Goal: Task Accomplishment & Management: Complete application form

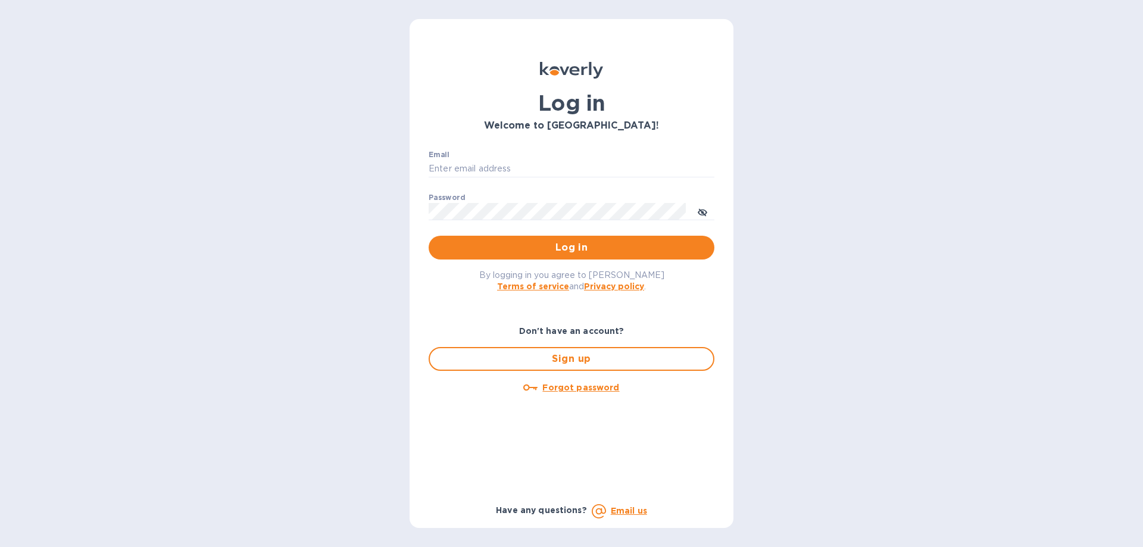
type input "g.marques@savilog.com"
click at [455, 293] on div "By logging in you agree to Koverly's Terms of service and Privacy policy ." at bounding box center [571, 281] width 305 height 42
click at [486, 257] on button "Log in" at bounding box center [572, 248] width 286 height 24
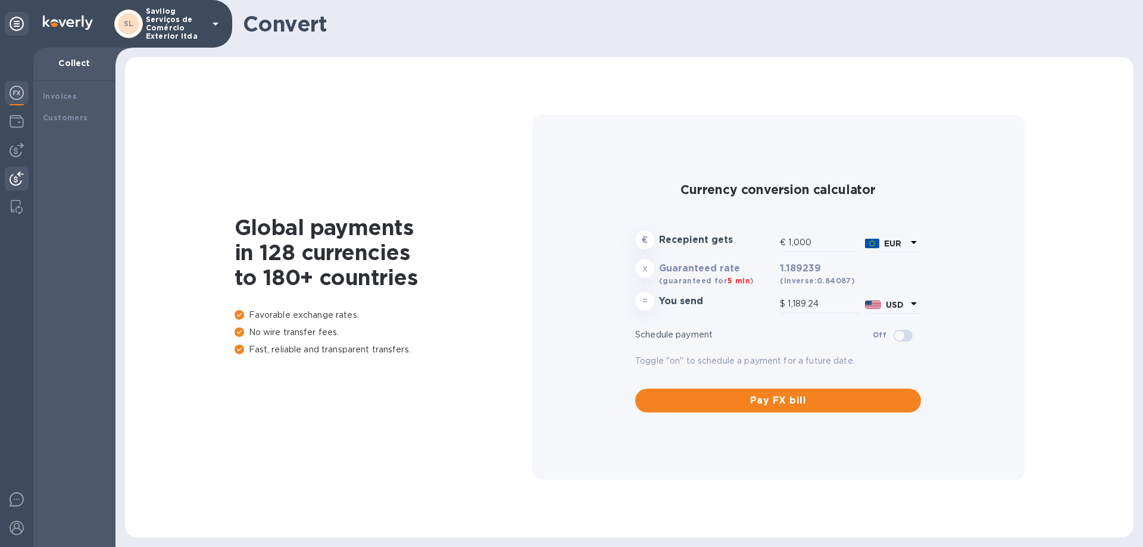
type input "1,189.24"
click at [13, 120] on img at bounding box center [17, 121] width 14 height 14
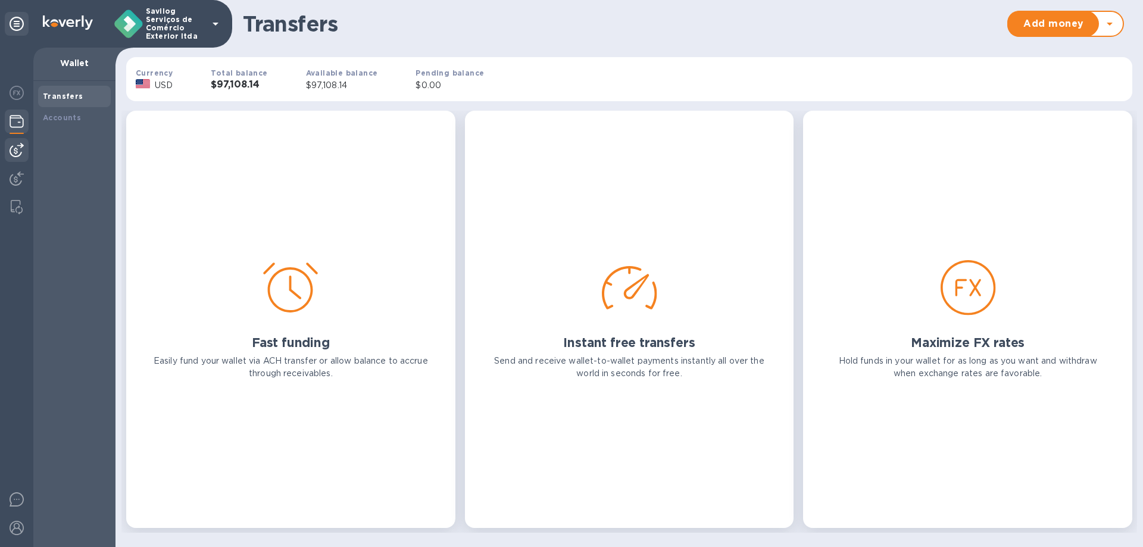
click at [20, 152] on img at bounding box center [17, 150] width 14 height 14
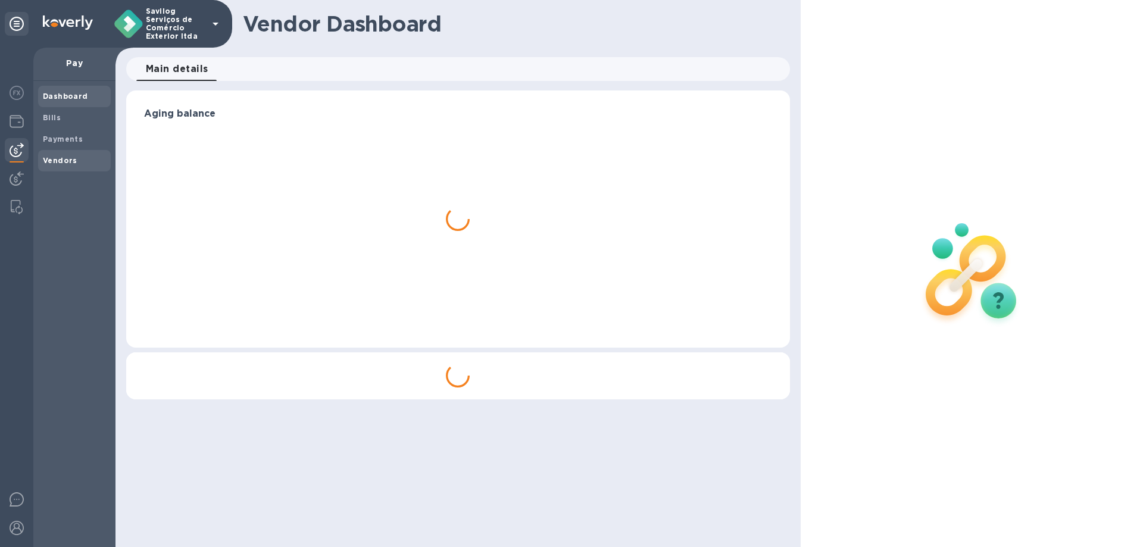
click at [57, 163] on b "Vendors" at bounding box center [60, 160] width 35 height 9
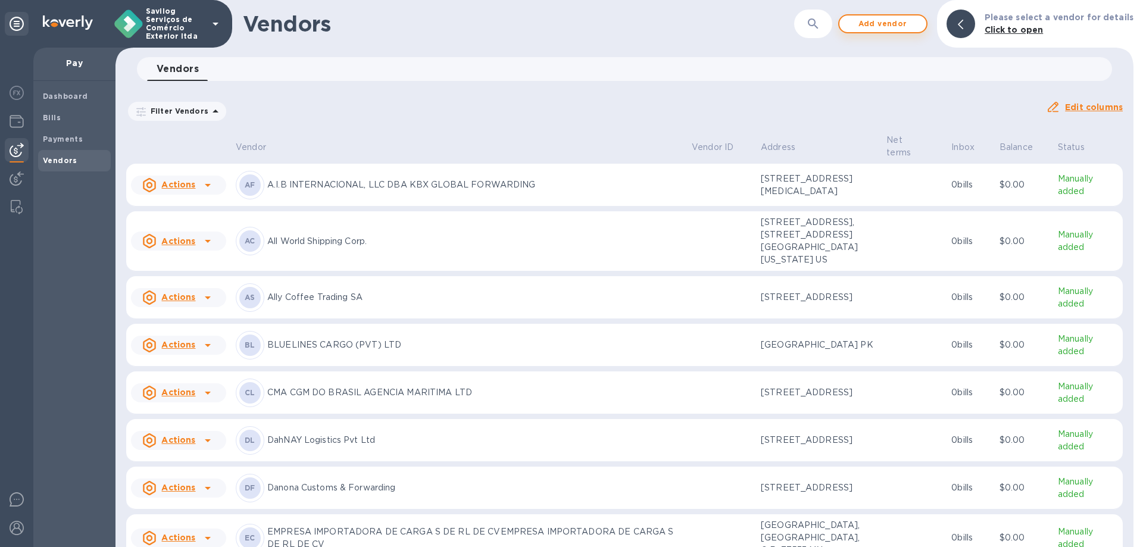
click at [890, 21] on span "Add vendor" at bounding box center [883, 24] width 68 height 14
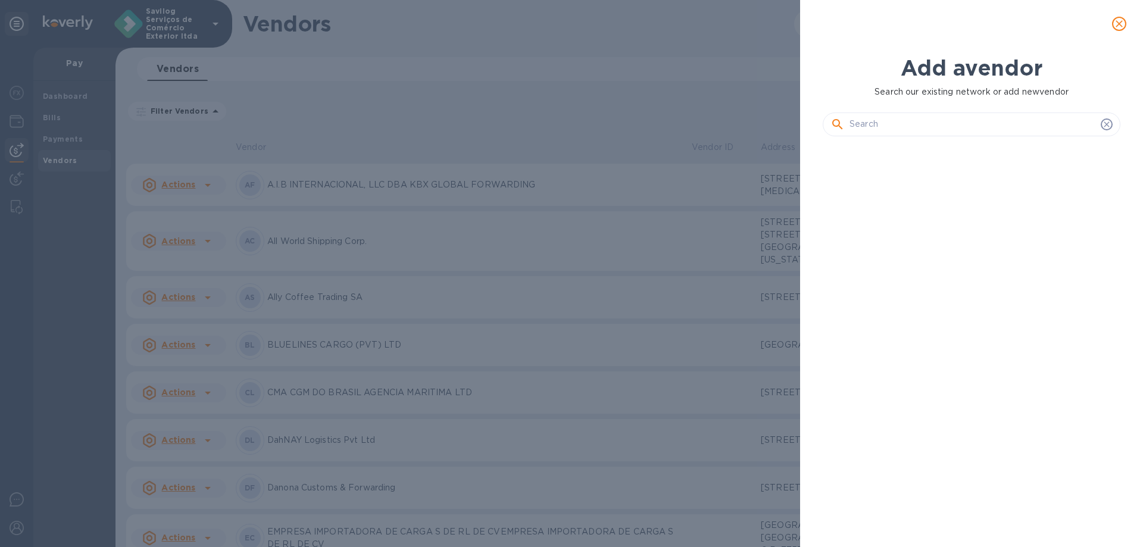
scroll to position [361, 302]
click at [881, 117] on div at bounding box center [972, 119] width 298 height 43
click at [876, 121] on input "text" at bounding box center [973, 125] width 247 height 18
click at [962, 111] on div at bounding box center [972, 119] width 298 height 43
click at [948, 120] on input "text" at bounding box center [973, 125] width 247 height 18
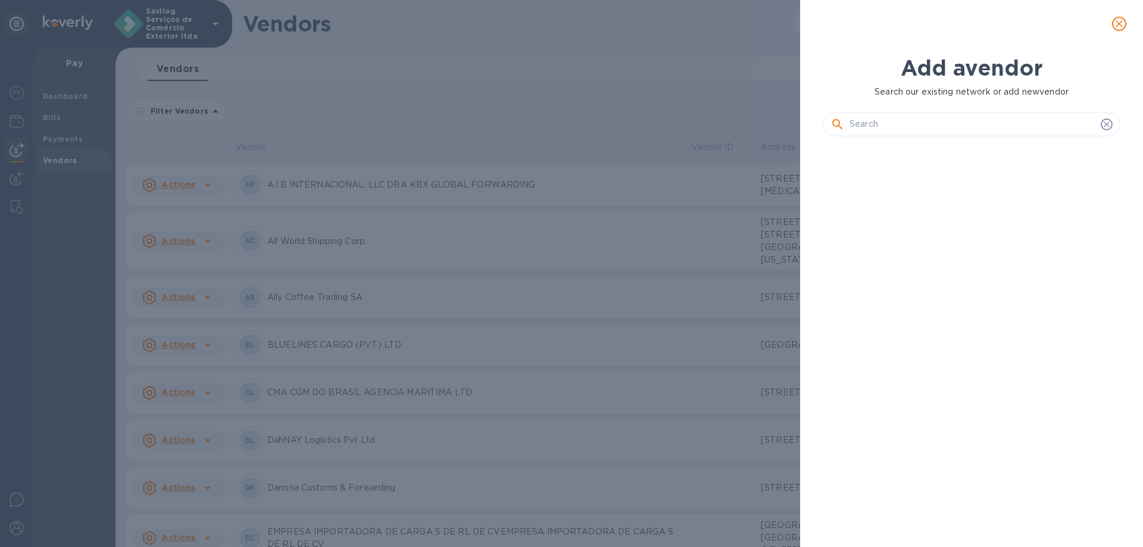
paste input "Sinotech Logistics Co., Ltd."
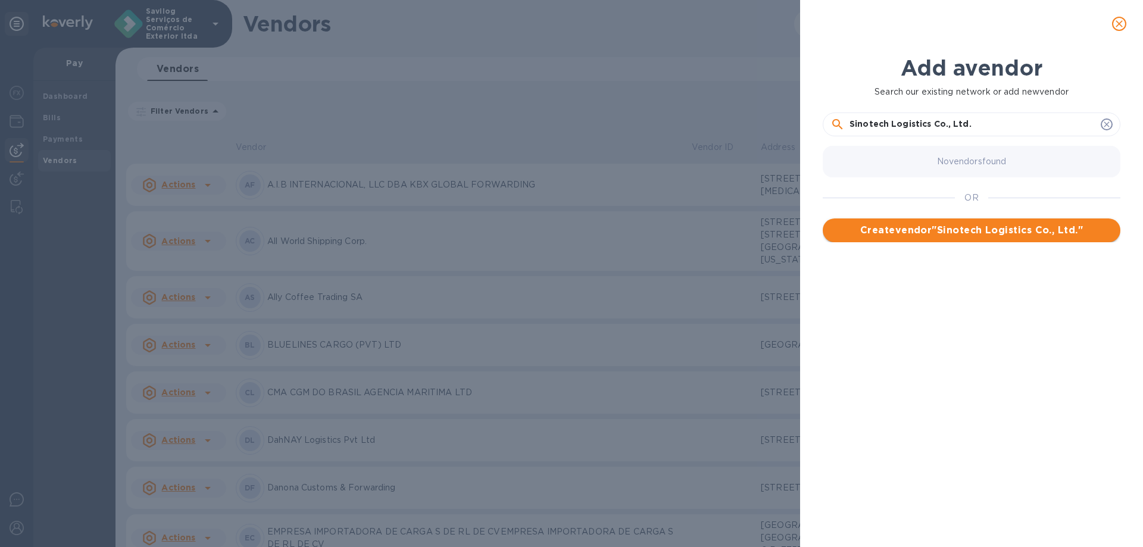
type input "Sinotech Logistics Co., Ltd."
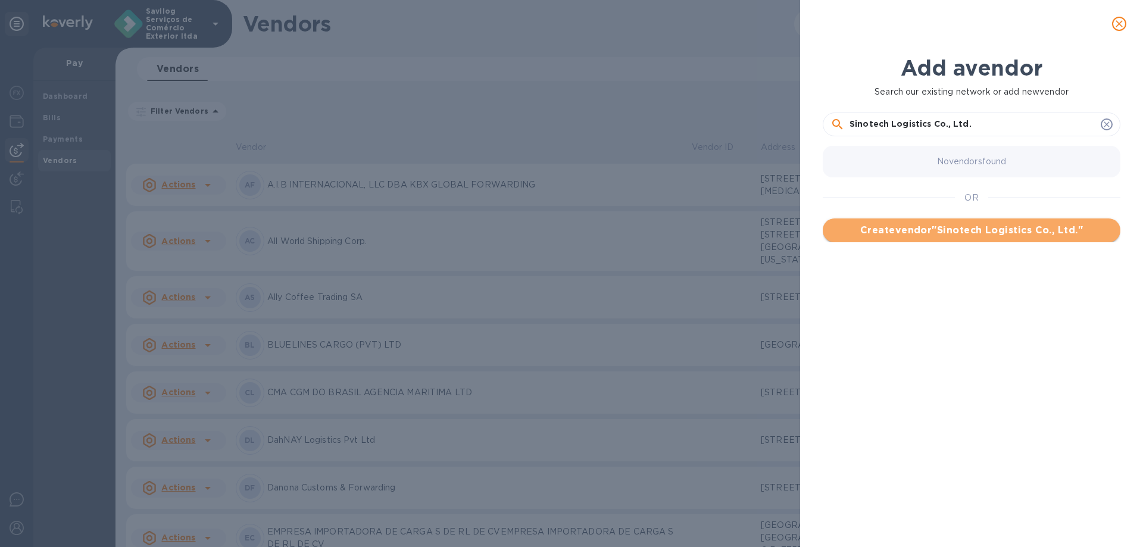
click at [937, 234] on span "Create vendor " Sinotech Logistics Co., Ltd. "" at bounding box center [971, 230] width 279 height 14
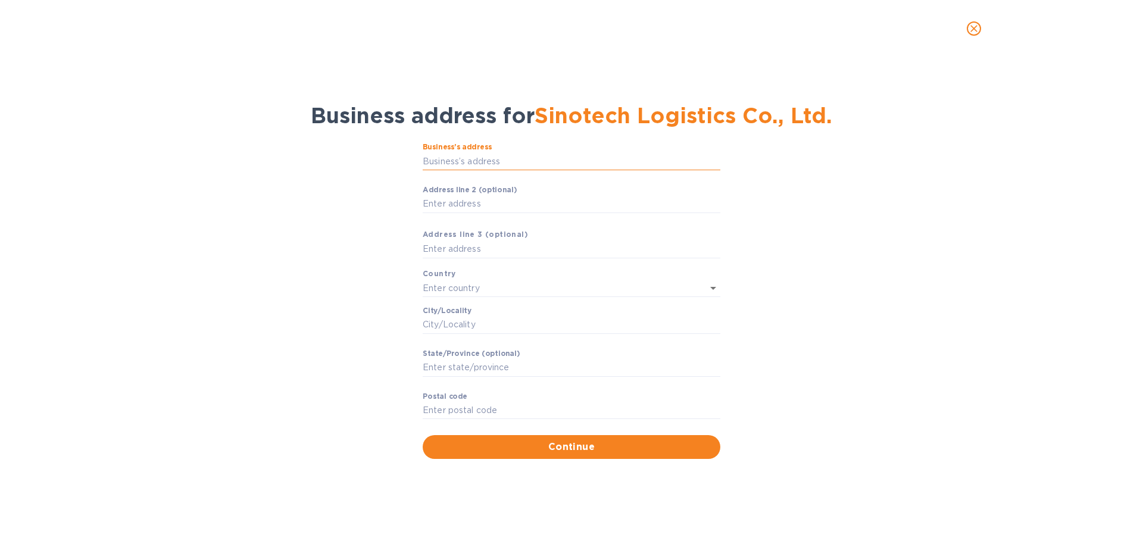
click at [507, 159] on input "Business’s аddress" at bounding box center [572, 161] width 298 height 18
click at [448, 144] on label "Business’s аddress" at bounding box center [457, 147] width 69 height 7
click at [448, 152] on input "Business’s аddress" at bounding box center [572, 161] width 298 height 18
click at [448, 144] on label "Business’s аddress" at bounding box center [457, 147] width 69 height 7
click at [448, 152] on input "Business’s аddress" at bounding box center [572, 161] width 298 height 18
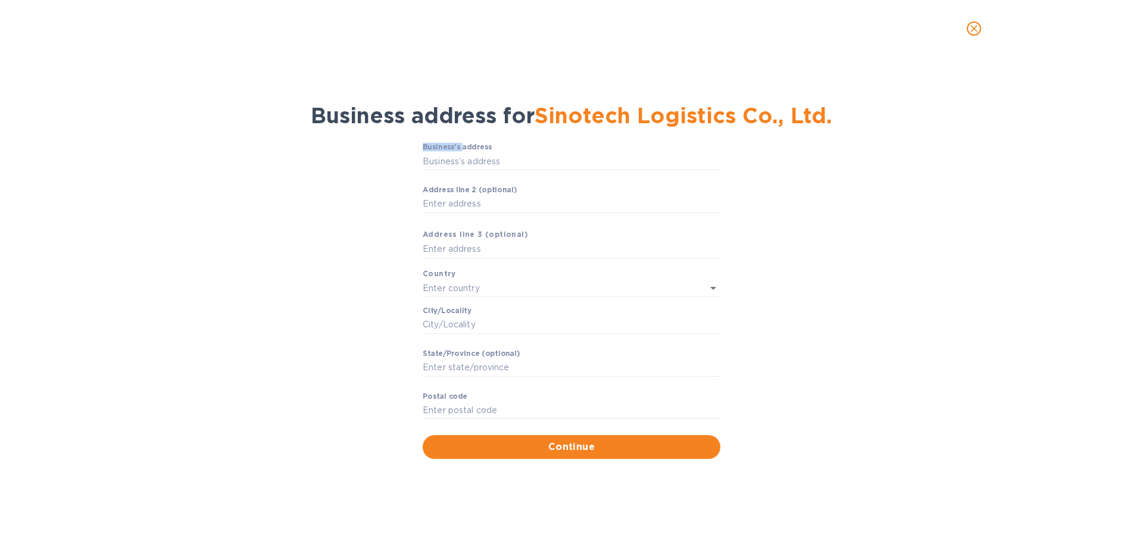
click at [448, 146] on label "Business’s аddress" at bounding box center [457, 147] width 69 height 7
click at [448, 152] on input "Business’s аddress" at bounding box center [572, 161] width 298 height 18
click at [448, 146] on label "Business’s аddress" at bounding box center [457, 147] width 69 height 7
click at [448, 152] on input "Business’s аddress" at bounding box center [572, 161] width 298 height 18
click at [448, 146] on label "Business’s аddress" at bounding box center [457, 147] width 69 height 7
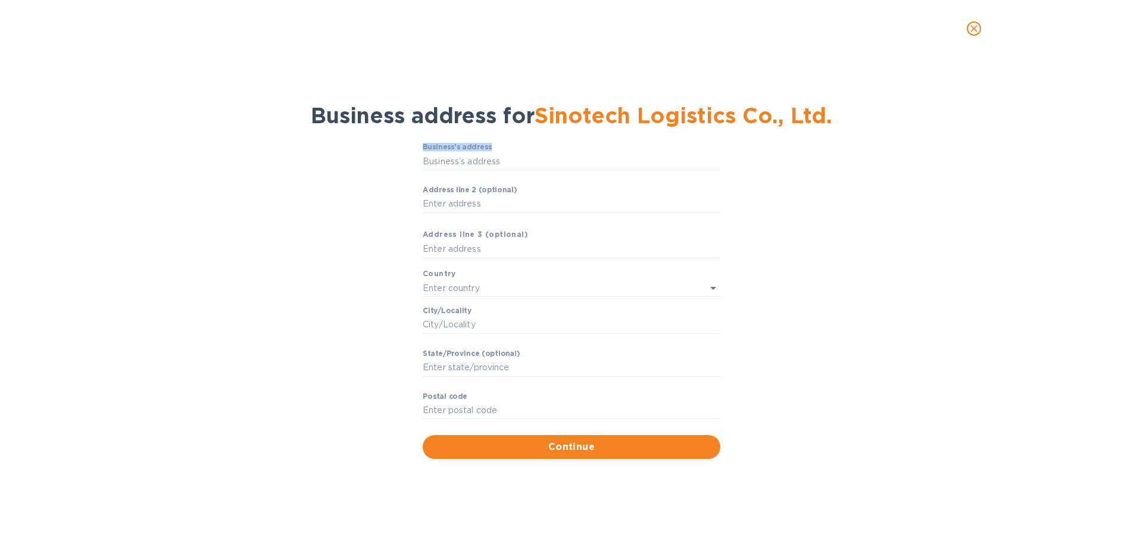
click at [448, 152] on input "Business’s аddress" at bounding box center [572, 161] width 298 height 18
click at [526, 172] on p "​" at bounding box center [572, 179] width 298 height 14
click at [506, 154] on input "Business’s аddress" at bounding box center [572, 161] width 298 height 18
click at [476, 157] on input "Business’s аddress" at bounding box center [572, 161] width 298 height 18
type input "[PERSON_NAME] [PERSON_NAME] [PERSON_NAME]"
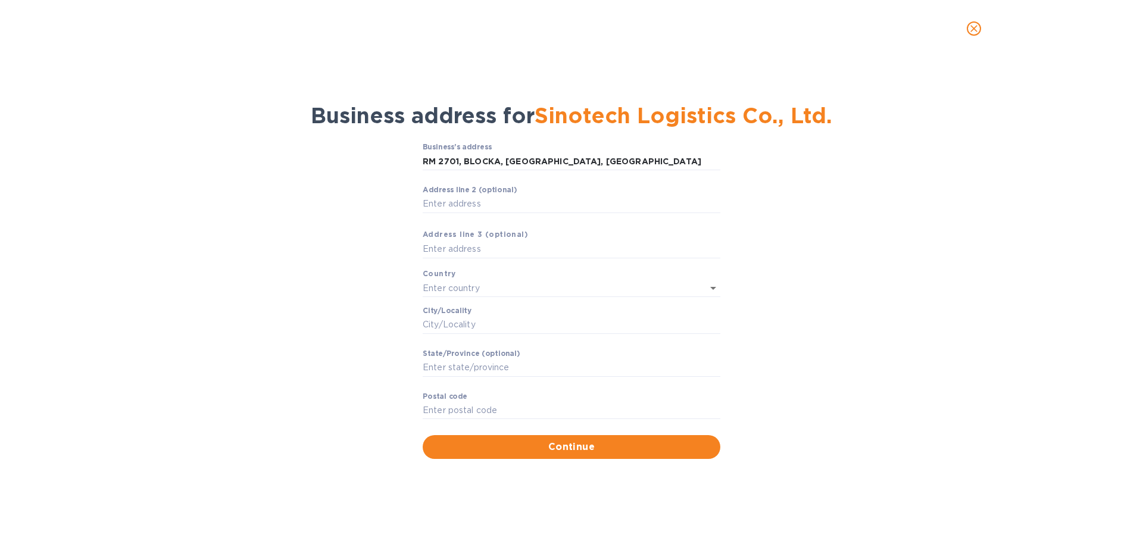
type input "[GEOGRAPHIC_DATA]"
type input "[PERSON_NAME]"
type input "Guang Dong Sheng"
type input "518039"
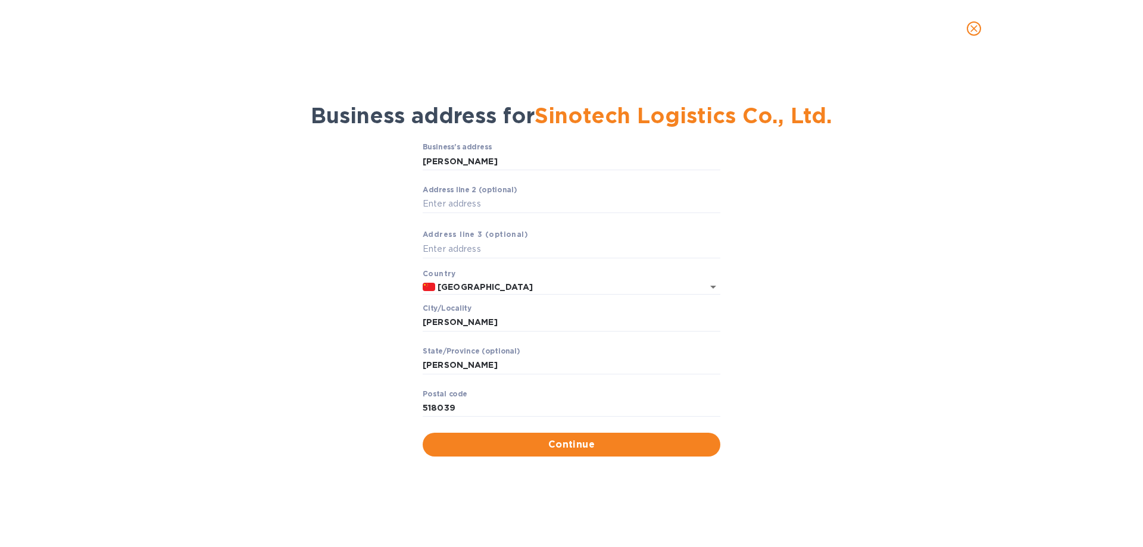
click at [627, 146] on div "Business’s аddress Guang Dong Sheng Shen Zhen Shi ​" at bounding box center [572, 164] width 298 height 43
click at [604, 152] on div "Business’s аddress Guang Dong Sheng Shen Zhen Shi ​" at bounding box center [572, 164] width 298 height 43
drag, startPoint x: 582, startPoint y: 157, endPoint x: 224, endPoint y: 113, distance: 360.6
click at [224, 113] on div "Business address for Sinotech Logistics Co., Ltd. Business’s аddress Guang Dong…" at bounding box center [571, 265] width 1112 height 395
paste input "Sinotech Logistics Co., Ltd."
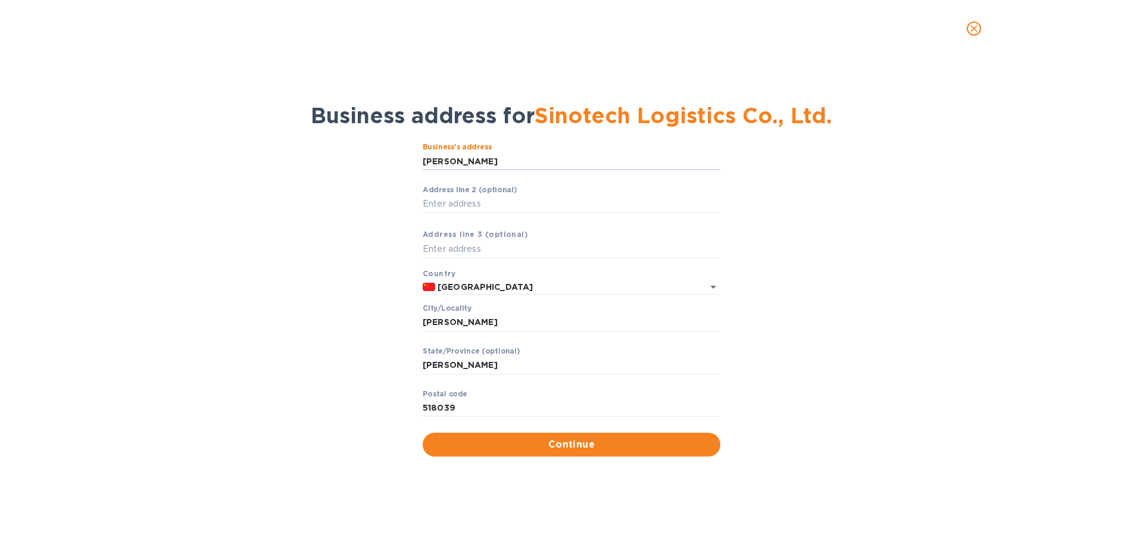
type input "Sinotech Logistics Co., Ltd."
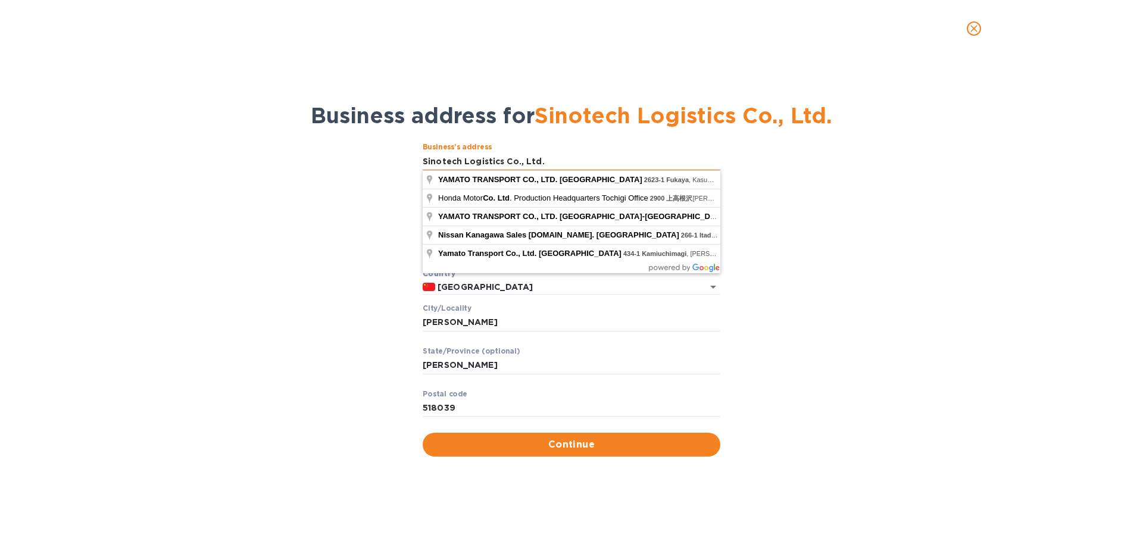
click at [524, 166] on input "Sinotech Logistics Co., Ltd." at bounding box center [572, 161] width 298 height 18
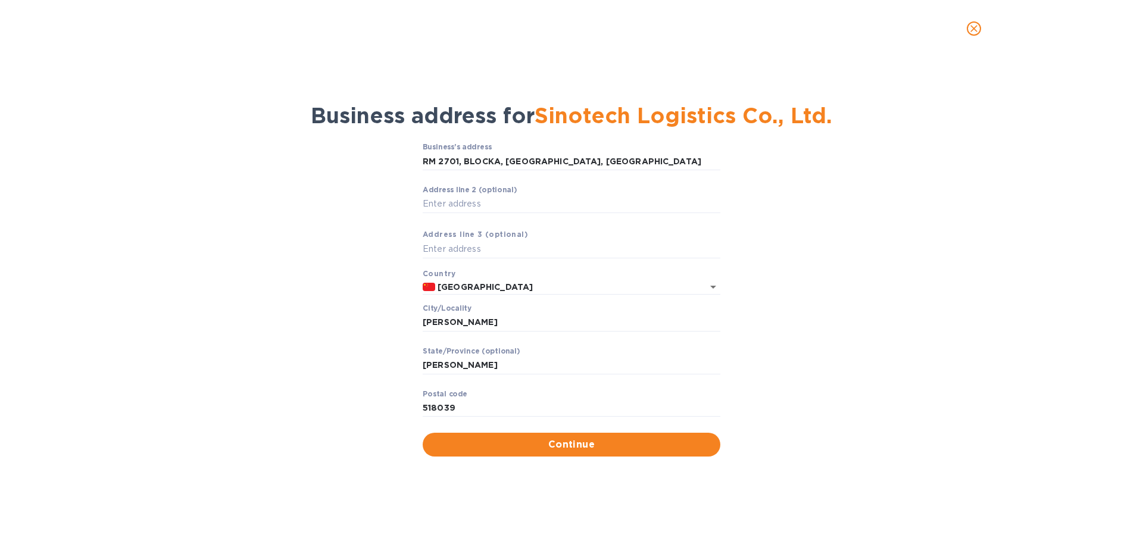
type input "[PERSON_NAME] [PERSON_NAME] [PERSON_NAME]"
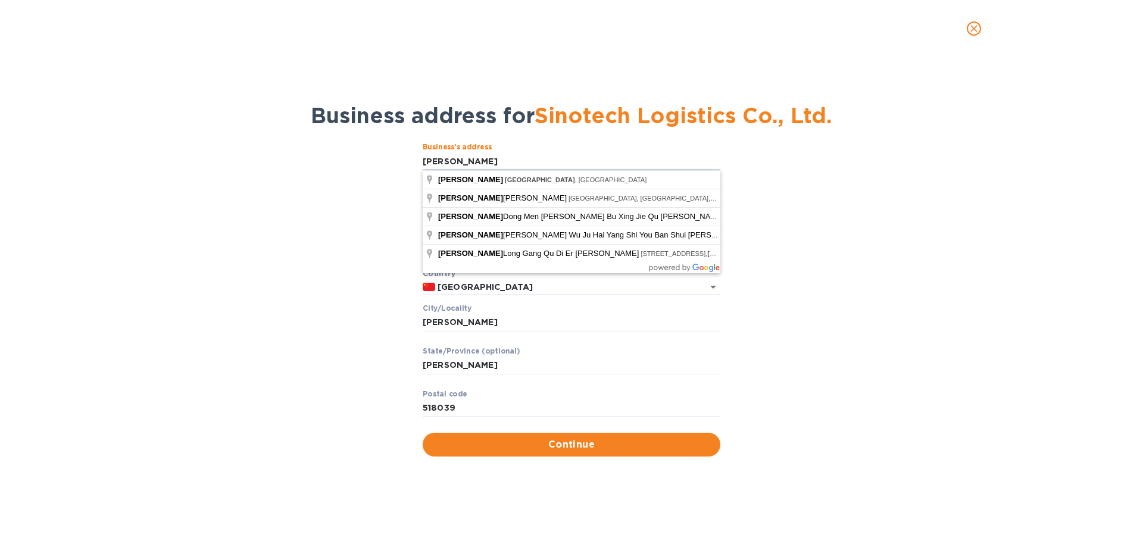
drag, startPoint x: 569, startPoint y: 159, endPoint x: 391, endPoint y: 146, distance: 177.9
click at [391, 146] on div "Business’s аddress Guang Dong Sheng Shen Zhen Shi ​ Аddress line 2 (optional) ​…" at bounding box center [571, 299] width 1112 height 327
click at [376, 261] on div "Business’s аddress Guang Dong Sheng Shen Zhen Shi ​ Аddress line 2 (optional) ​…" at bounding box center [571, 299] width 1112 height 327
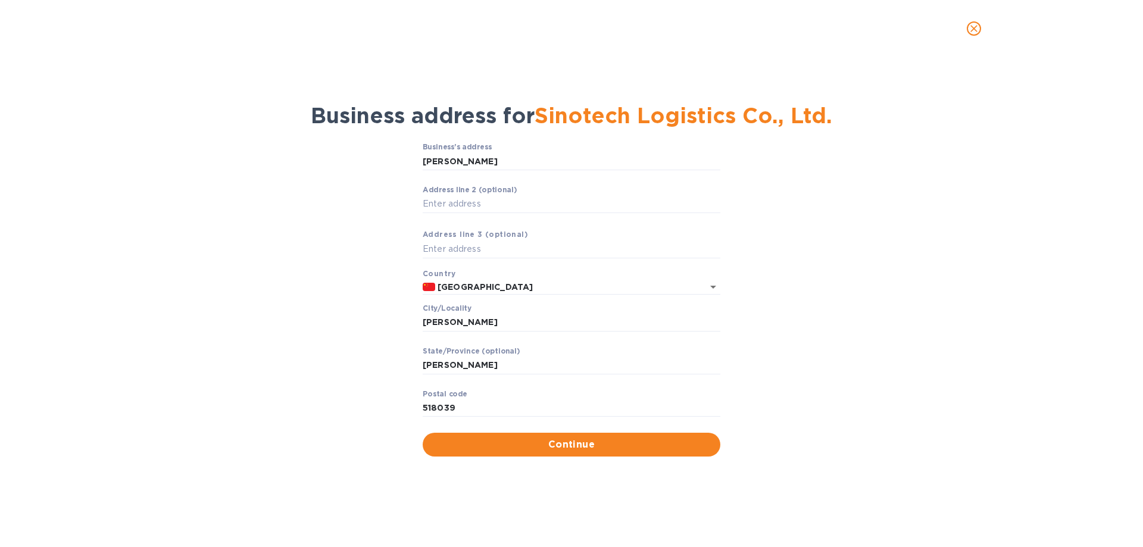
click at [1006, 242] on div "Business’s аddress Guang Dong Sheng Shen Zhen Shi ​ Аddress line 2 (optional) ​…" at bounding box center [571, 299] width 1112 height 327
click at [498, 211] on input "Аddress line 2 (optional)" at bounding box center [572, 204] width 298 height 18
click at [469, 459] on div "Business’s аddress Guang Dong Sheng Shen Zhen Shi ​ Аddress line 2 (optional) ​…" at bounding box center [571, 299] width 1112 height 327
click at [477, 444] on span "Continue" at bounding box center [571, 445] width 279 height 14
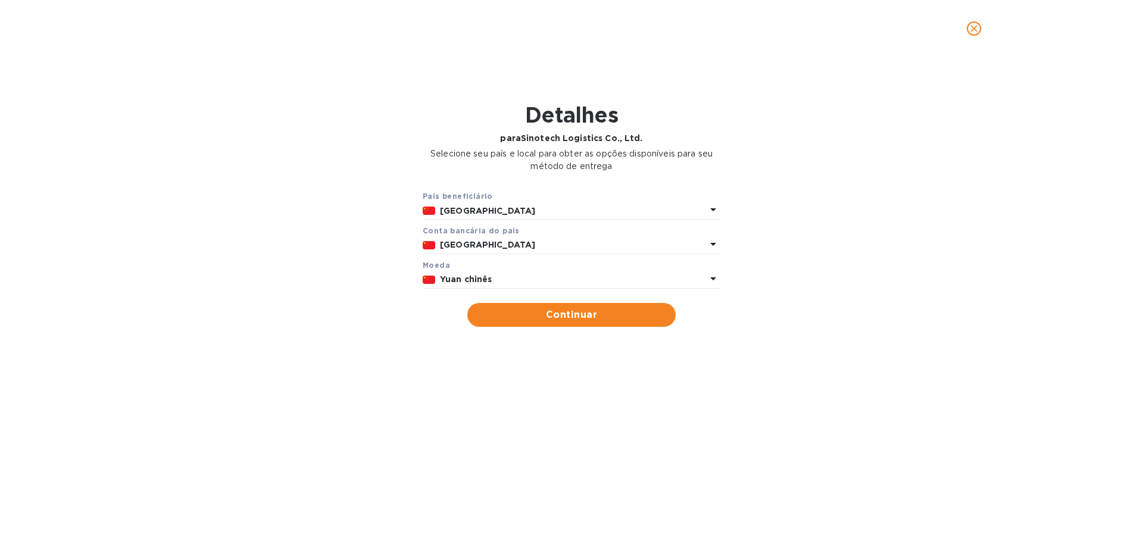
click at [513, 282] on p "Yuan chinês" at bounding box center [573, 279] width 266 height 13
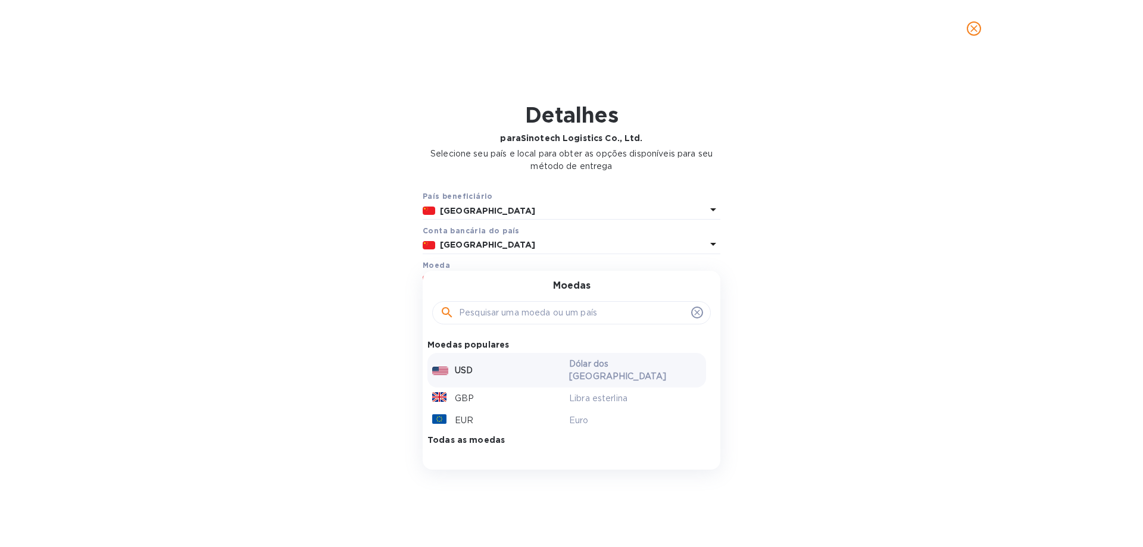
click at [475, 364] on div "USD" at bounding box center [498, 370] width 137 height 17
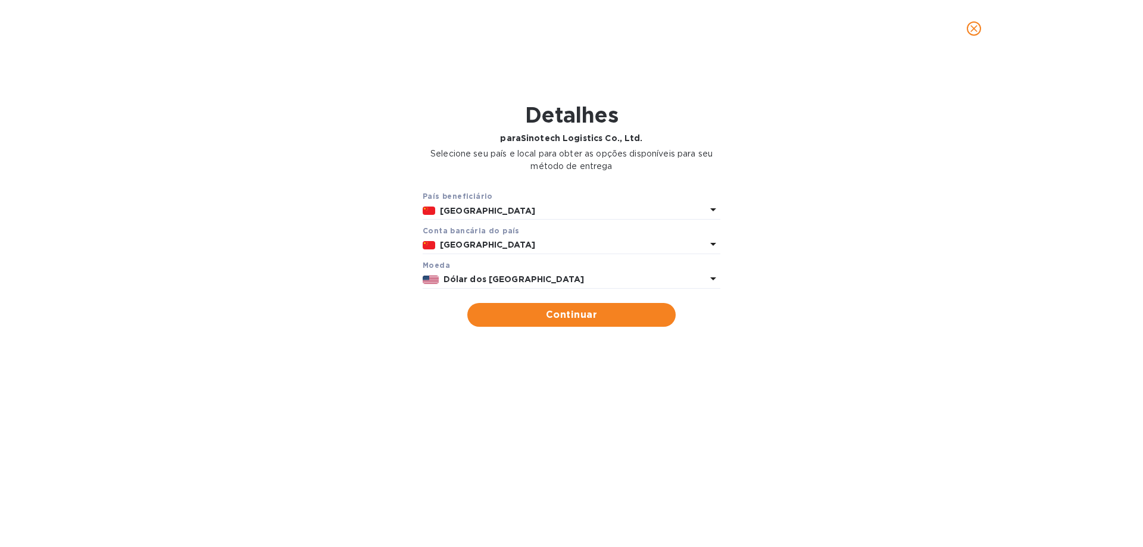
click at [801, 392] on div "Detalhes para Sinotech Logistics Co., Ltd. Selecione seu país e local para obte…" at bounding box center [571, 275] width 1112 height 414
click at [532, 311] on span "Continuar" at bounding box center [571, 315] width 189 height 14
type input "Sinotech Logistics Co., Ltd."
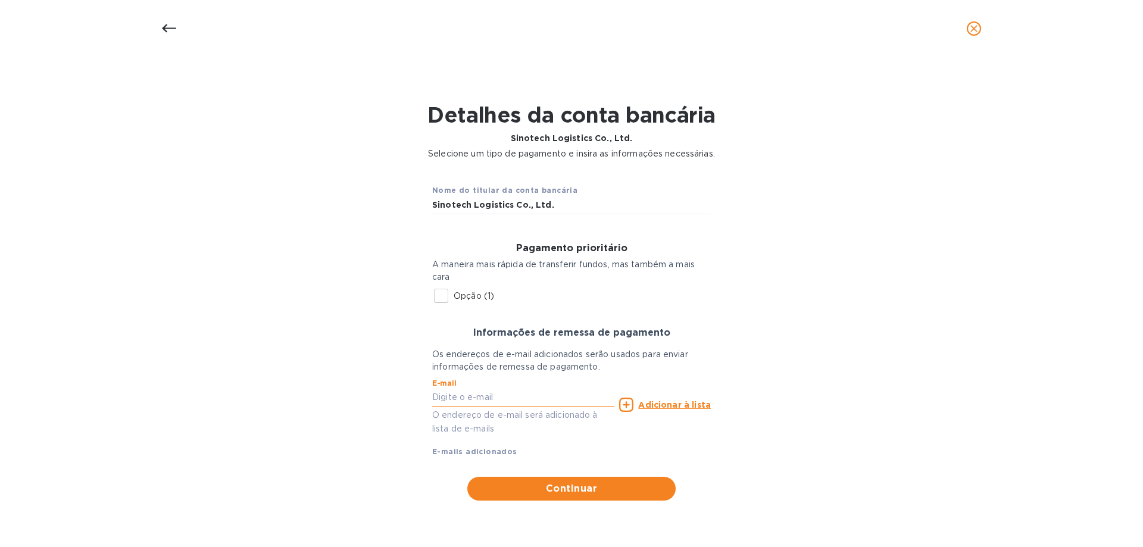
click at [478, 401] on input "text" at bounding box center [523, 398] width 182 height 18
type input "F"
type input "[EMAIL_ADDRESS][DOMAIN_NAME]"
click at [676, 406] on font "Adicionar à lista" at bounding box center [674, 405] width 73 height 10
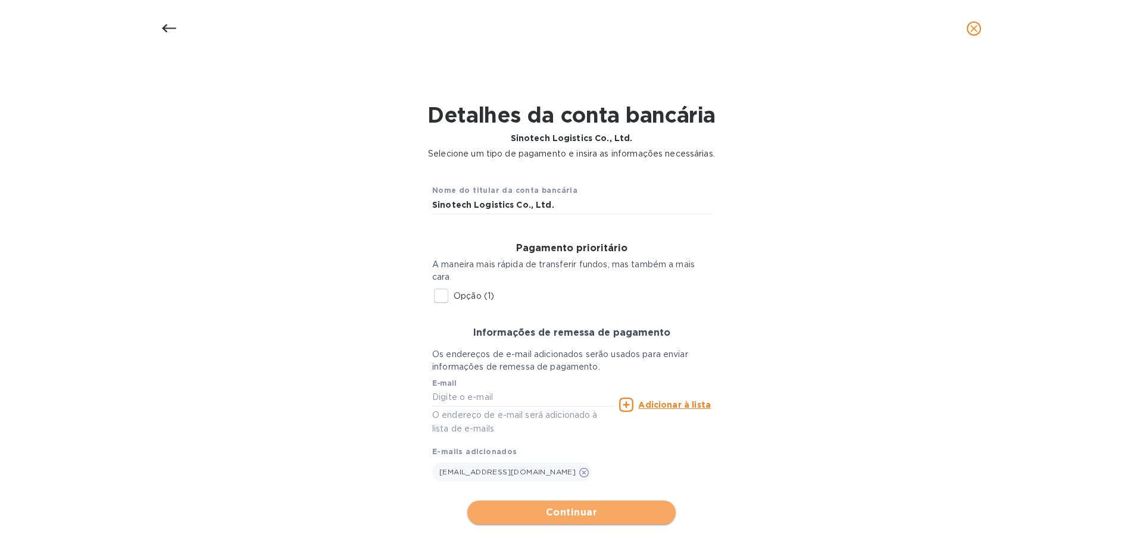
click at [567, 517] on font "Continuar" at bounding box center [571, 512] width 51 height 11
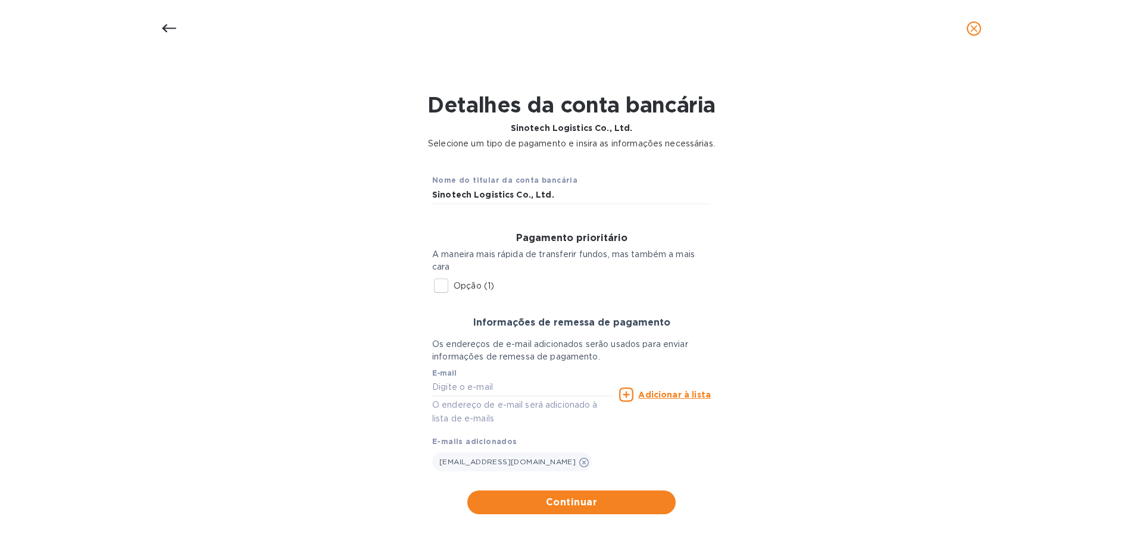
scroll to position [14, 0]
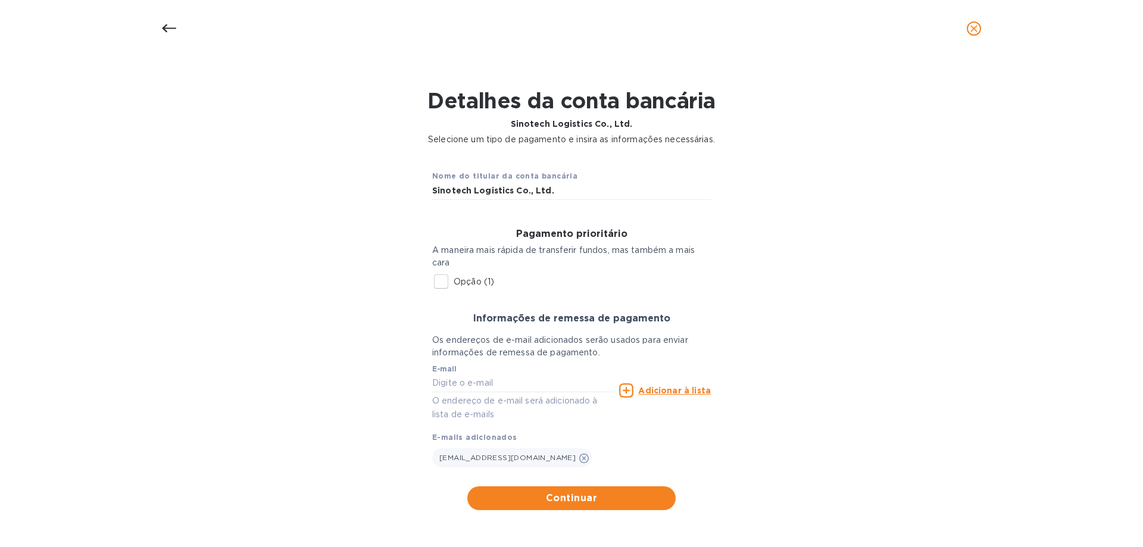
click at [435, 280] on input "Opção (1)" at bounding box center [441, 281] width 25 height 25
checkbox input "true"
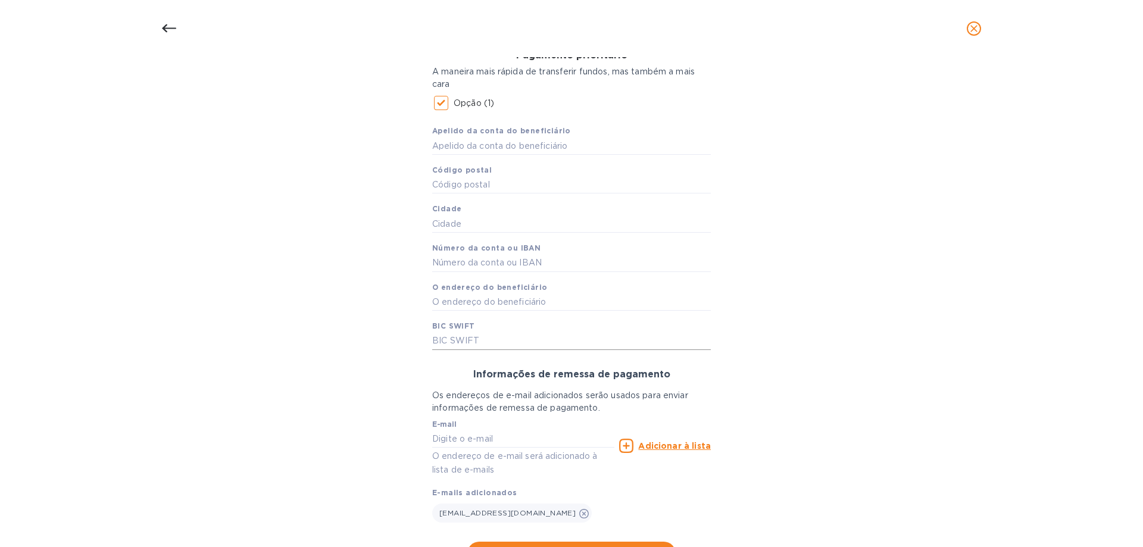
scroll to position [74, 0]
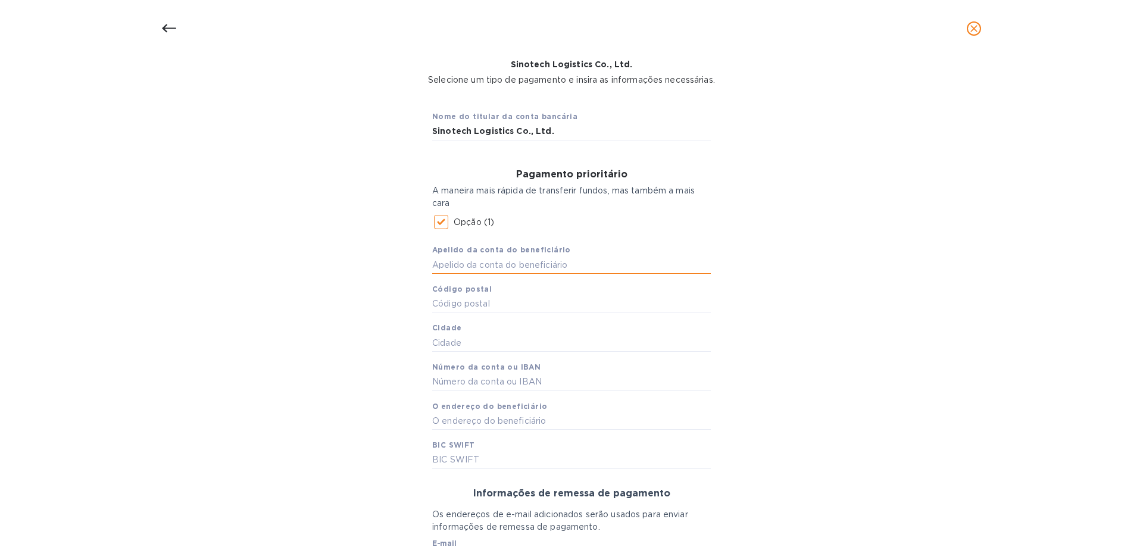
click at [464, 270] on input "text" at bounding box center [571, 265] width 279 height 18
type input "Sinotech Logistics"
click at [471, 307] on input "text" at bounding box center [571, 304] width 279 height 18
type input "518039"
click at [582, 354] on div "Apelido da conta do beneficiário Sinotech Logistics Código postal 518039 Cidade…" at bounding box center [571, 352] width 279 height 234
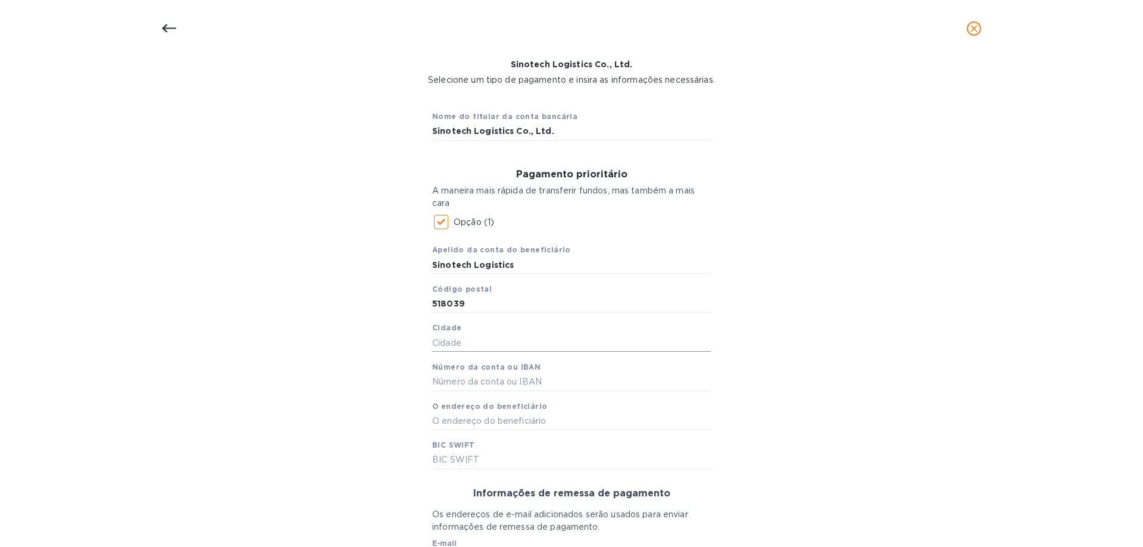
click at [585, 343] on input "text" at bounding box center [571, 343] width 279 height 18
paste input "S"
click at [444, 350] on input "text" at bounding box center [571, 343] width 279 height 18
click at [455, 341] on input "Shen zen chi" at bounding box center [571, 343] width 279 height 18
click at [460, 339] on input "Shen zen chi" at bounding box center [571, 343] width 279 height 18
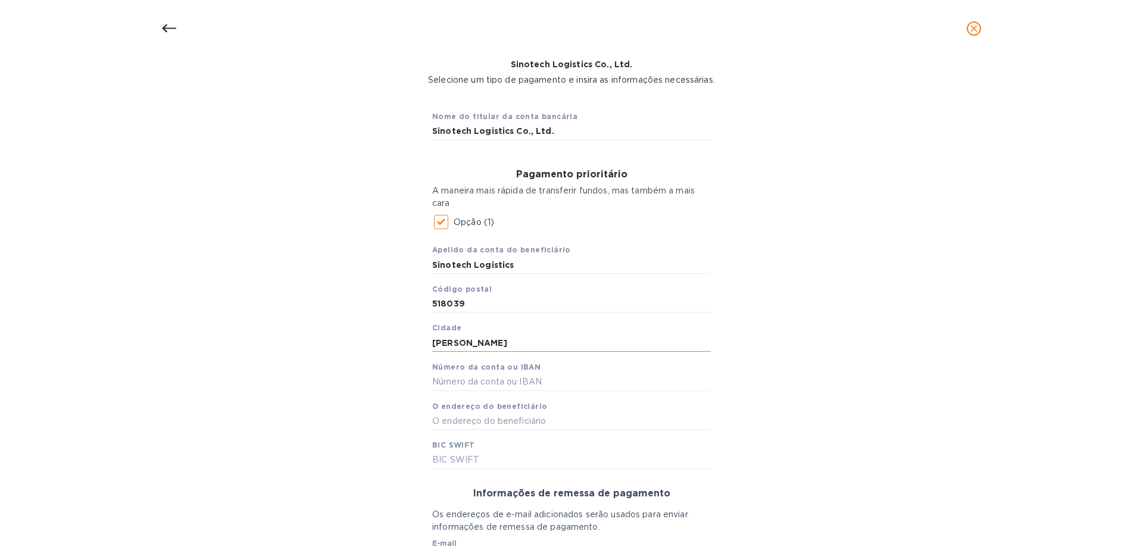
click at [478, 340] on input "Shen zhen chi" at bounding box center [571, 343] width 279 height 18
click at [480, 341] on input "Shen zhen chi" at bounding box center [571, 343] width 279 height 18
click at [457, 344] on input "Shen zhen Shi" at bounding box center [571, 343] width 279 height 18
type input "[PERSON_NAME]"
click at [824, 382] on div "Nome do titular da conta bancária Sinotech Logistics Co., Ltd. Pagamento priori…" at bounding box center [571, 392] width 1112 height 598
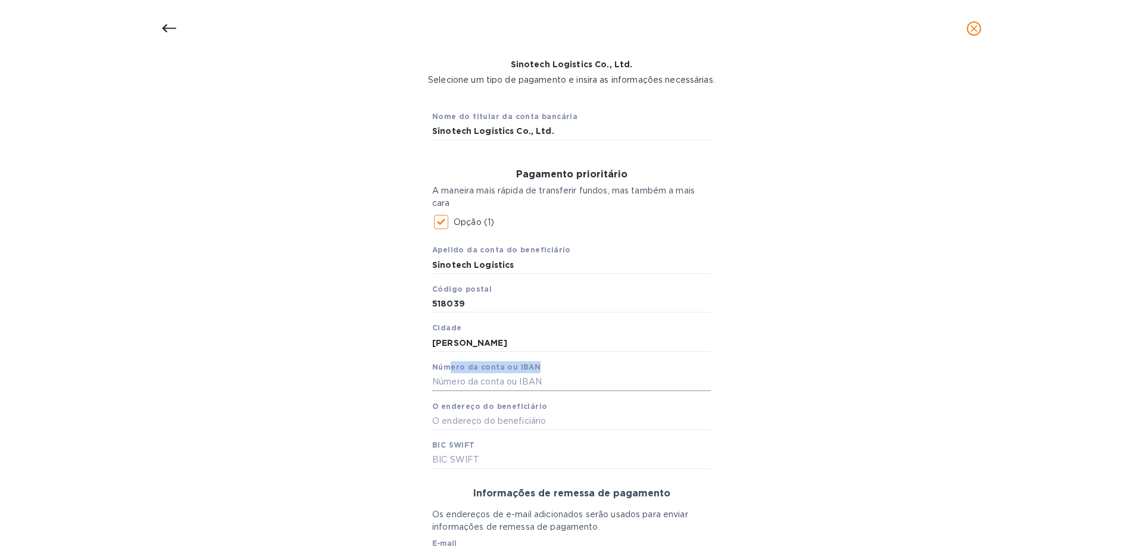
click at [437, 376] on div "Apelido da conta do beneficiário Sinotech Logistics Código postal 518039 Cidade…" at bounding box center [571, 352] width 279 height 234
drag, startPoint x: 506, startPoint y: 346, endPoint x: 500, endPoint y: 357, distance: 12.8
click at [500, 357] on div "Apelido da conta do beneficiário Sinotech Logistics Código postal 518039 Cidade…" at bounding box center [571, 352] width 279 height 234
click at [508, 377] on input "text" at bounding box center [571, 382] width 279 height 18
paste input "79160078814900000329"
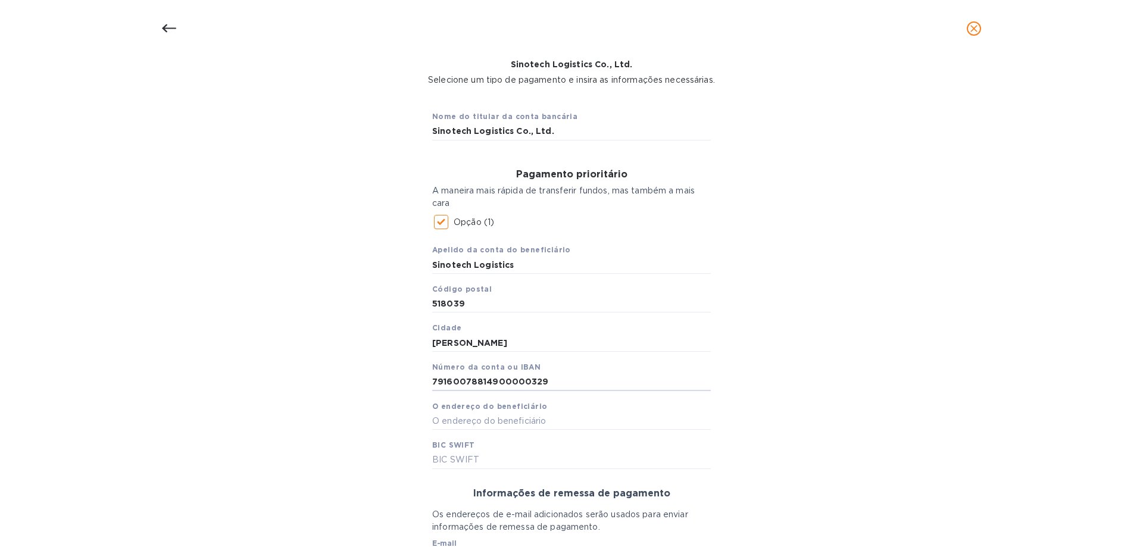
type input "79160078814900000329"
click at [927, 446] on div "Nome do titular da conta bancária Sinotech Logistics Co., Ltd. Pagamento priori…" at bounding box center [571, 392] width 1112 height 598
drag, startPoint x: 566, startPoint y: 418, endPoint x: 571, endPoint y: 423, distance: 6.7
click at [566, 420] on input "text" at bounding box center [571, 421] width 279 height 18
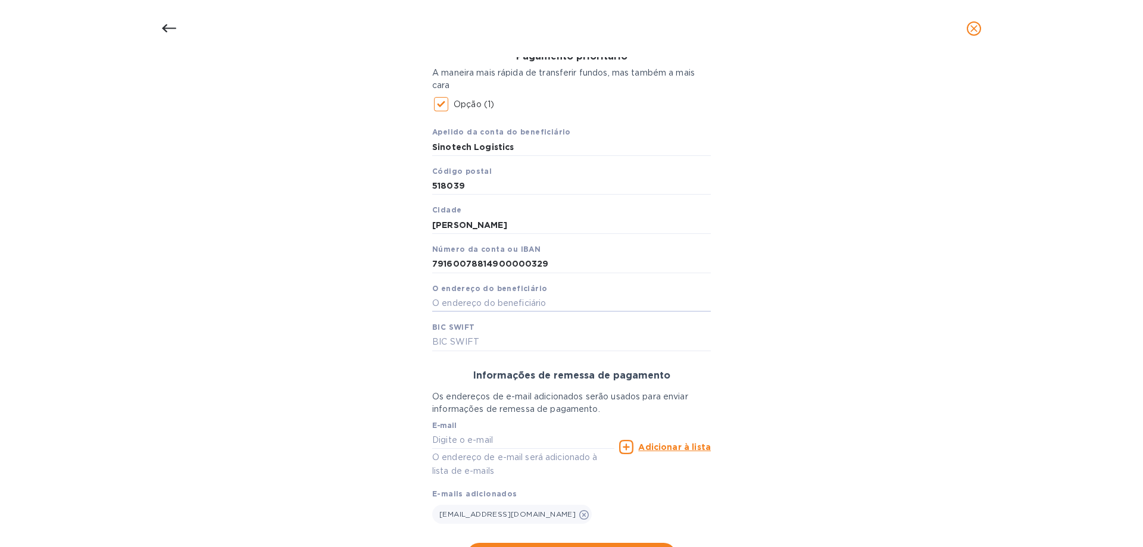
scroll to position [193, 0]
drag, startPoint x: 470, startPoint y: 263, endPoint x: 501, endPoint y: 261, distance: 30.5
click at [501, 261] on input "79160078814900000329" at bounding box center [571, 263] width 279 height 18
click at [486, 262] on input "79160078814900000329" at bounding box center [571, 263] width 279 height 18
drag, startPoint x: 492, startPoint y: 261, endPoint x: 499, endPoint y: 261, distance: 6.5
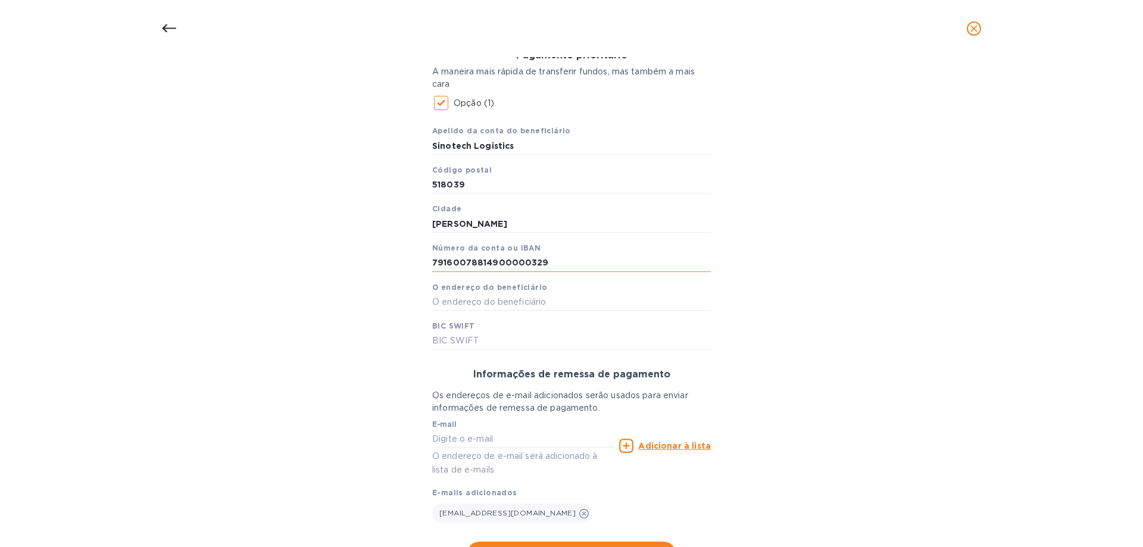
click at [499, 261] on input "79160078814900000329" at bounding box center [571, 263] width 279 height 18
click at [557, 314] on div "Apelido da conta do beneficiário Sinotech Logistics Código postal 518039 Cidade…" at bounding box center [571, 233] width 279 height 234
click at [559, 301] on input "text" at bounding box center [571, 302] width 279 height 18
type input "r"
type input "R"
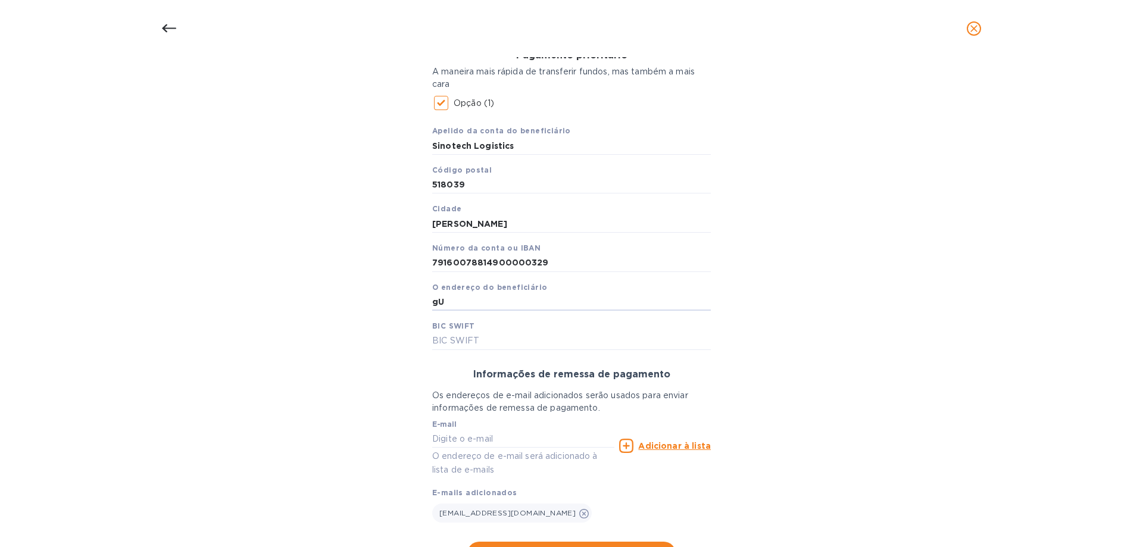
type input "g"
click at [469, 304] on input "[PERSON_NAME]" at bounding box center [571, 302] width 279 height 18
click at [507, 297] on input "[PERSON_NAME]" at bounding box center [571, 302] width 279 height 18
type input "Guang Dong Sheng"
click at [459, 341] on input "text" at bounding box center [571, 341] width 279 height 18
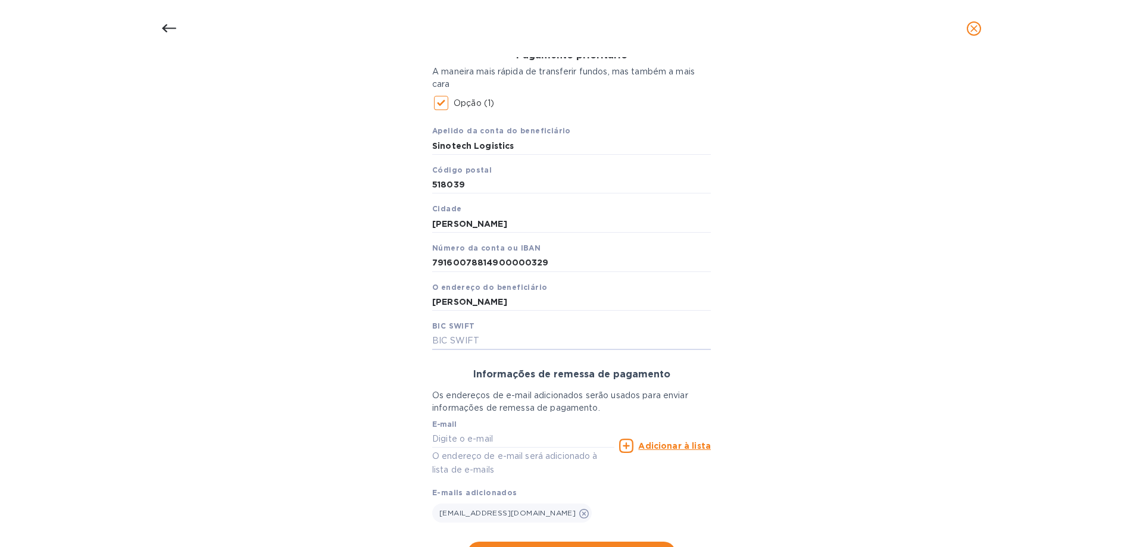
paste input "[SWIFT_CODE]"
type input "[SWIFT_CODE]"
click at [862, 407] on div "Nome do titular da conta bancária Sinotech Logistics Co., Ltd. Pagamento priori…" at bounding box center [571, 273] width 1112 height 598
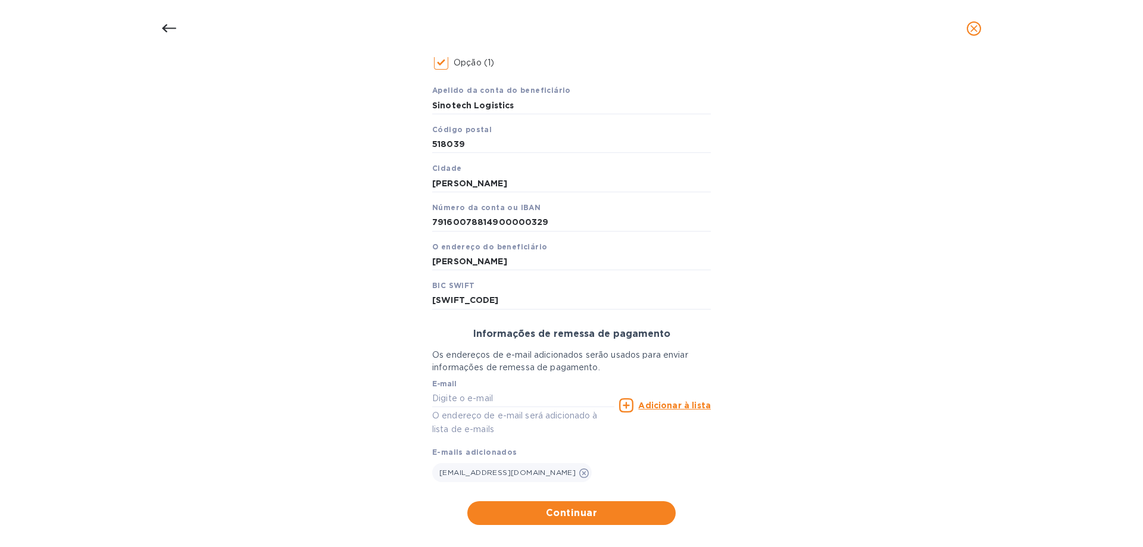
scroll to position [248, 0]
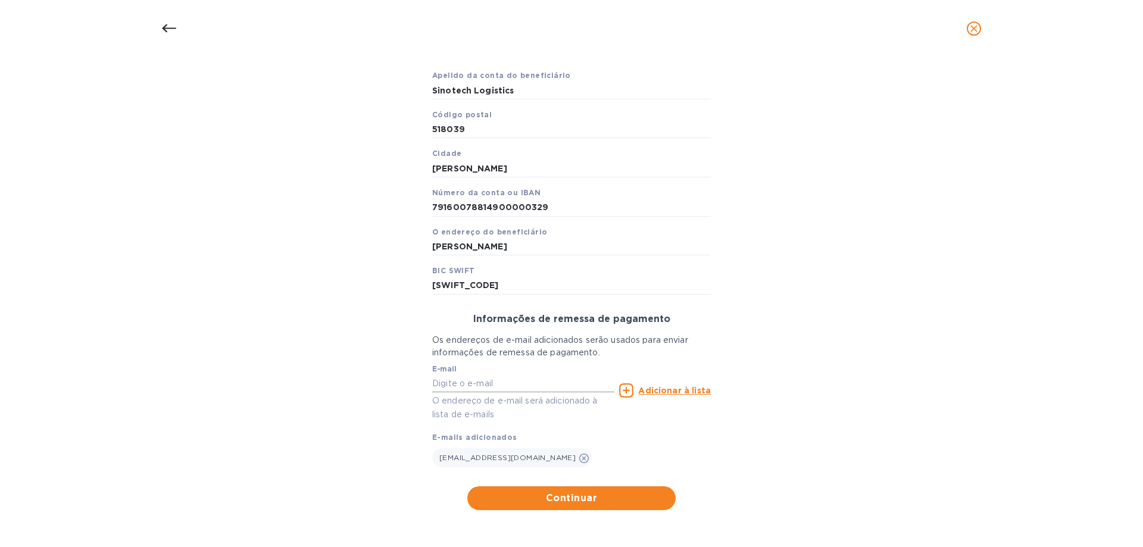
click at [490, 383] on input "text" at bounding box center [523, 384] width 182 height 18
click at [619, 498] on span "Continuar" at bounding box center [571, 498] width 189 height 14
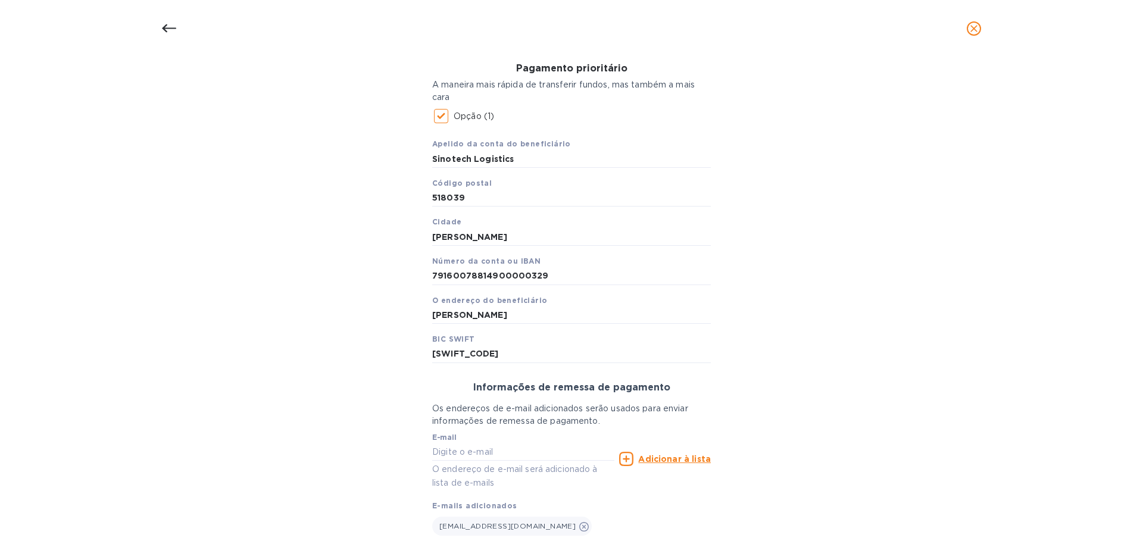
scroll to position [70, 0]
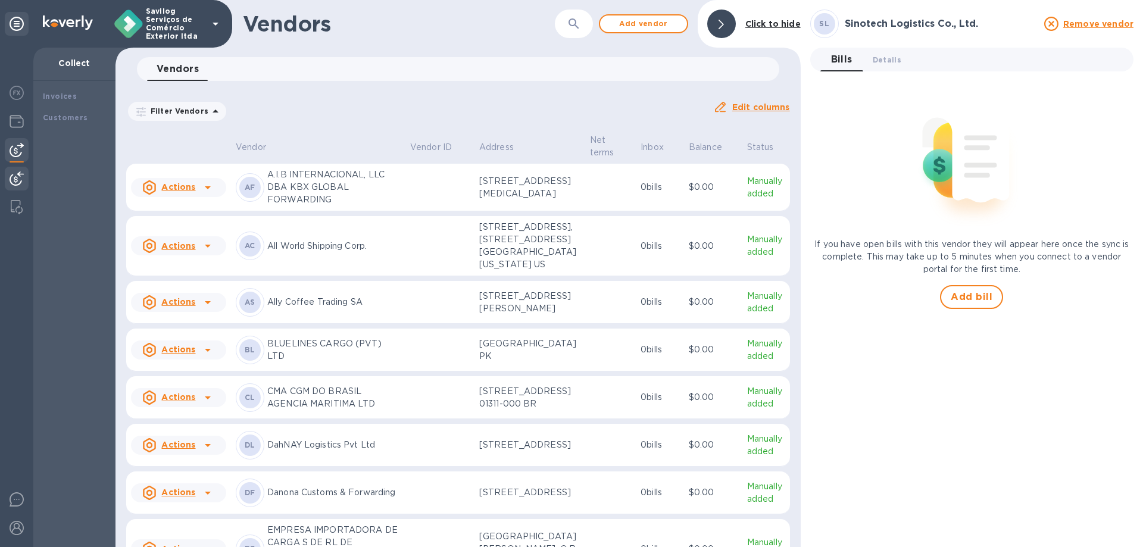
click at [18, 151] on img at bounding box center [17, 150] width 14 height 14
click at [50, 163] on b "Vendors" at bounding box center [60, 160] width 35 height 9
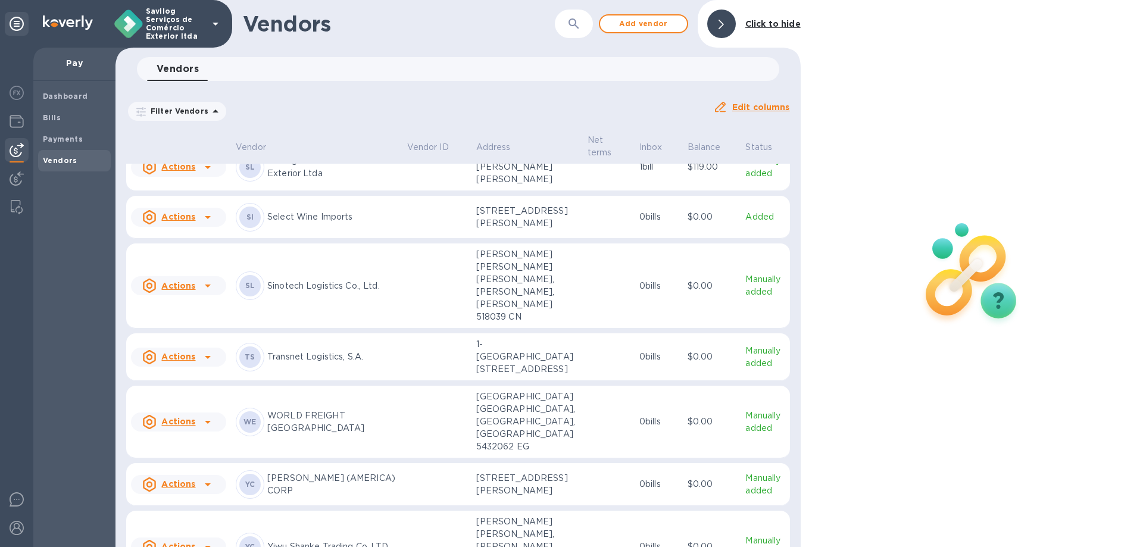
scroll to position [1470, 0]
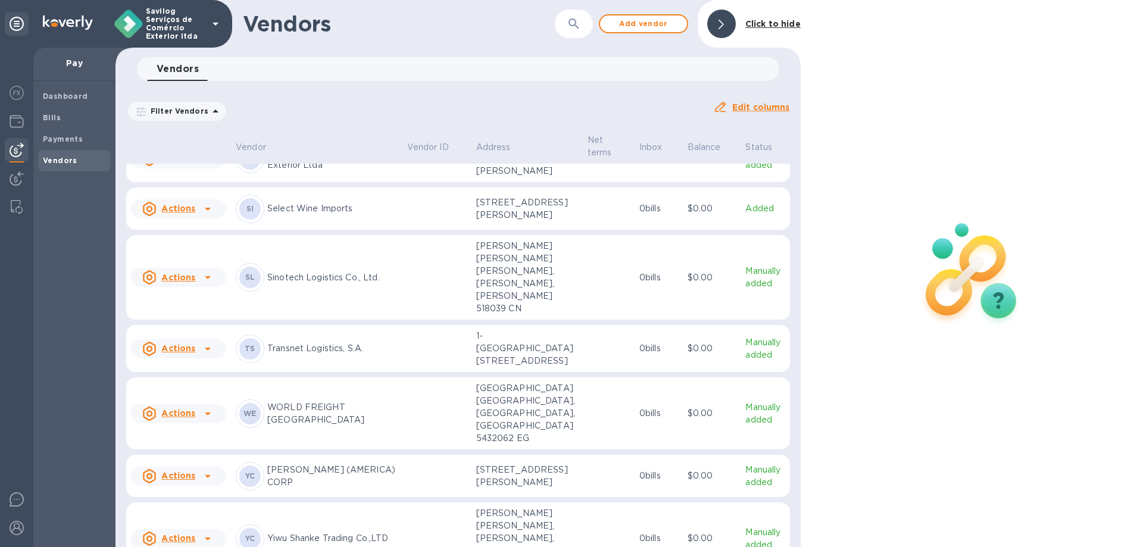
click at [202, 320] on td "Actions" at bounding box center [178, 277] width 105 height 85
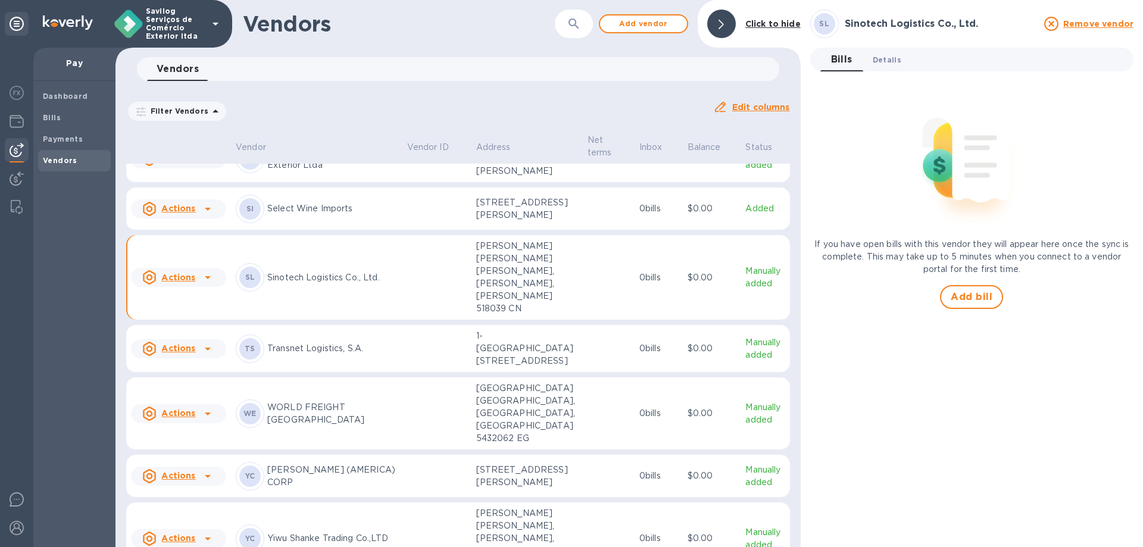
click at [886, 61] on span "Details 0" at bounding box center [887, 60] width 29 height 13
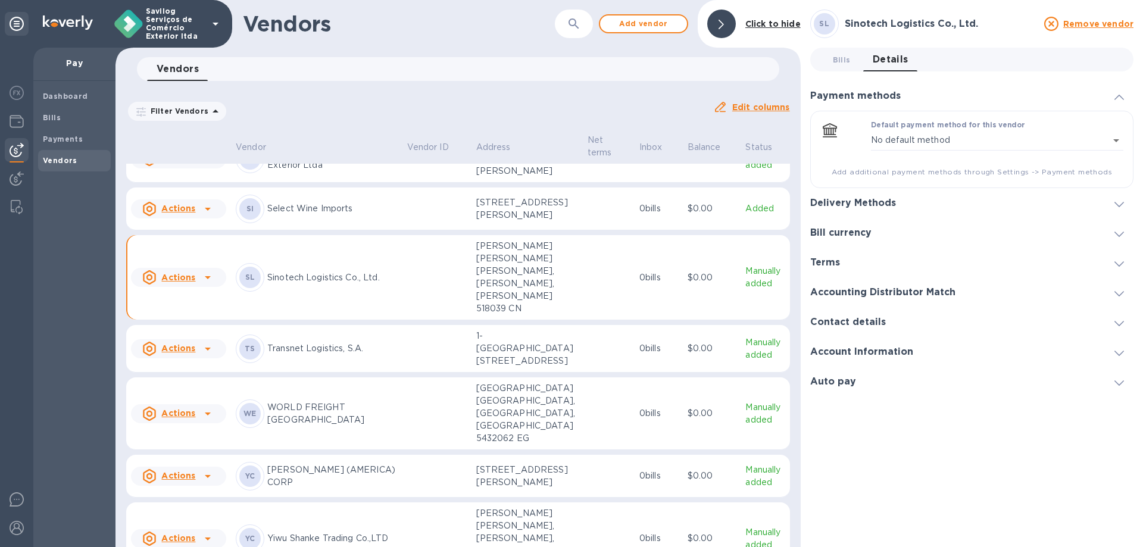
click at [928, 206] on div "Delivery Methods" at bounding box center [971, 203] width 323 height 30
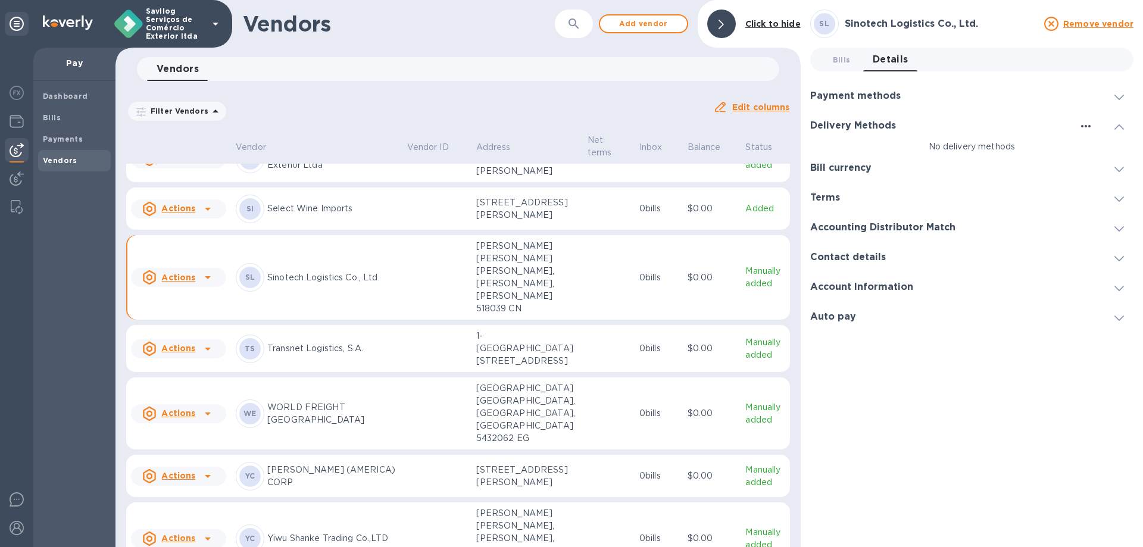
click at [1091, 127] on icon "button" at bounding box center [1086, 126] width 14 height 14
click at [1053, 133] on div at bounding box center [571, 273] width 1143 height 547
click at [960, 147] on p "No delivery methods" at bounding box center [971, 147] width 323 height 13
drag, startPoint x: 949, startPoint y: 150, endPoint x: 932, endPoint y: 139, distance: 20.1
click at [947, 150] on p "No delivery methods" at bounding box center [971, 147] width 323 height 13
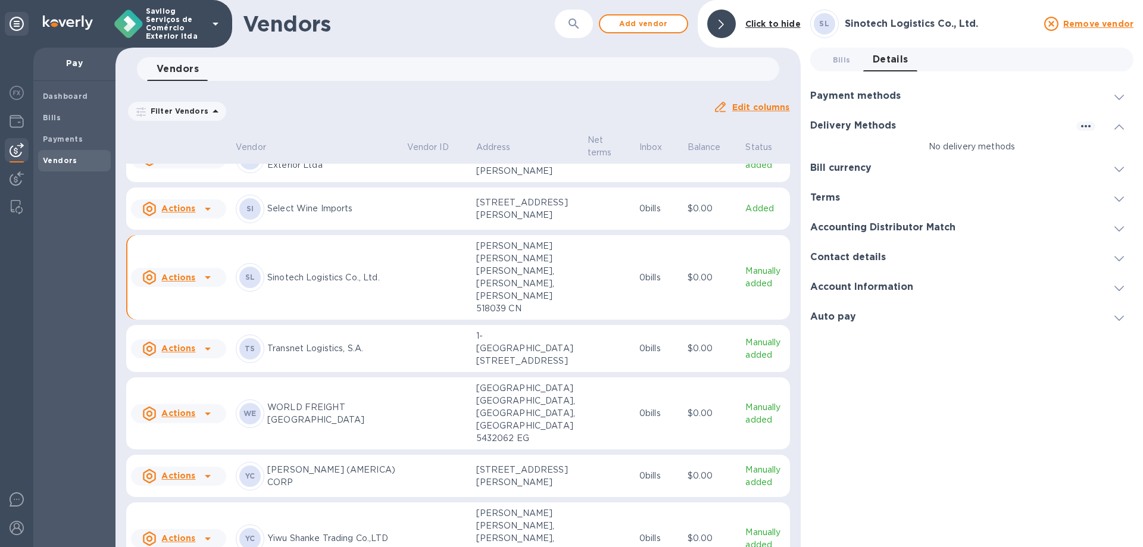
click at [859, 125] on h3 "Delivery Methods" at bounding box center [853, 125] width 86 height 11
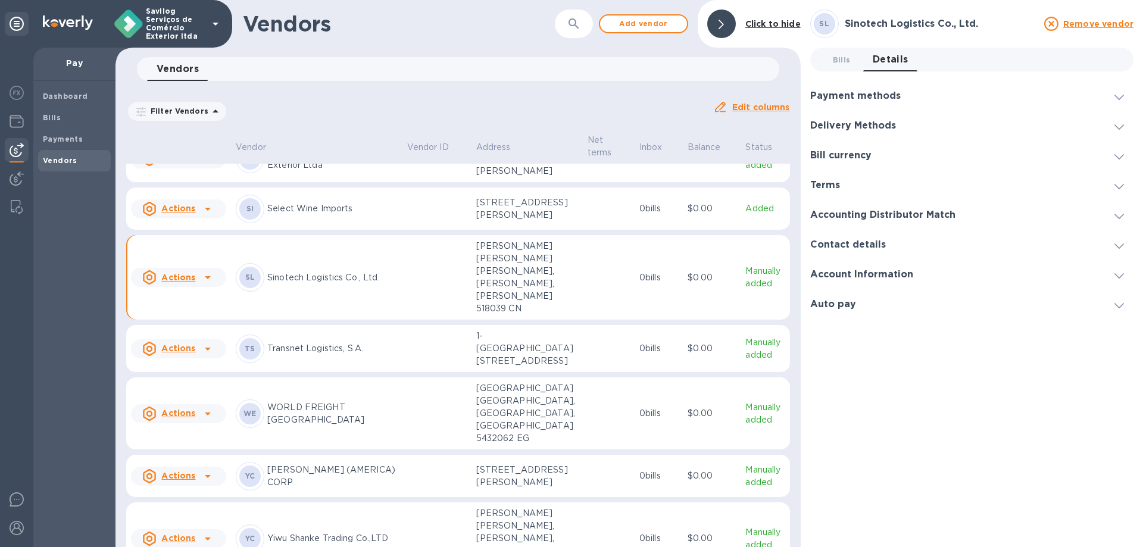
click at [893, 115] on div "Delivery Methods" at bounding box center [971, 126] width 323 height 30
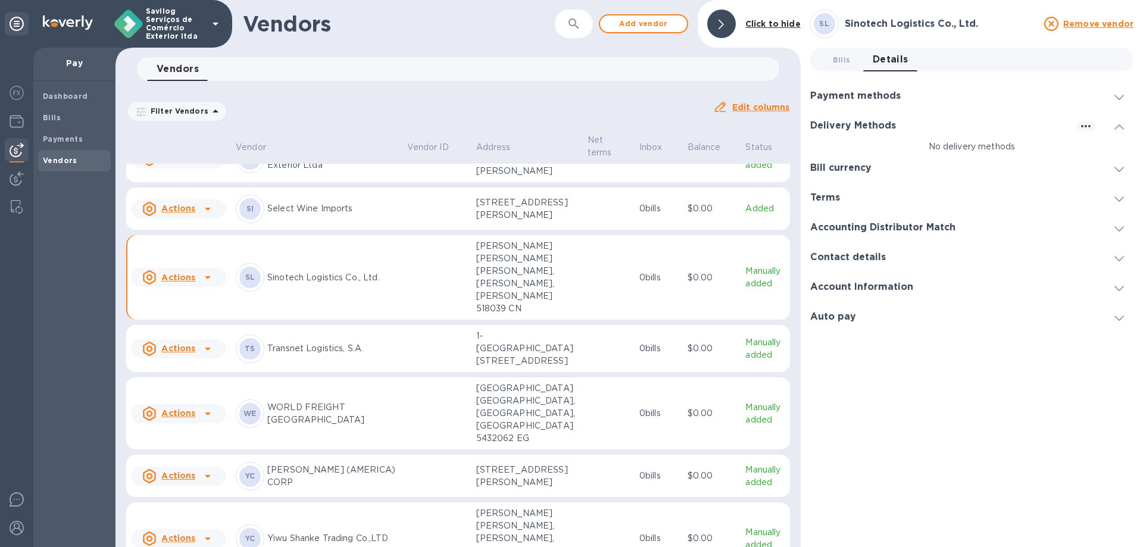
click at [884, 97] on h3 "Payment methods" at bounding box center [855, 96] width 91 height 11
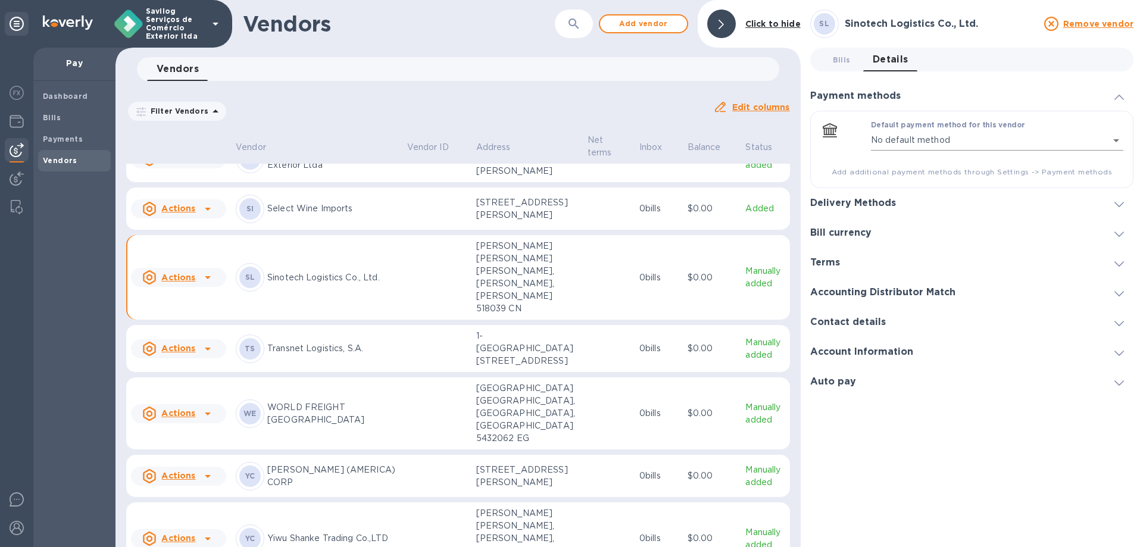
click at [1093, 140] on body "Savilog Serviços de Comércio Exterior ltda Pay Dashboard Bills Payments Vendors…" at bounding box center [571, 273] width 1143 height 547
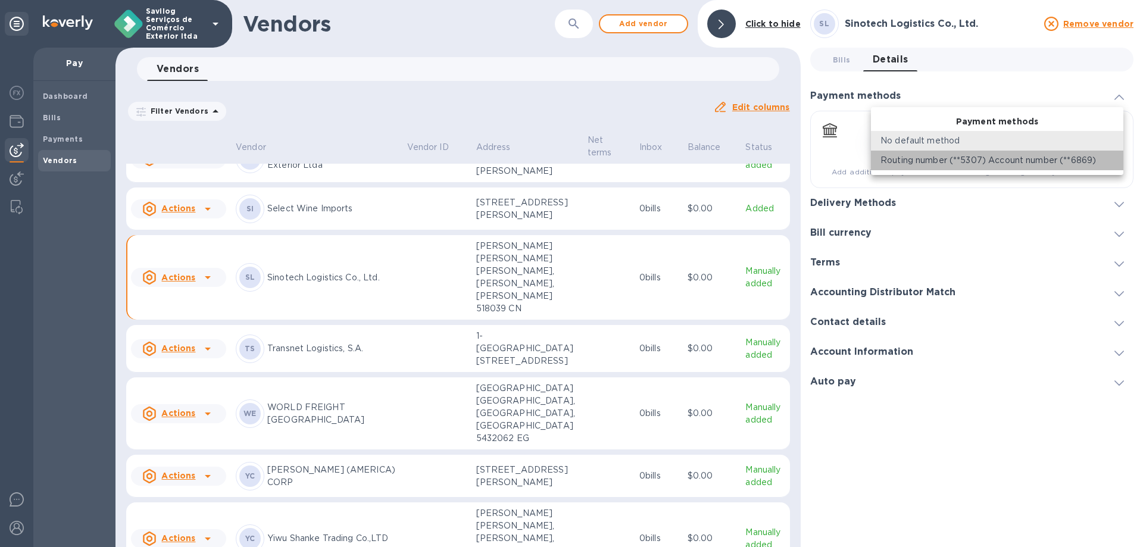
click at [1047, 162] on p "Routing number (**5307) Account number (**6869)" at bounding box center [989, 160] width 216 height 13
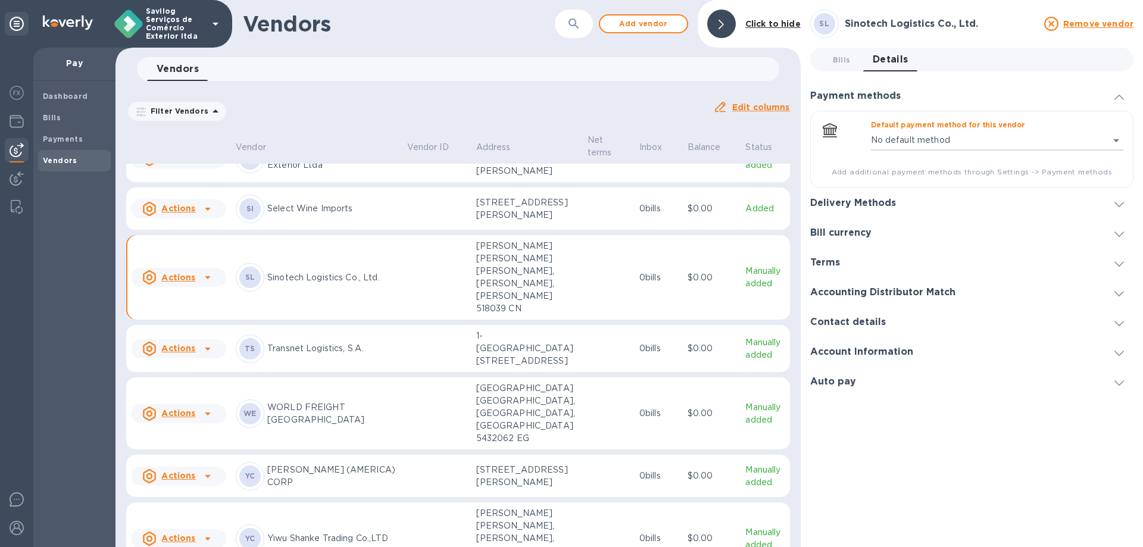
type input "2900926614789318688102825437202048"
click at [1063, 186] on div "Default payment method for this vendor Routing number (**5307) Account number (…" at bounding box center [971, 149] width 323 height 77
click at [1072, 200] on div "Delivery Methods" at bounding box center [971, 203] width 323 height 30
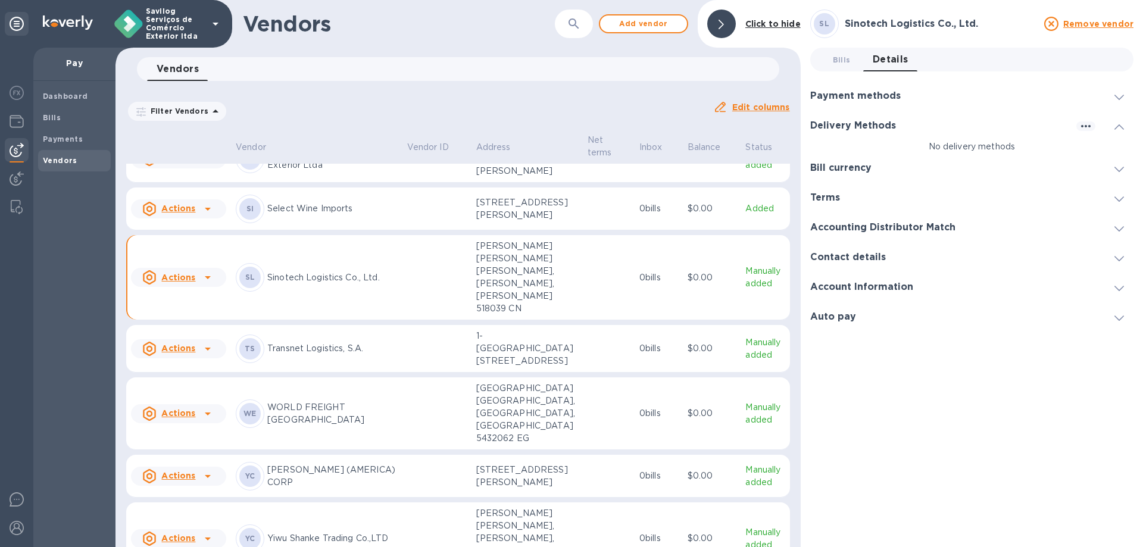
click at [1115, 122] on span at bounding box center [1120, 125] width 10 height 11
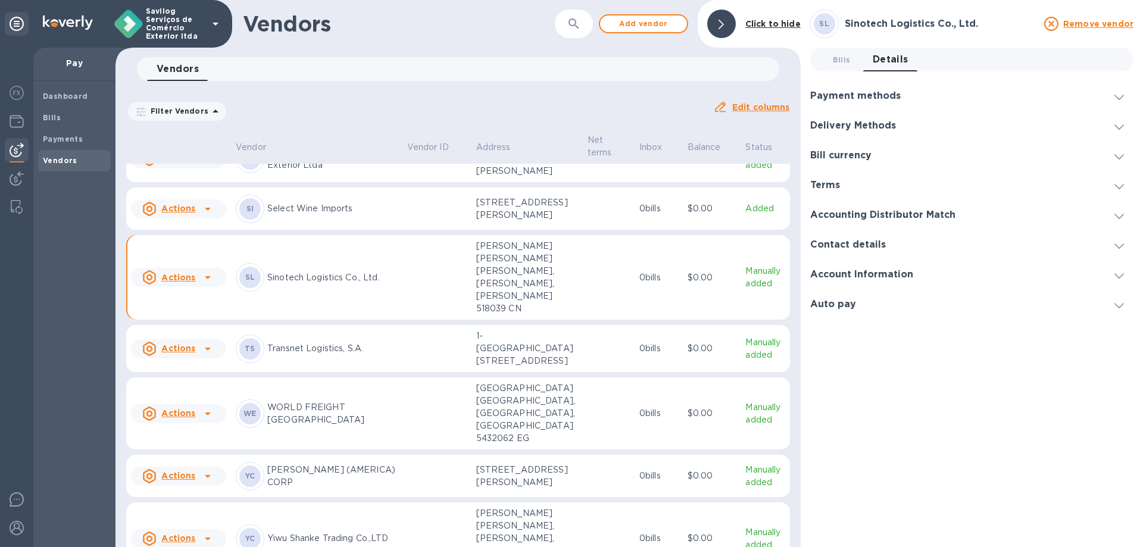
click at [990, 117] on div "Delivery Methods" at bounding box center [971, 126] width 323 height 30
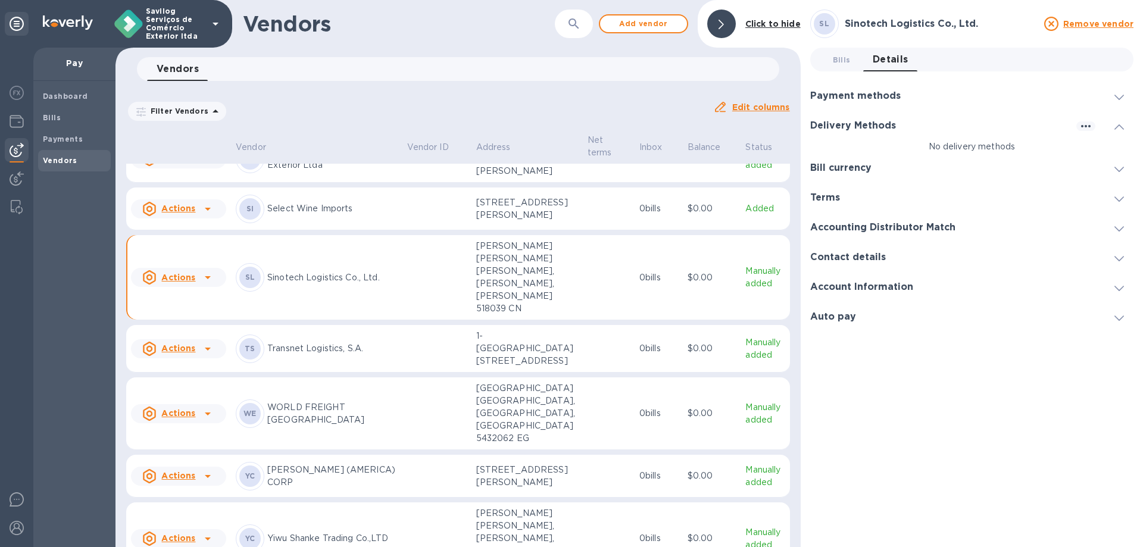
click at [1128, 87] on div "Payment methods" at bounding box center [971, 96] width 323 height 30
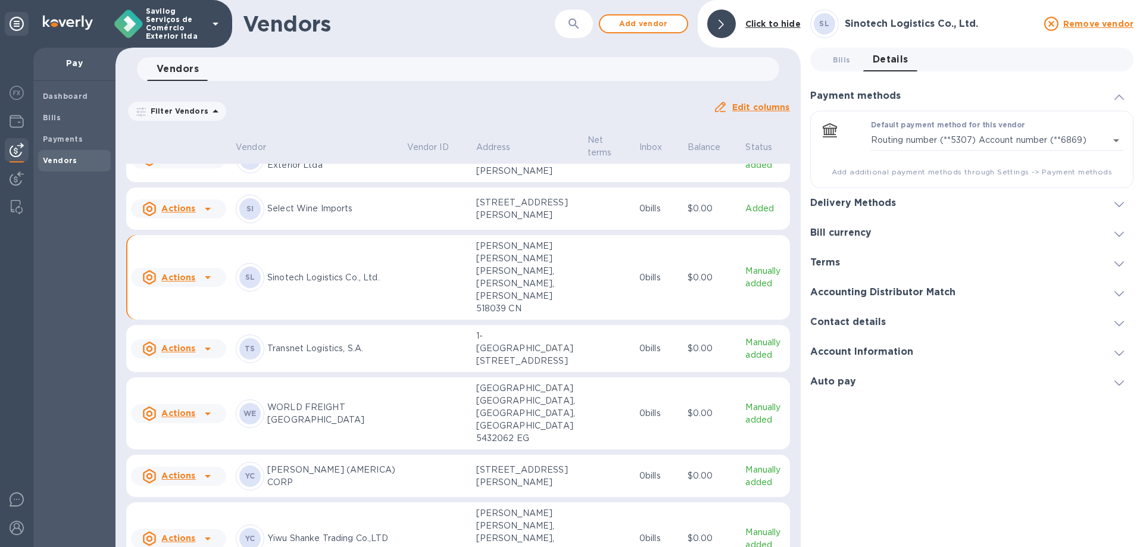
click at [945, 176] on span "Add additional payment methods through Settings -> Payment methods" at bounding box center [971, 172] width 303 height 12
click at [1061, 202] on div "Delivery Methods" at bounding box center [971, 203] width 323 height 30
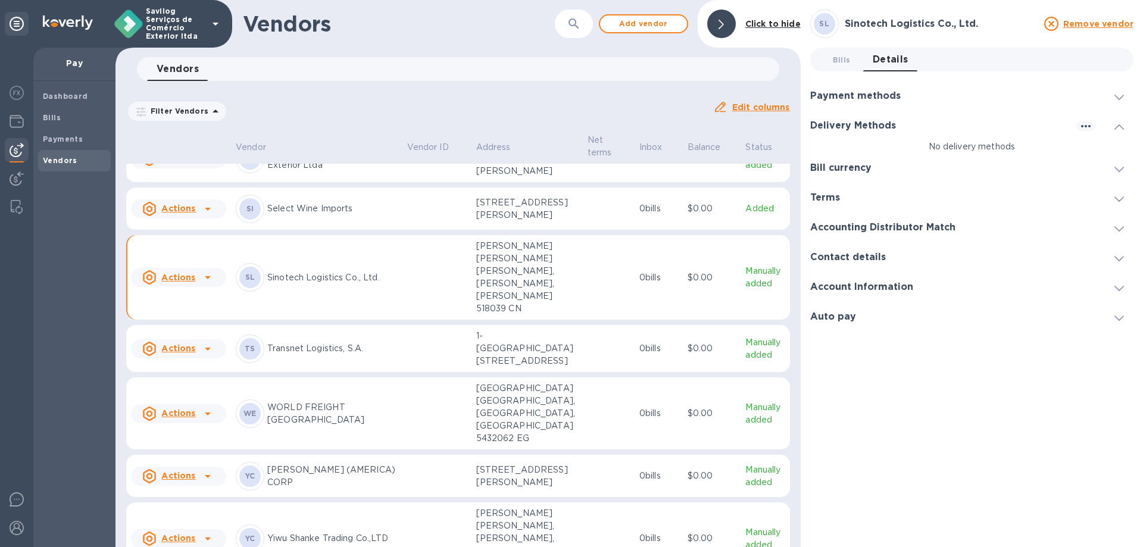
click at [1091, 118] on div "Delivery Methods" at bounding box center [971, 126] width 323 height 30
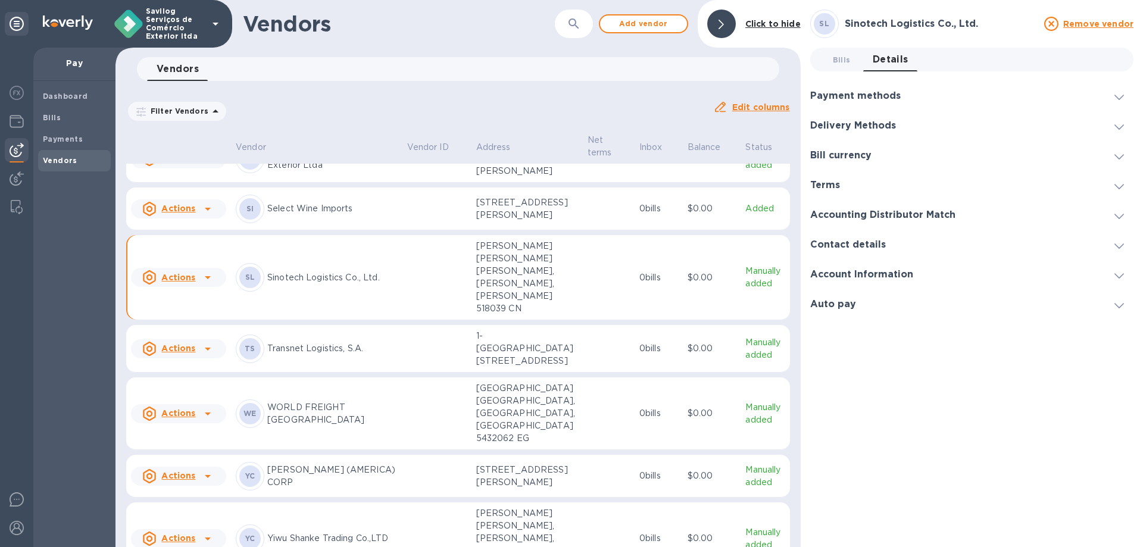
click at [1090, 126] on div "Delivery Methods" at bounding box center [971, 126] width 323 height 30
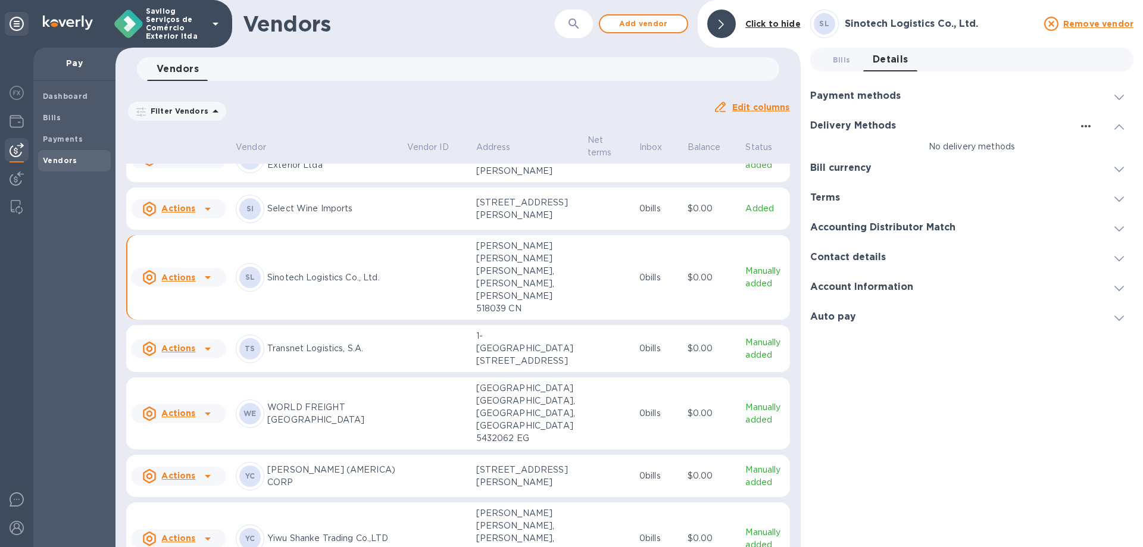
click at [1090, 126] on icon "button" at bounding box center [1086, 126] width 10 height 2
click at [1100, 149] on p "Add new" at bounding box center [1100, 151] width 39 height 12
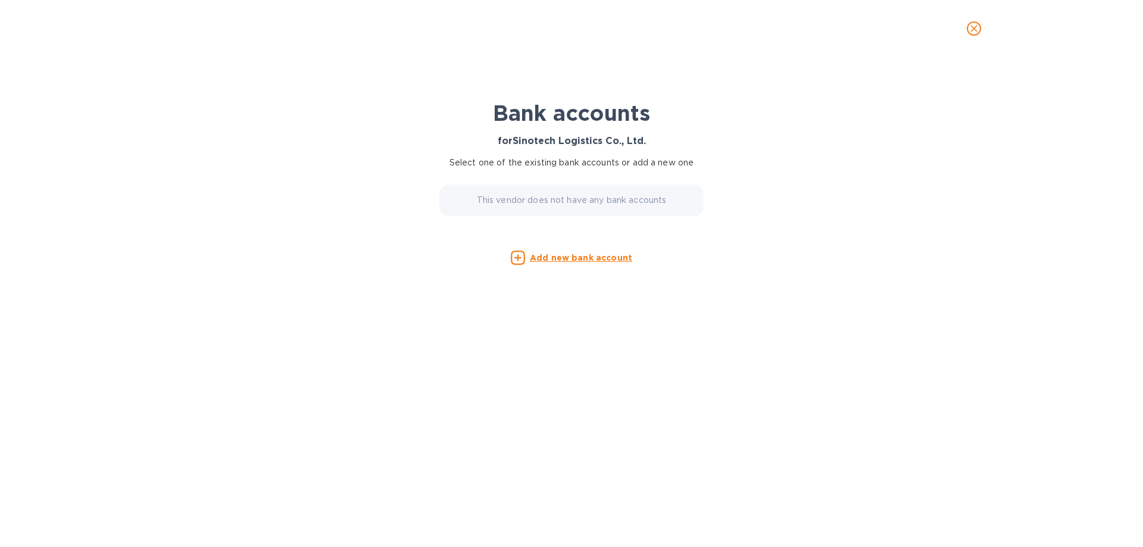
click at [560, 204] on p "This vendor does not have any bank accounts" at bounding box center [572, 200] width 190 height 13
click at [547, 255] on u "Add new bank account" at bounding box center [581, 258] width 102 height 10
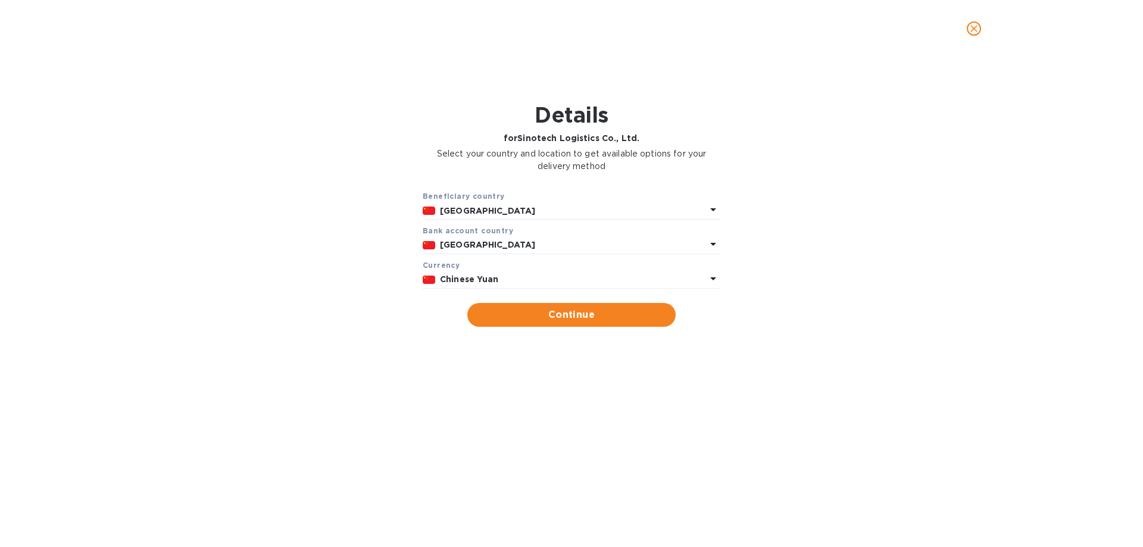
click at [469, 273] on div "Chinese Yuan" at bounding box center [573, 279] width 271 height 17
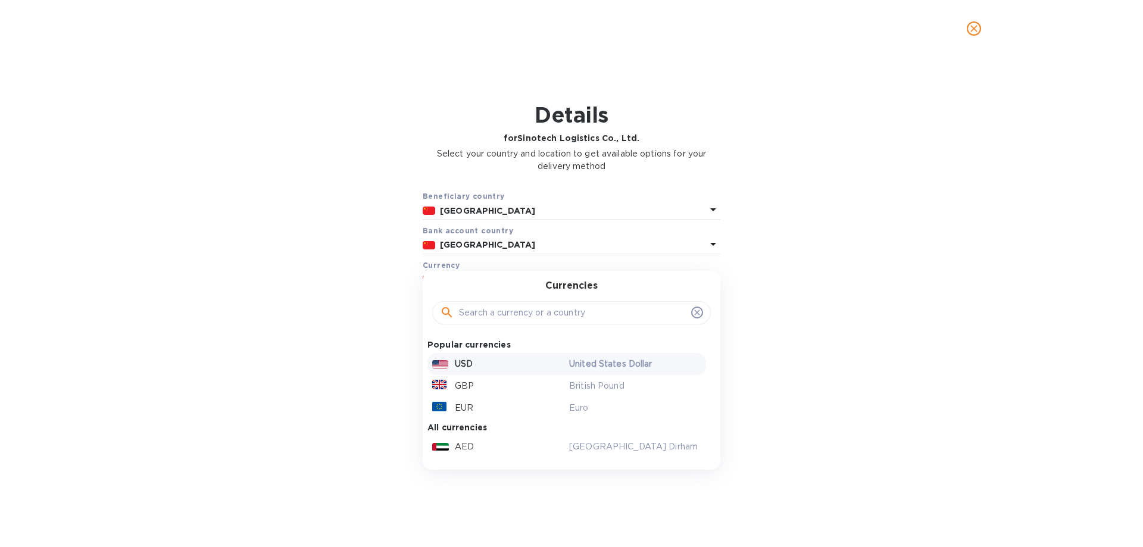
click at [488, 366] on div "USD" at bounding box center [498, 363] width 137 height 17
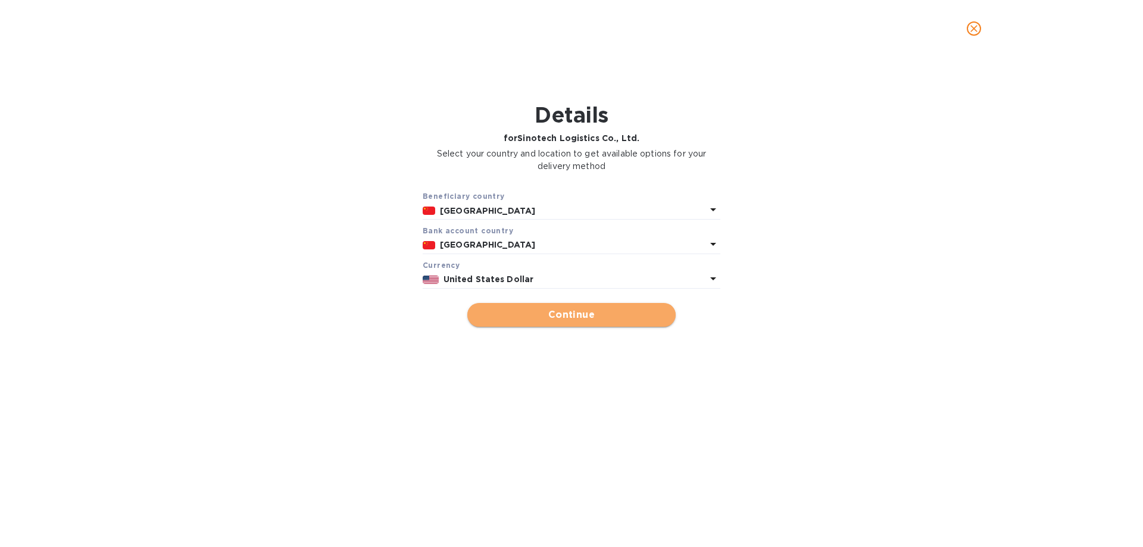
click at [530, 311] on span "Continue" at bounding box center [571, 315] width 189 height 14
type input "Sinotech Logistics Co., Ltd."
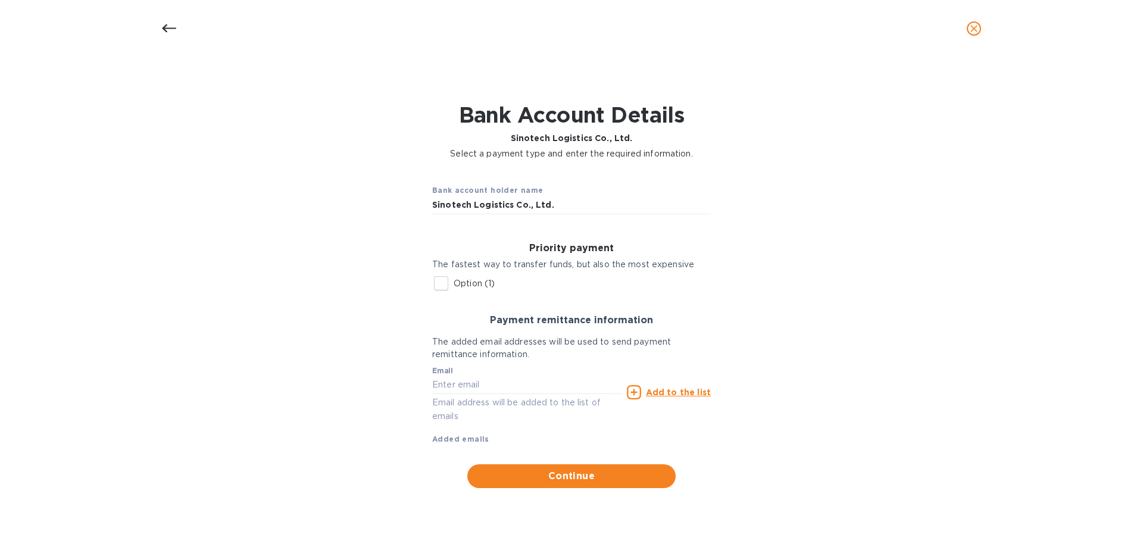
click at [442, 276] on input "Option (1)" at bounding box center [441, 283] width 25 height 25
checkbox input "true"
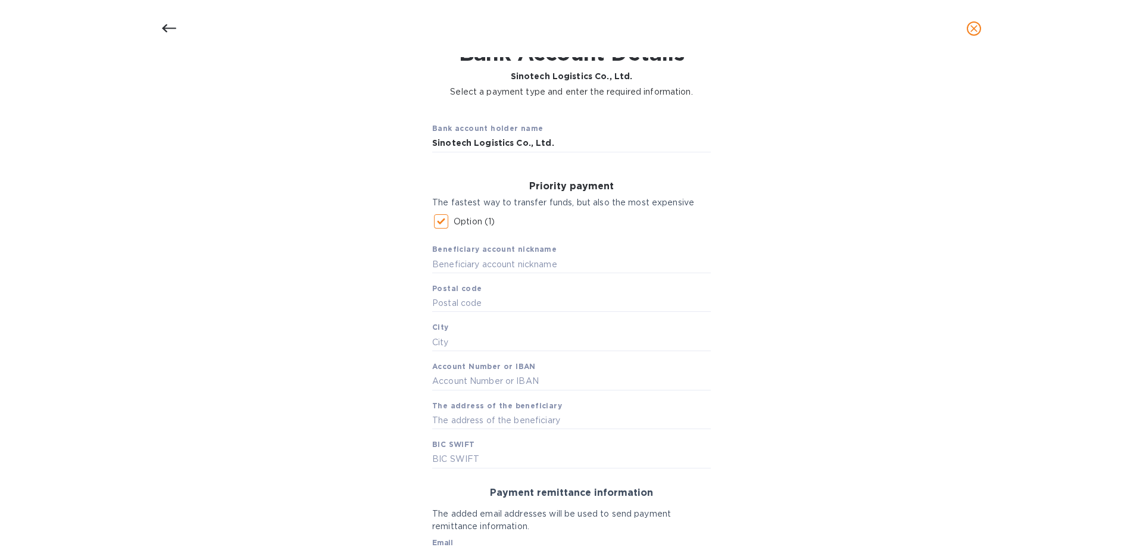
scroll to position [119, 0]
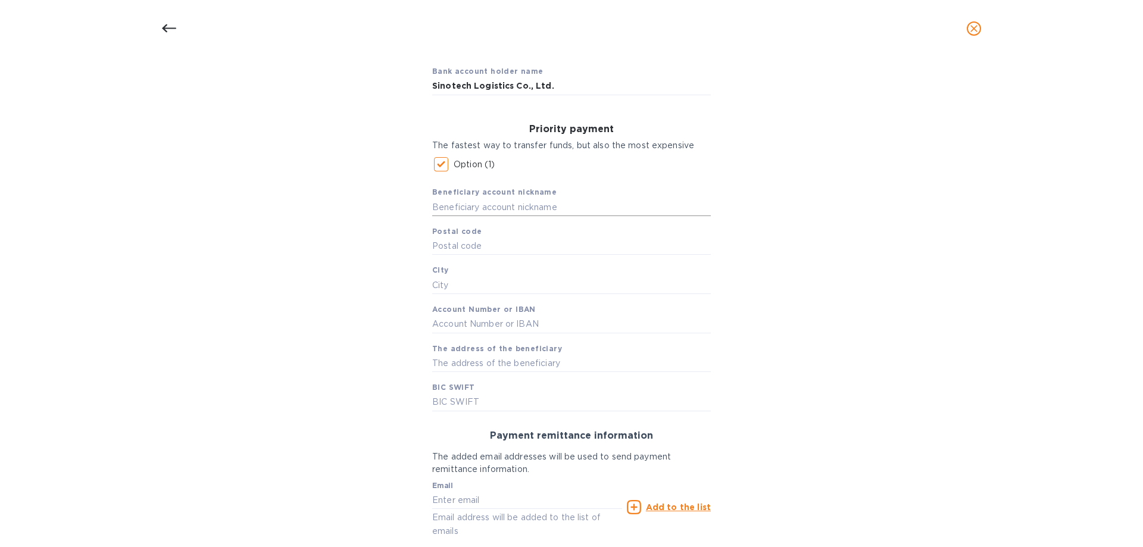
click at [454, 211] on input "text" at bounding box center [571, 207] width 279 height 18
paste input "Sinotech Logistics Co., Ltd."
type input "Sinotech Logistics Co., Ltd."
click at [526, 235] on div "Beneficiary account nickname Sinotech Logistics Co., Ltd. Postal code City Acco…" at bounding box center [571, 294] width 279 height 234
click at [526, 238] on input "text" at bounding box center [571, 247] width 279 height 18
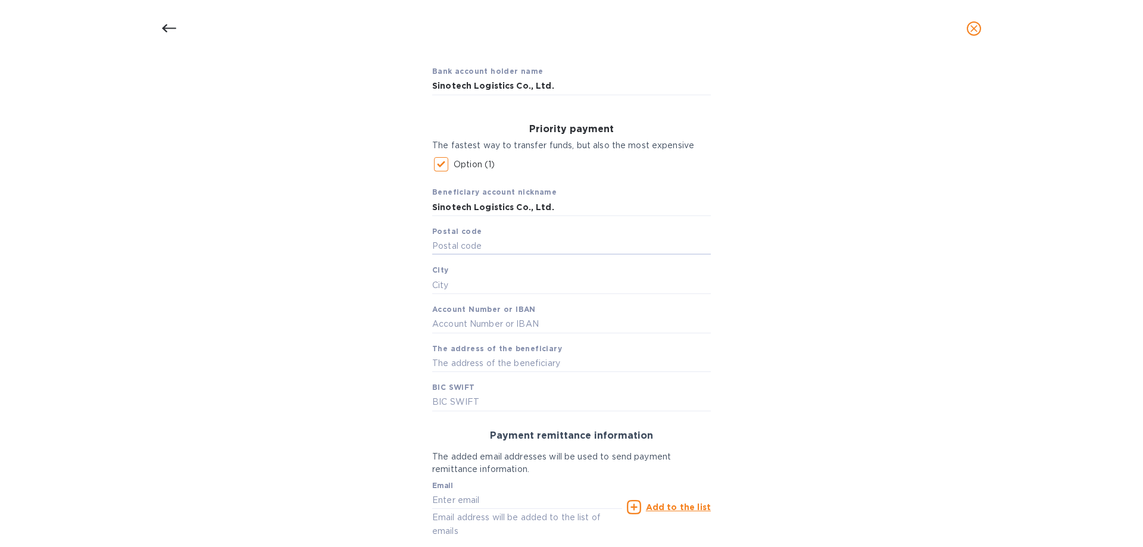
click at [457, 256] on div "Beneficiary account nickname Sinotech Logistics Co., Ltd. Postal code City Acco…" at bounding box center [571, 294] width 279 height 234
click at [457, 245] on input "text" at bounding box center [571, 247] width 279 height 18
type input "518039"
drag, startPoint x: 581, startPoint y: 310, endPoint x: 611, endPoint y: 319, distance: 31.7
click at [611, 319] on div "Beneficiary account nickname Sinotech Logistics Co., Ltd. Postal code 518039 Ci…" at bounding box center [571, 294] width 279 height 234
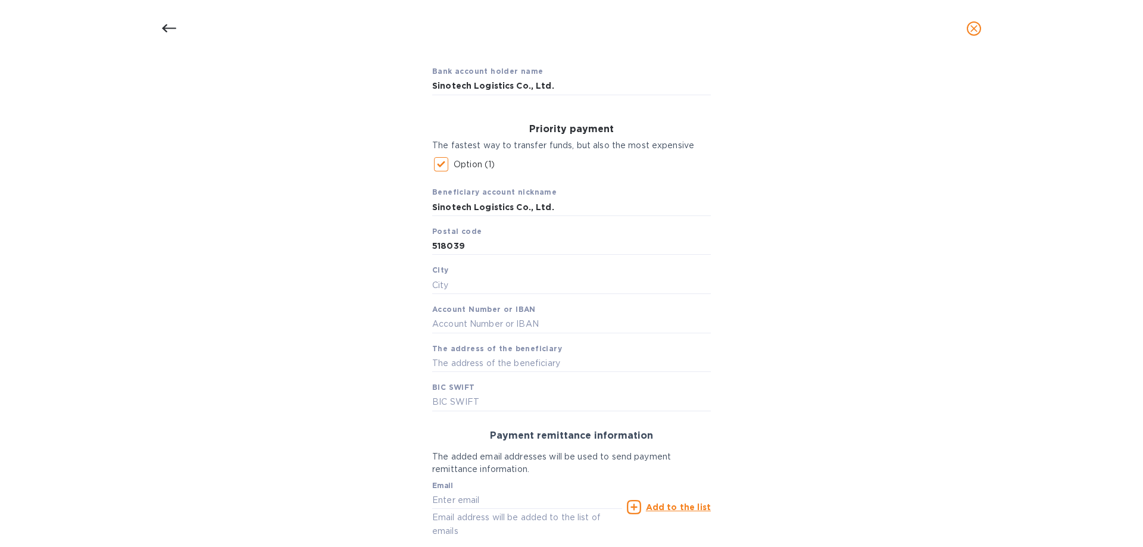
click at [536, 257] on div "Beneficiary account nickname Sinotech Logistics Co., Ltd. Postal code 518039 Ci…" at bounding box center [571, 294] width 279 height 234
click at [495, 295] on div "Beneficiary account nickname Sinotech Logistics Co., Ltd. Postal code 518039 Ci…" at bounding box center [571, 294] width 279 height 234
drag, startPoint x: 486, startPoint y: 287, endPoint x: 463, endPoint y: 288, distance: 23.2
click at [486, 286] on input "text" at bounding box center [571, 285] width 279 height 18
type input "[PERSON_NAME]"
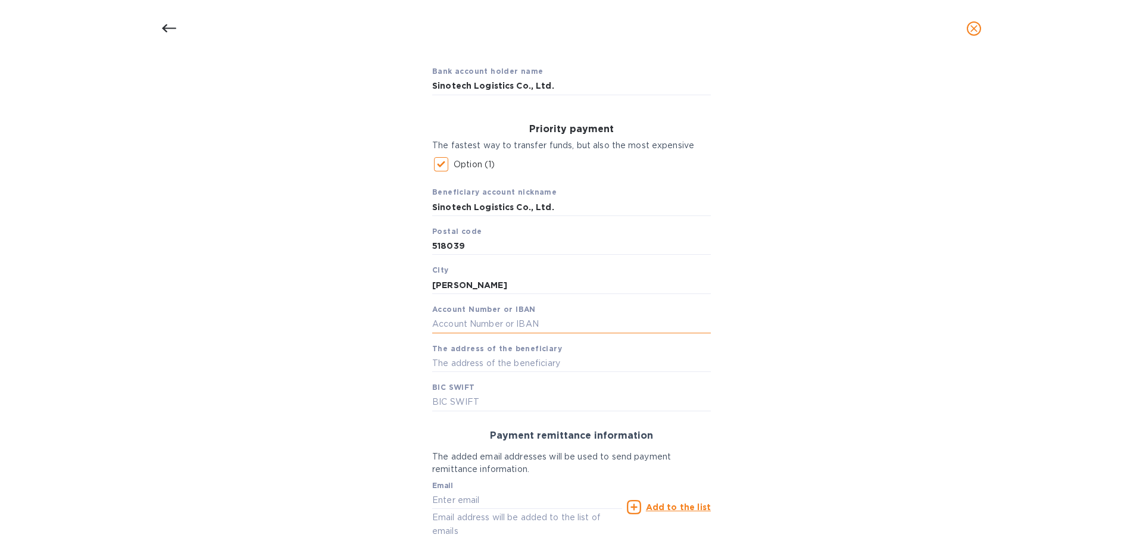
drag, startPoint x: 623, startPoint y: 330, endPoint x: 561, endPoint y: 302, distance: 67.4
click at [622, 330] on input "text" at bounding box center [571, 325] width 279 height 18
paste input "79160078814900000329"
type input "79160078814900000329"
click at [430, 377] on div "Priority payment The fastest way to transfer funds, but also the most expensive…" at bounding box center [572, 267] width 298 height 307
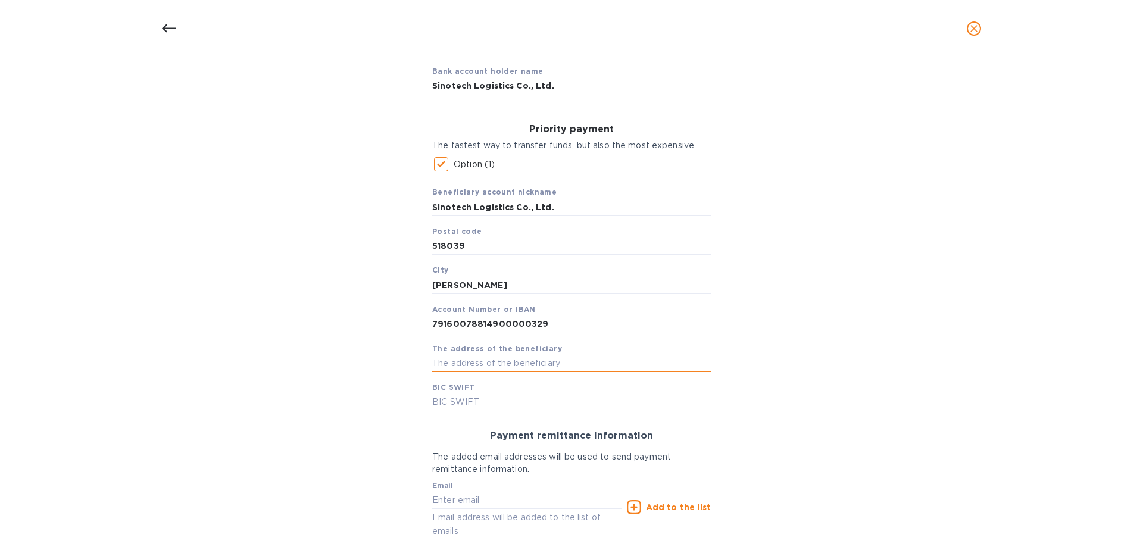
click at [440, 361] on input "text" at bounding box center [571, 363] width 279 height 18
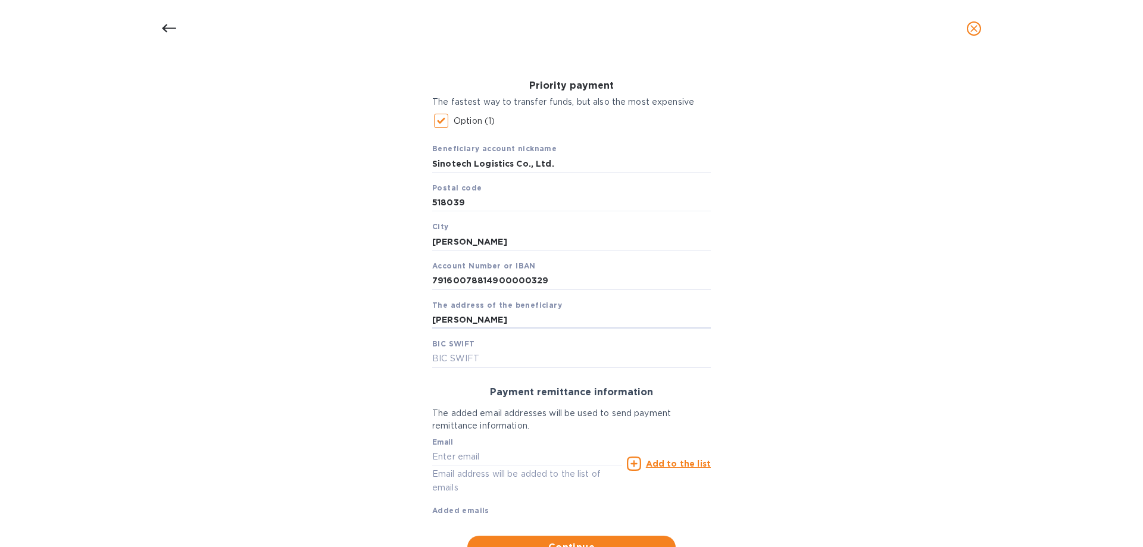
scroll to position [179, 0]
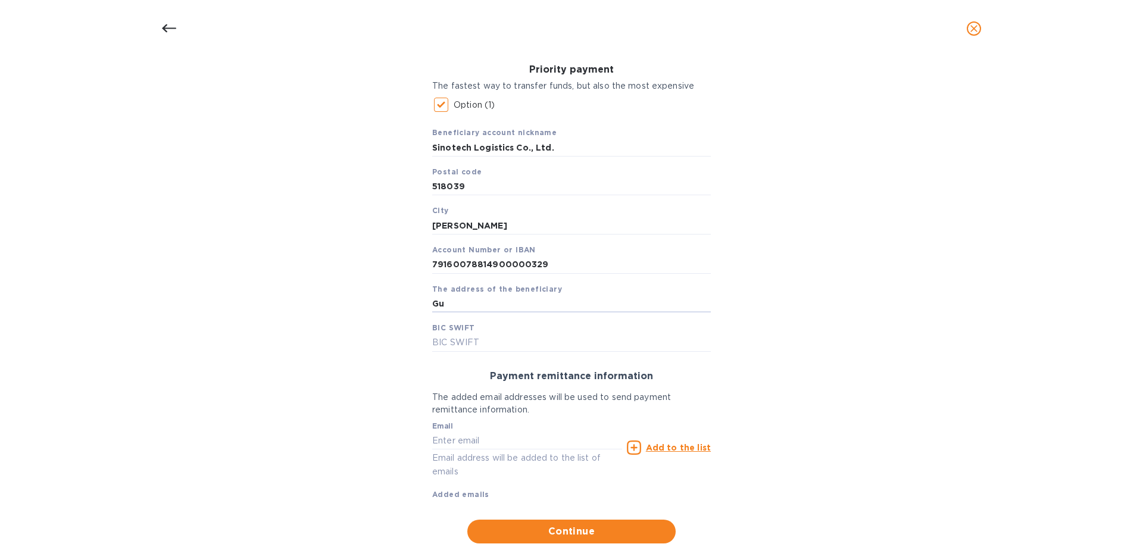
type input "G"
click at [505, 302] on input "[PERSON_NAME] zen" at bounding box center [571, 304] width 279 height 18
drag, startPoint x: 542, startPoint y: 299, endPoint x: 550, endPoint y: 300, distance: 7.2
click at [543, 299] on input "[PERSON_NAME] [PERSON_NAME] zen" at bounding box center [571, 304] width 279 height 18
click at [602, 304] on input "[PERSON_NAME] [PERSON_NAME] [PERSON_NAME]" at bounding box center [571, 304] width 279 height 18
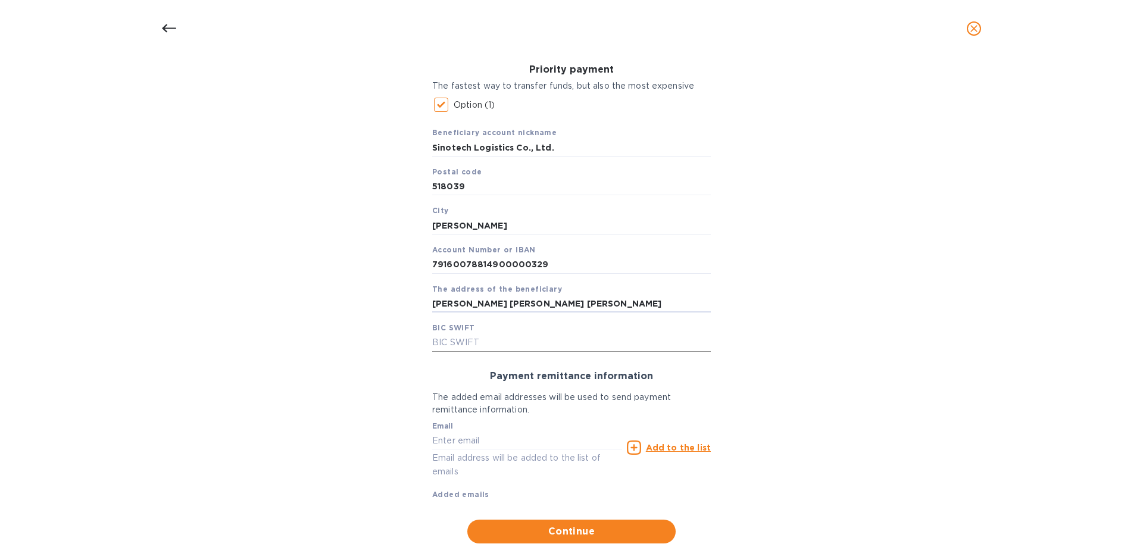
type input "[PERSON_NAME] [PERSON_NAME] [PERSON_NAME]"
click at [561, 335] on input "text" at bounding box center [571, 343] width 279 height 18
paste input "[SWIFT_CODE]"
type input "[SWIFT_CODE]"
click at [495, 448] on input "text" at bounding box center [527, 441] width 190 height 18
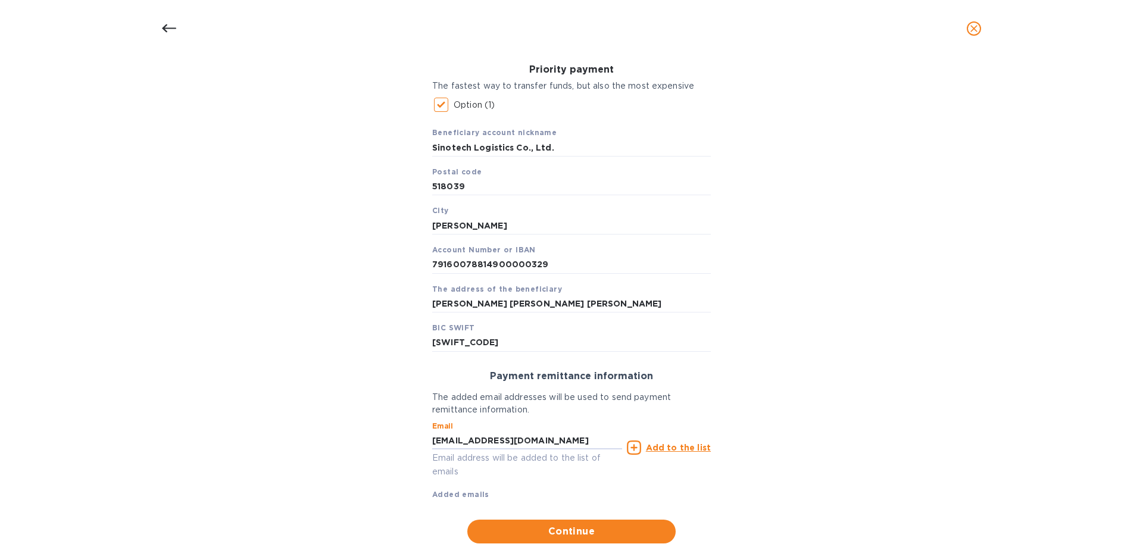
type input "[EMAIL_ADDRESS][DOMAIN_NAME]"
click at [686, 443] on u "Add to the list" at bounding box center [678, 448] width 65 height 10
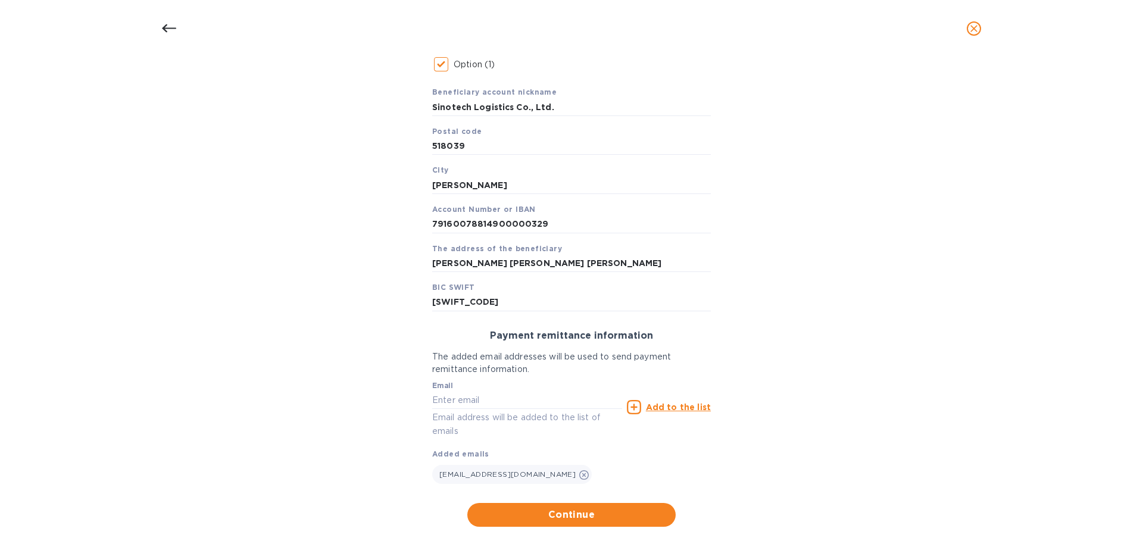
scroll to position [236, 0]
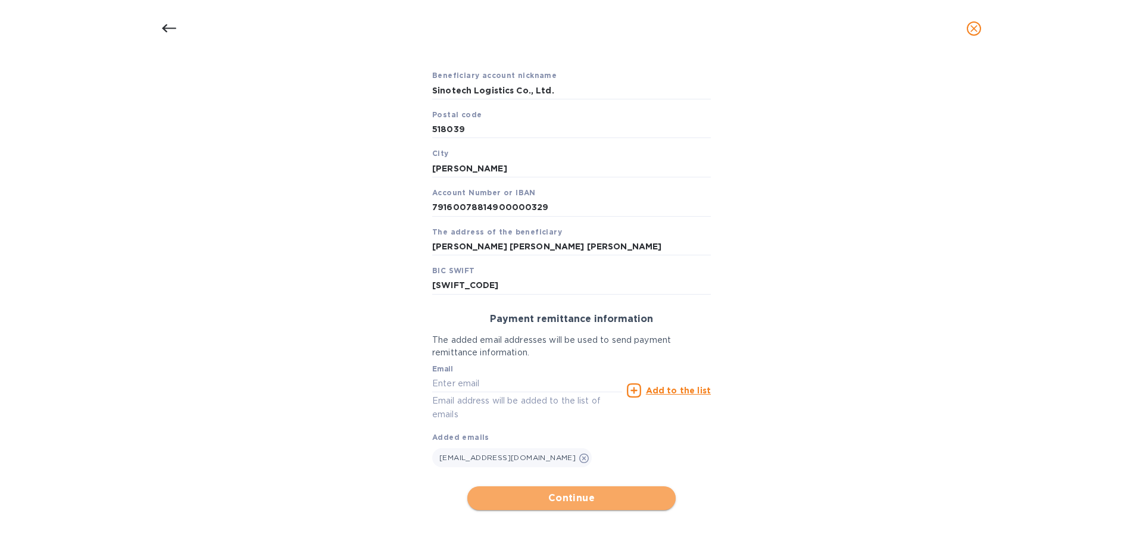
click at [566, 499] on span "Continue" at bounding box center [571, 498] width 189 height 14
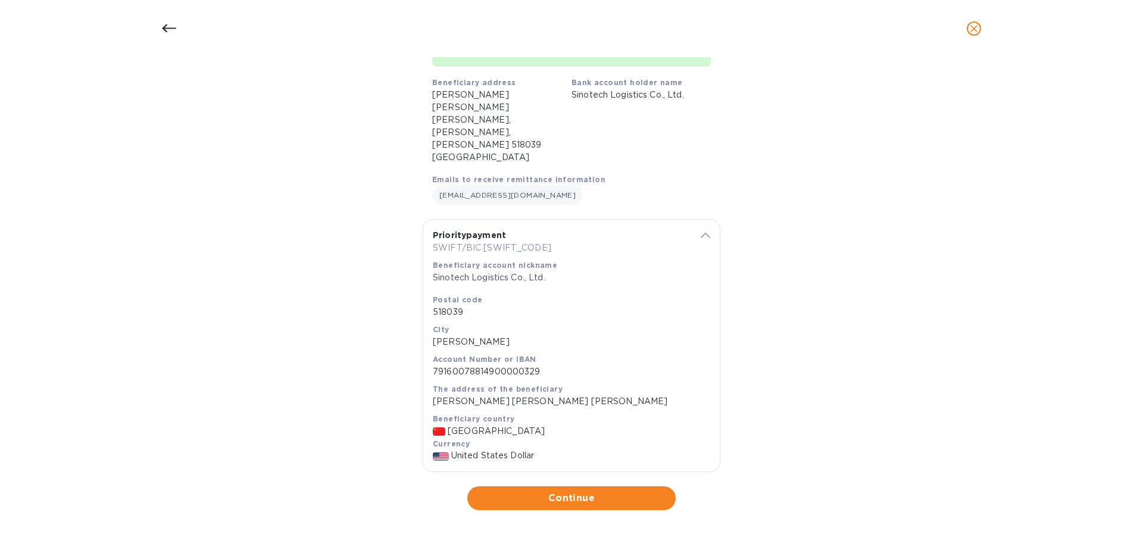
scroll to position [80, 0]
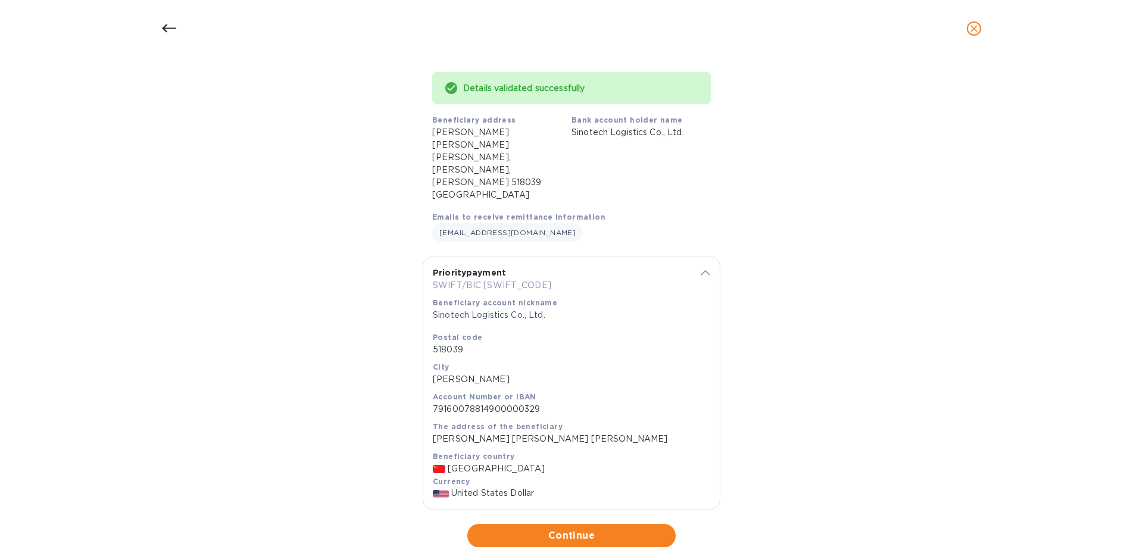
click at [485, 450] on div "Beneficiary country [GEOGRAPHIC_DATA]" at bounding box center [571, 462] width 277 height 25
click at [487, 452] on b "Beneficiary country" at bounding box center [474, 456] width 82 height 9
click at [592, 529] on span "Continue" at bounding box center [571, 536] width 189 height 14
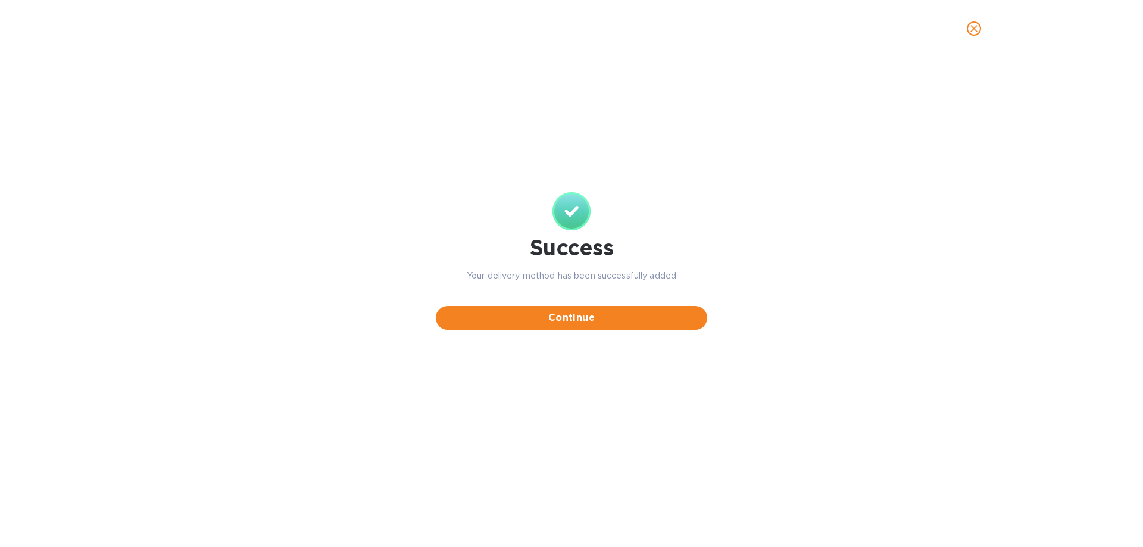
scroll to position [0, 0]
click at [545, 323] on span "Continue" at bounding box center [571, 318] width 252 height 14
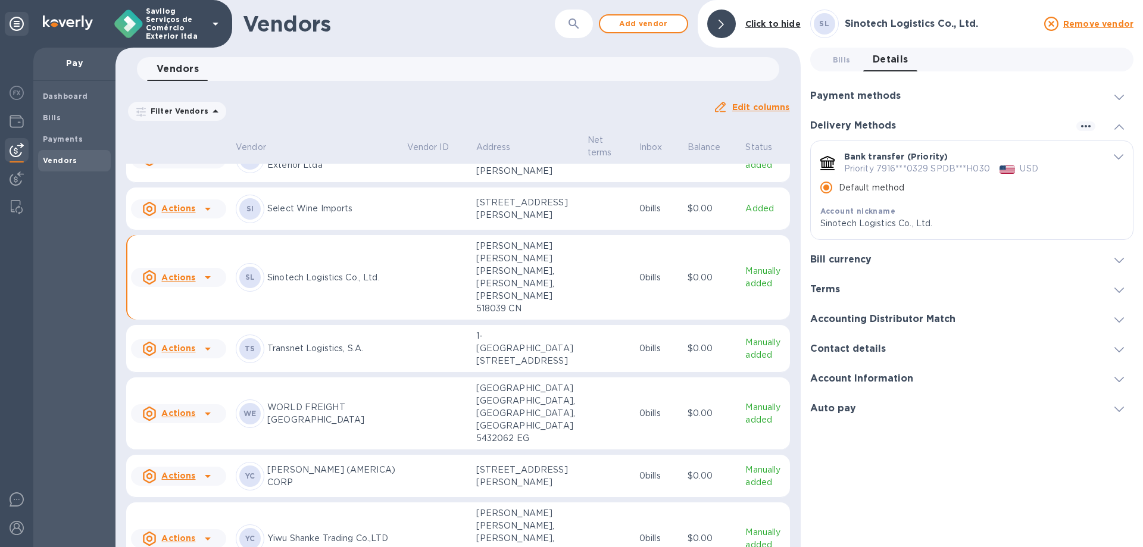
click at [910, 253] on div "Bill currency" at bounding box center [971, 260] width 323 height 30
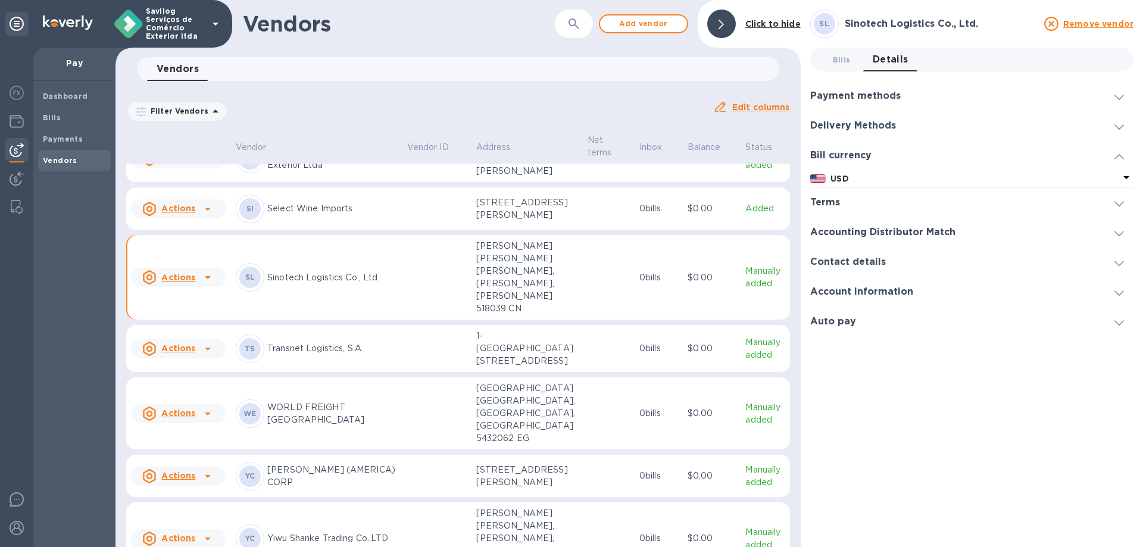
click at [909, 151] on div "Bill currency" at bounding box center [971, 156] width 323 height 30
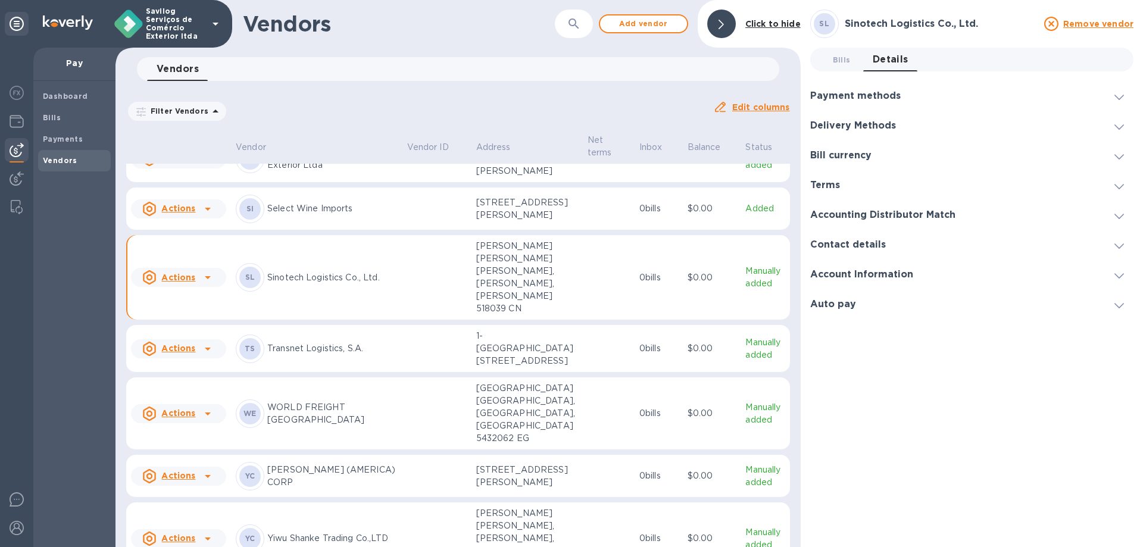
click at [884, 182] on div "Terms" at bounding box center [971, 185] width 323 height 30
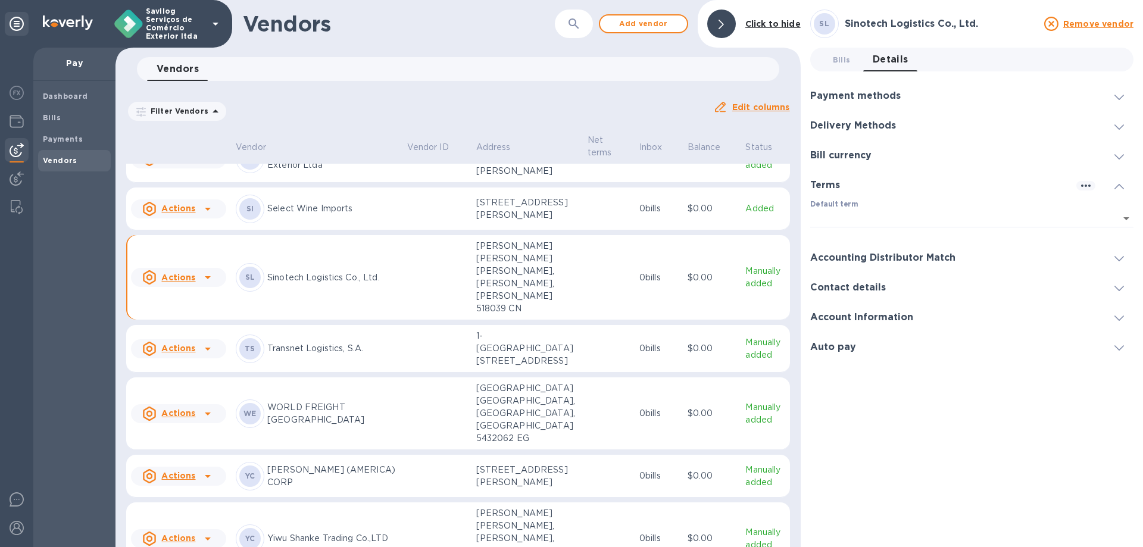
click at [885, 190] on div "Terms" at bounding box center [971, 185] width 323 height 30
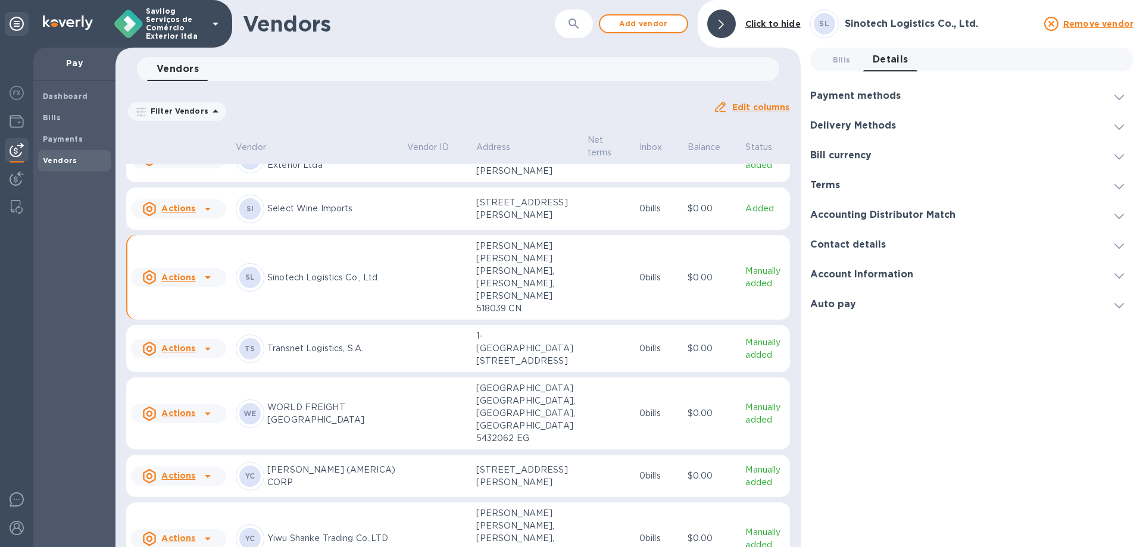
click at [901, 209] on div "Accounting Distributor Match" at bounding box center [971, 215] width 323 height 30
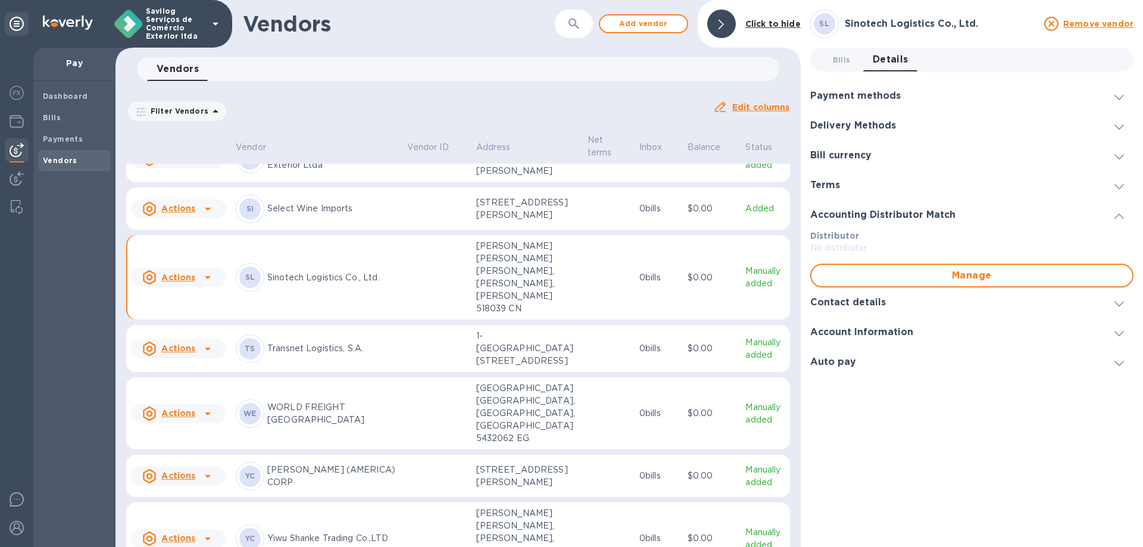
click at [885, 149] on div "Bill currency" at bounding box center [971, 156] width 323 height 30
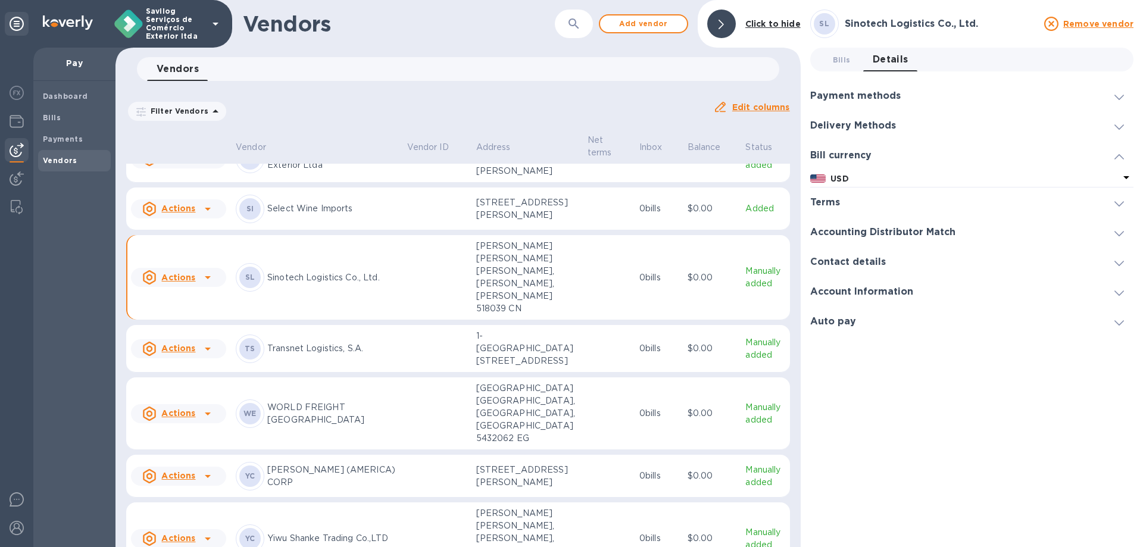
click at [894, 115] on div "Delivery Methods" at bounding box center [971, 126] width 323 height 30
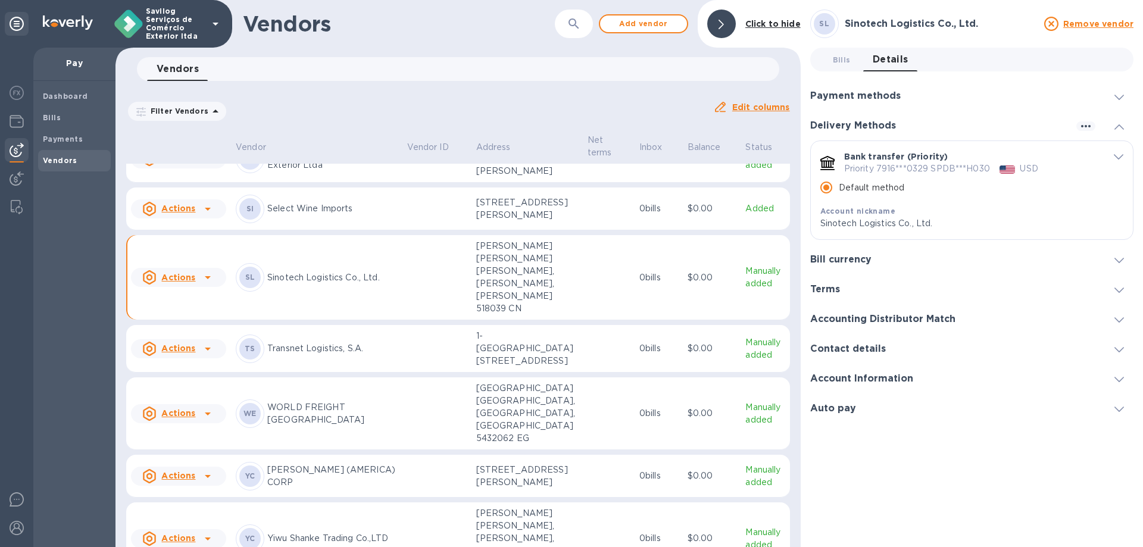
click at [911, 93] on div "Payment methods" at bounding box center [971, 96] width 323 height 30
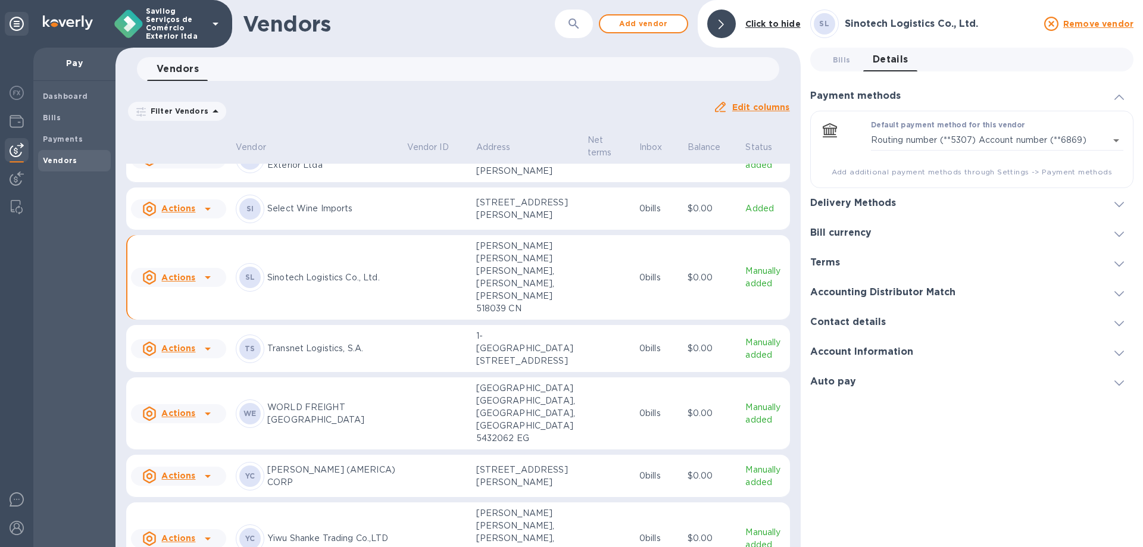
click at [209, 285] on icon at bounding box center [208, 277] width 14 height 14
click at [198, 438] on p "Add new bill" at bounding box center [191, 433] width 55 height 13
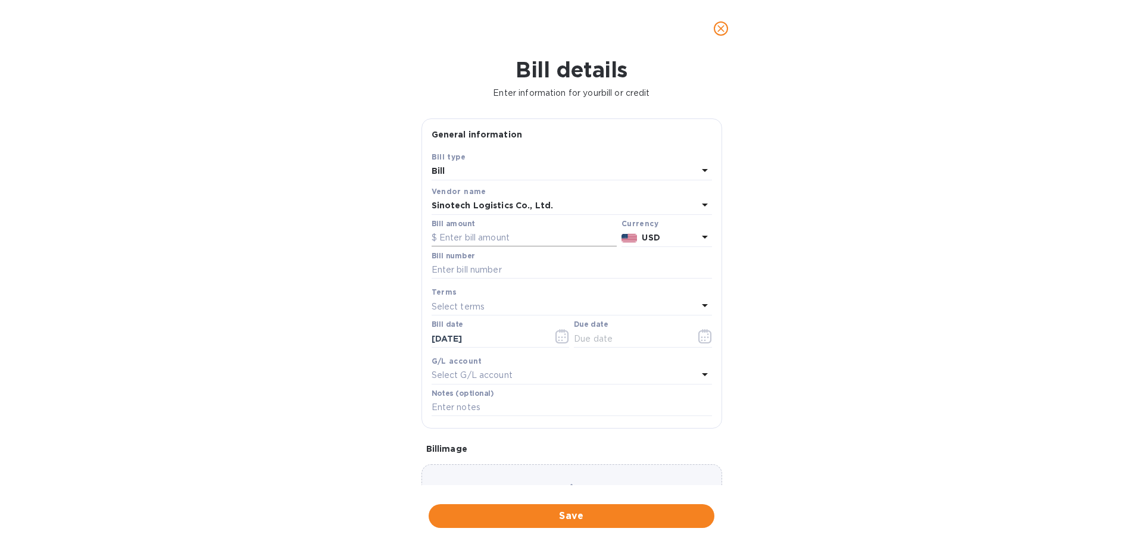
click at [489, 245] on input "text" at bounding box center [524, 238] width 185 height 18
click at [595, 239] on input "text" at bounding box center [524, 238] width 185 height 18
paste input "2.82667"
drag, startPoint x: 465, startPoint y: 224, endPoint x: 445, endPoint y: 225, distance: 20.3
click at [445, 224] on div "Bill amount $ 2.82667" at bounding box center [524, 233] width 185 height 27
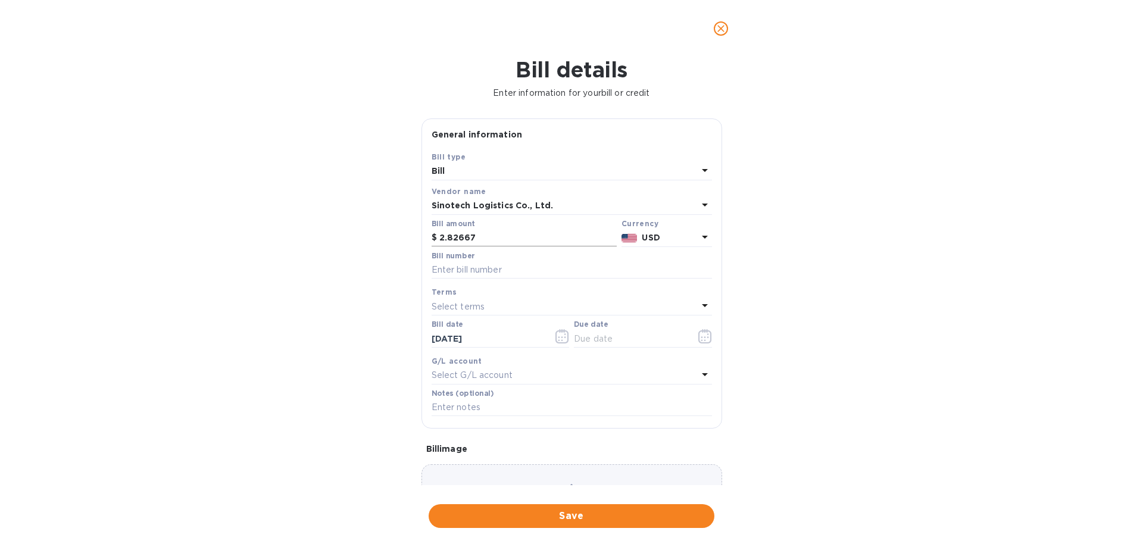
click at [444, 233] on input "2.82667" at bounding box center [527, 238] width 177 height 18
type input "2,826.67"
click at [838, 332] on div "Bill details Enter information for your bill or credit General information Save…" at bounding box center [571, 302] width 1143 height 490
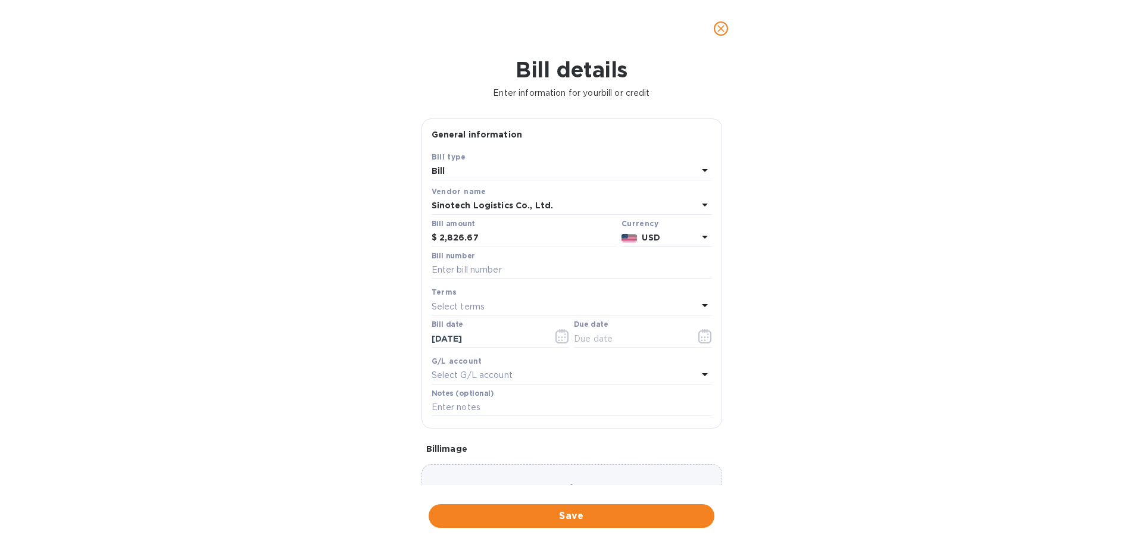
click at [544, 258] on div "Bill number" at bounding box center [572, 265] width 280 height 27
click at [518, 274] on input "text" at bounding box center [572, 270] width 280 height 18
drag, startPoint x: 506, startPoint y: 252, endPoint x: 506, endPoint y: 262, distance: 9.5
click at [506, 256] on div "Bill number" at bounding box center [572, 265] width 280 height 27
click at [498, 270] on input "text" at bounding box center [572, 270] width 280 height 18
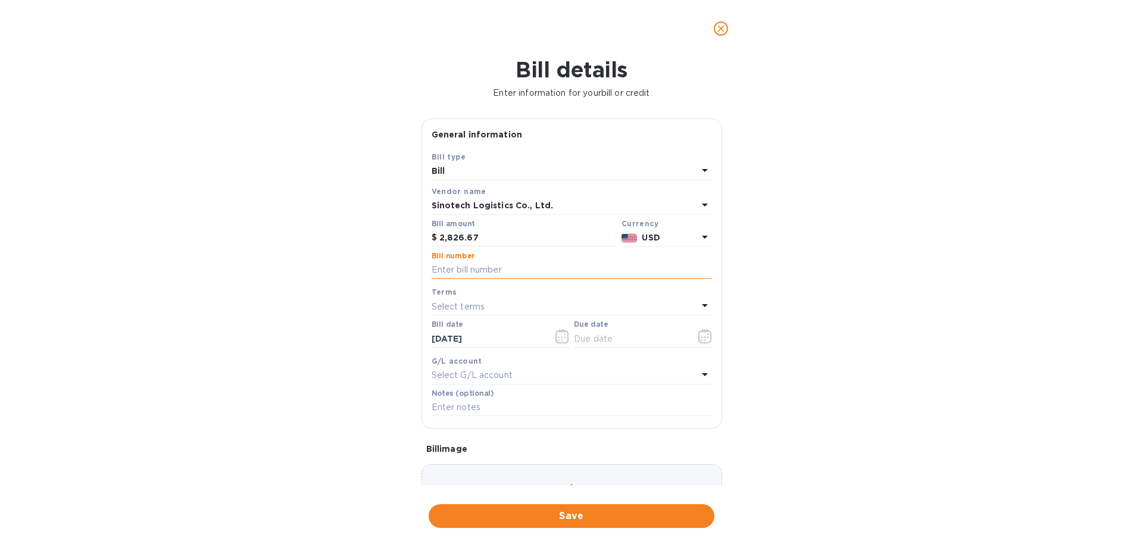
paste input "PRI001164"
type input "PRI001164 - SOA SINOTECH"
drag, startPoint x: 837, startPoint y: 250, endPoint x: 838, endPoint y: 263, distance: 13.1
click at [838, 250] on div "Bill details Enter information for your bill or credit General information Save…" at bounding box center [571, 302] width 1143 height 490
click at [699, 338] on icon "button" at bounding box center [705, 336] width 14 height 14
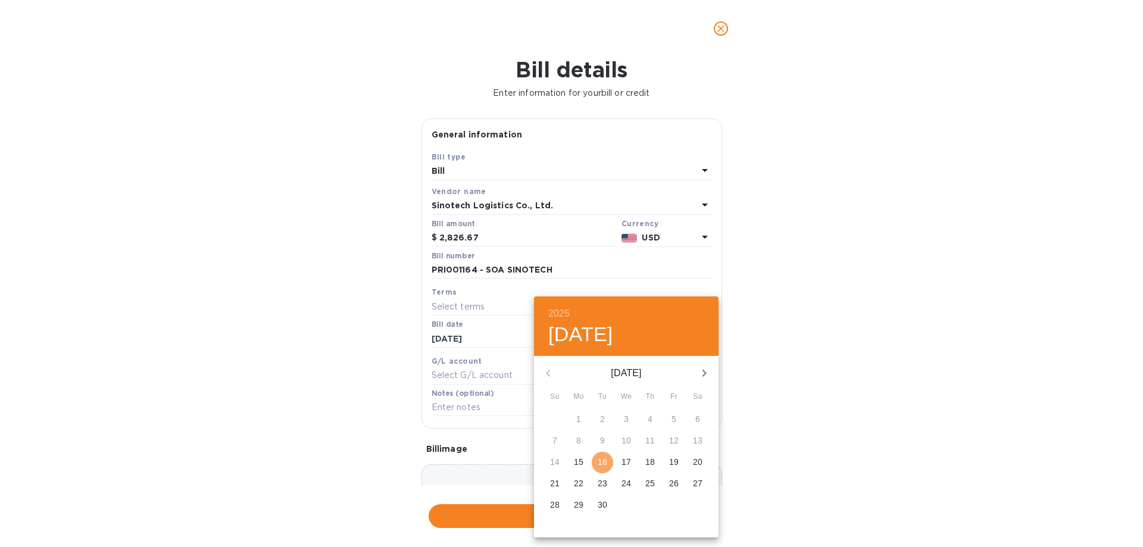
click at [600, 453] on button "16" at bounding box center [602, 462] width 21 height 21
type input "[DATE]"
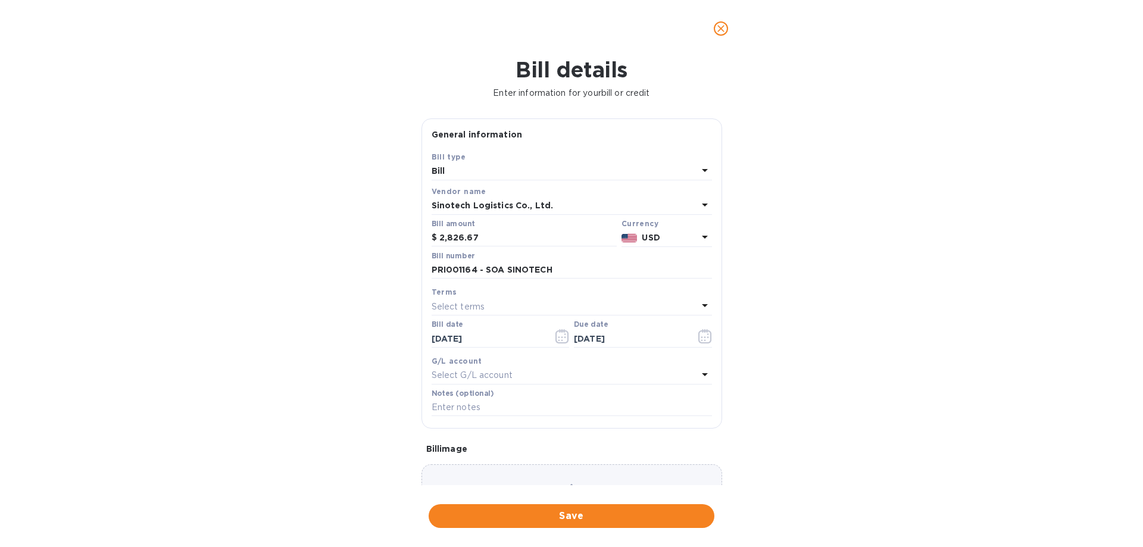
click at [844, 376] on div "Bill details Enter information for your bill or credit General information Save…" at bounding box center [571, 302] width 1143 height 490
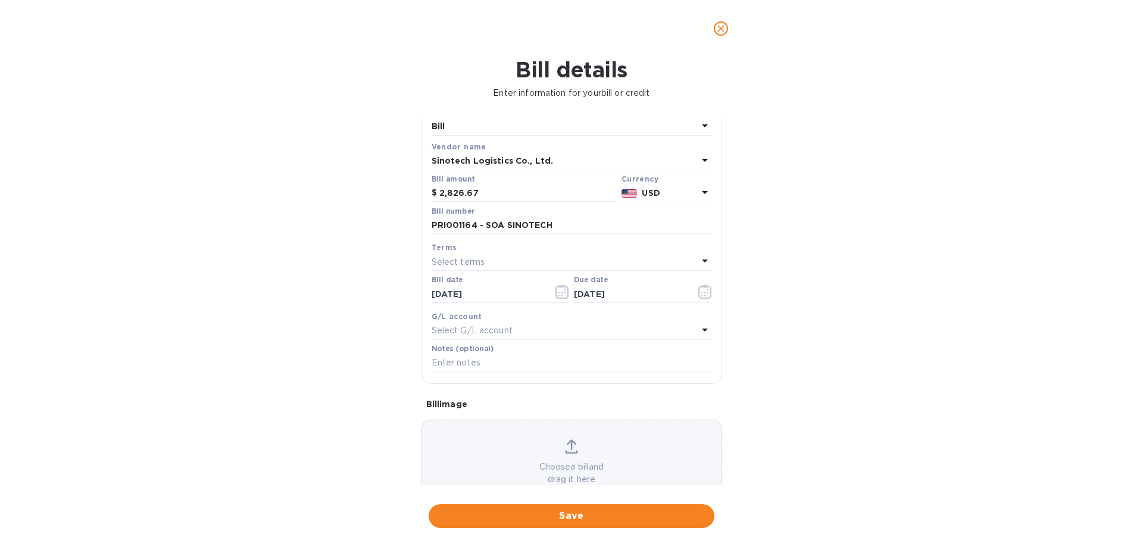
scroll to position [60, 0]
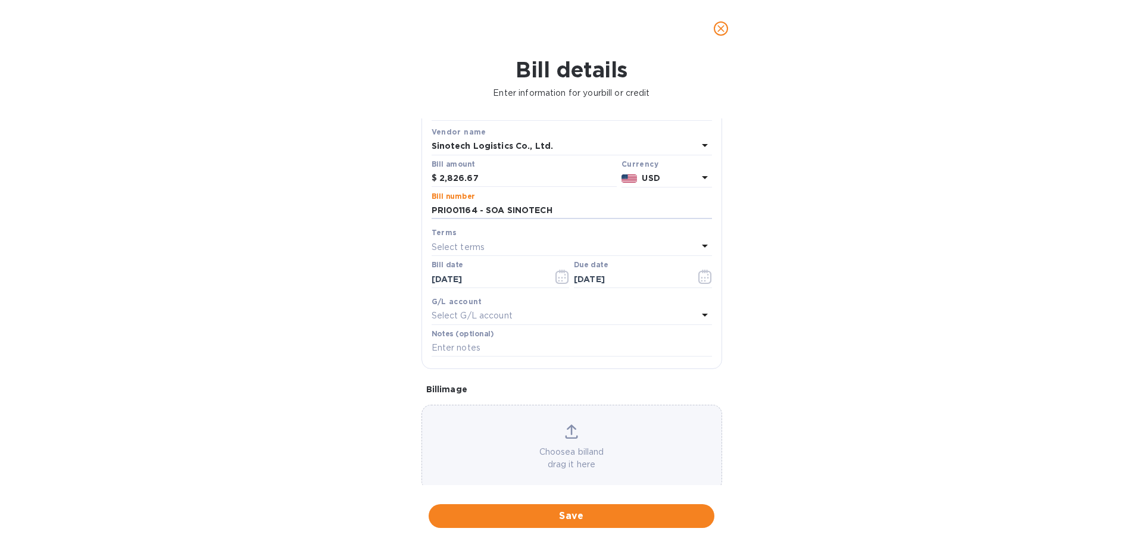
drag, startPoint x: 565, startPoint y: 208, endPoint x: 344, endPoint y: 199, distance: 221.1
click at [344, 199] on div "Bill details Enter information for your bill or credit General information Save…" at bounding box center [571, 302] width 1143 height 490
click at [480, 352] on input "text" at bounding box center [572, 348] width 280 height 18
paste input "PRI001164 - SOA SINOTECH"
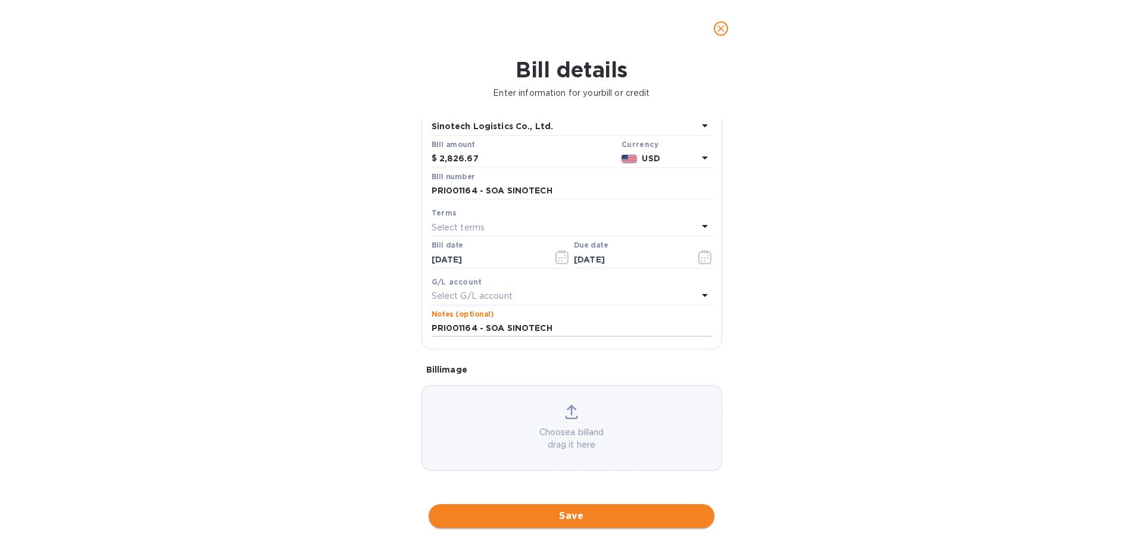
type input "PRI001164 - SOA SINOTECH"
click at [567, 516] on span "Save" at bounding box center [571, 516] width 267 height 14
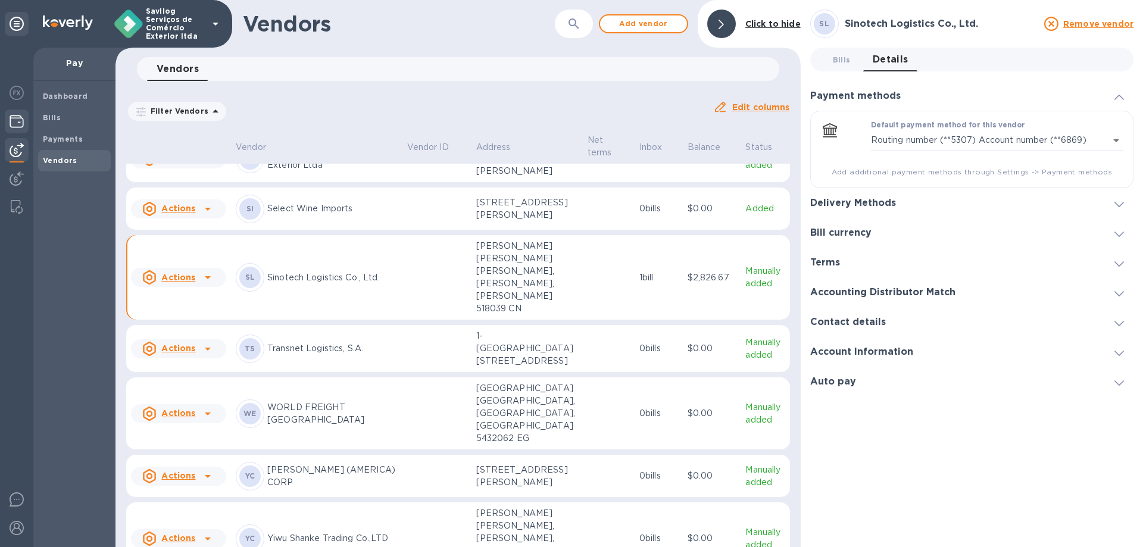
click at [21, 122] on img at bounding box center [17, 121] width 14 height 14
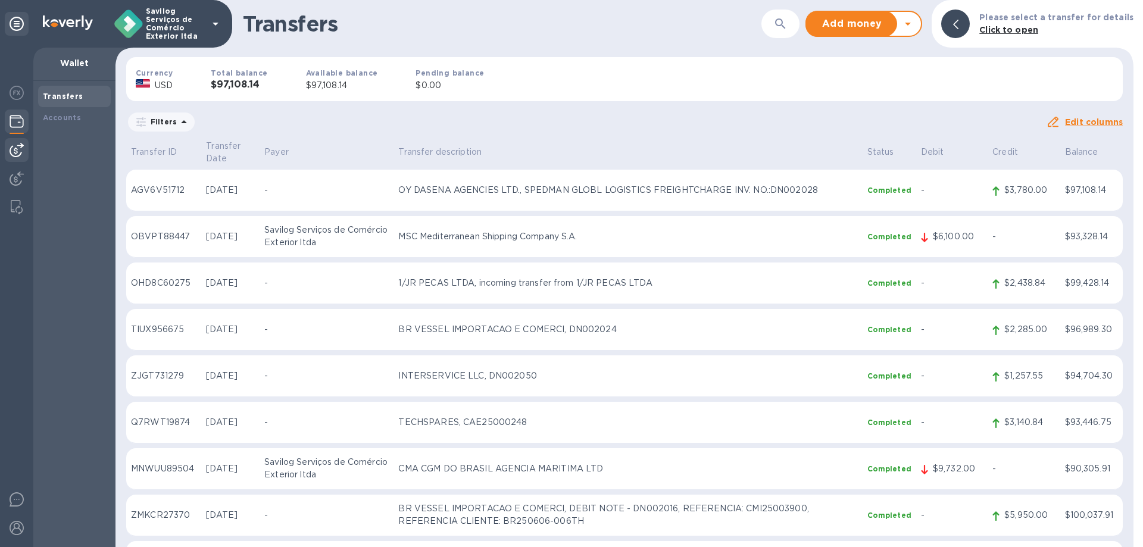
click at [26, 151] on div at bounding box center [17, 150] width 24 height 24
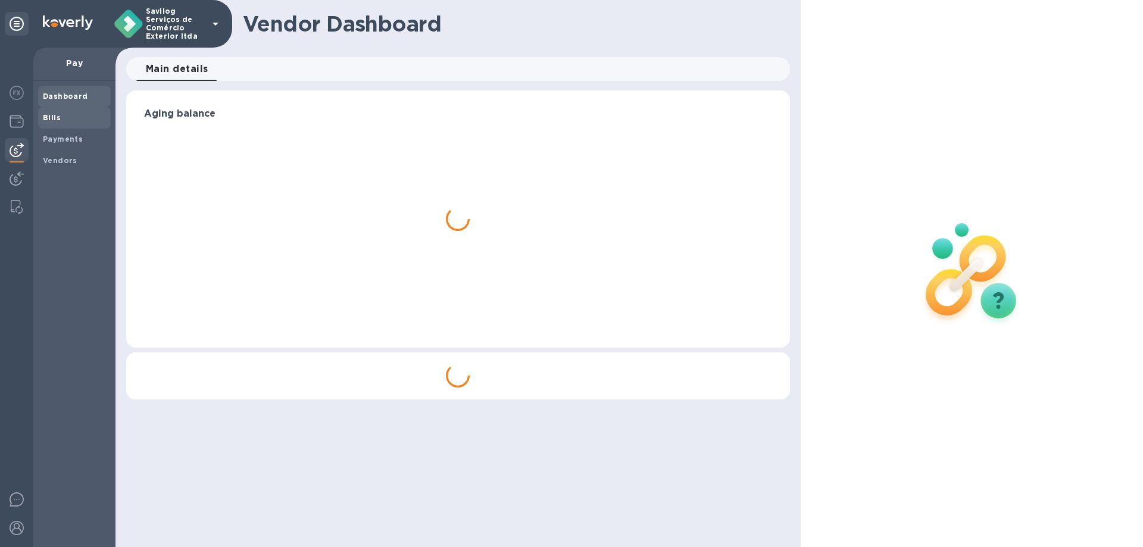
click at [74, 122] on span "Bills" at bounding box center [74, 118] width 63 height 12
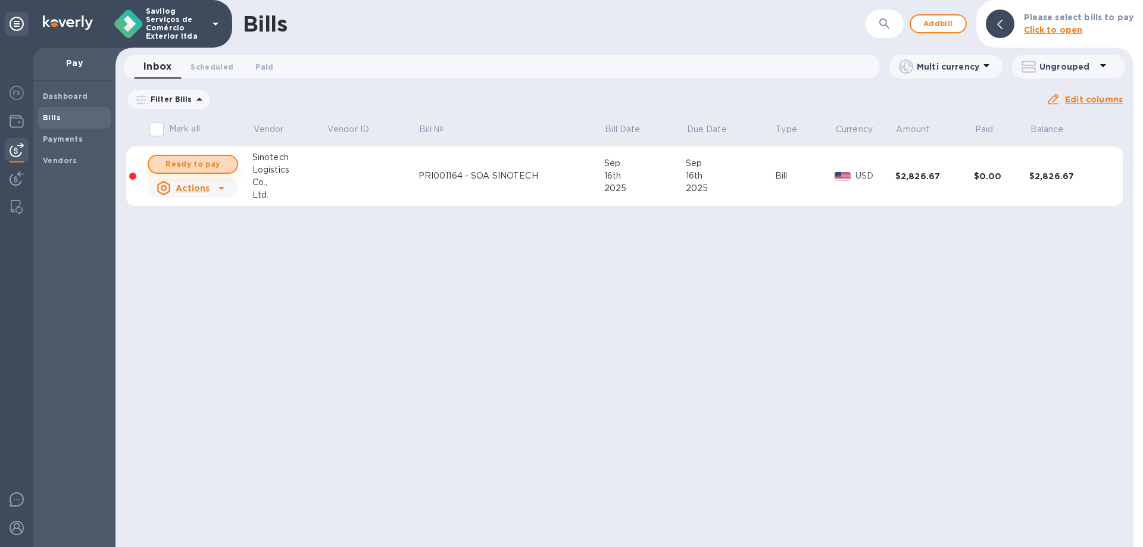
click at [227, 157] on span "Ready to pay" at bounding box center [192, 164] width 69 height 14
checkbox input "true"
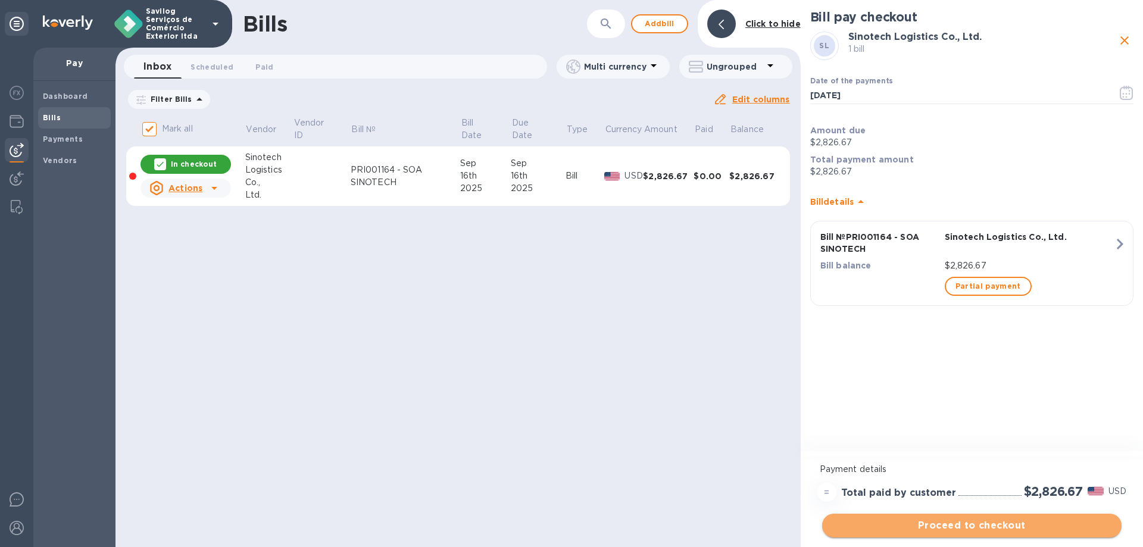
click at [955, 519] on span "Proceed to checkout" at bounding box center [972, 526] width 280 height 14
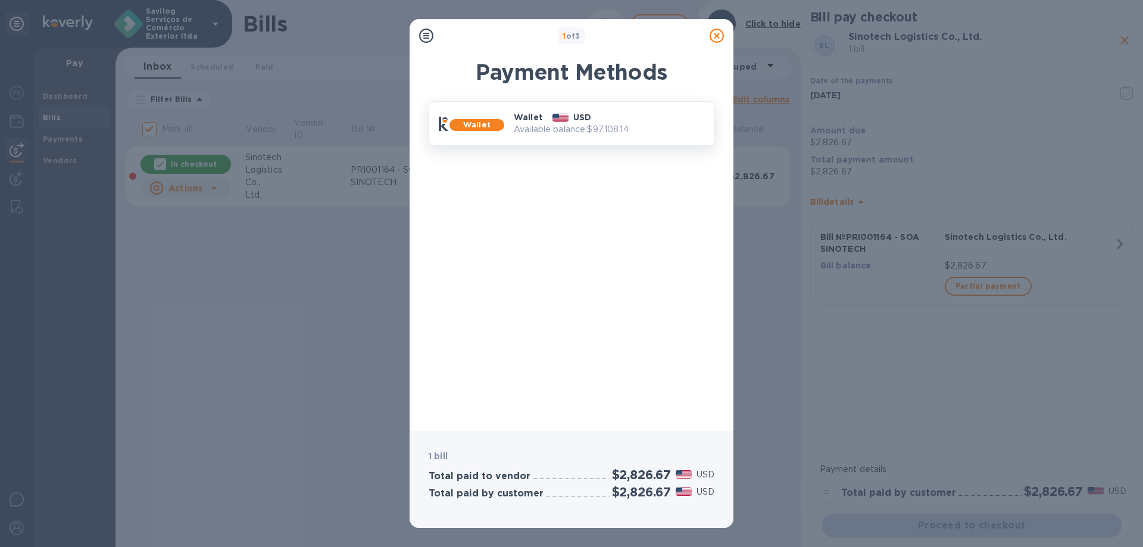
click at [572, 123] on p "Available balance: $97,108.14" at bounding box center [609, 129] width 191 height 13
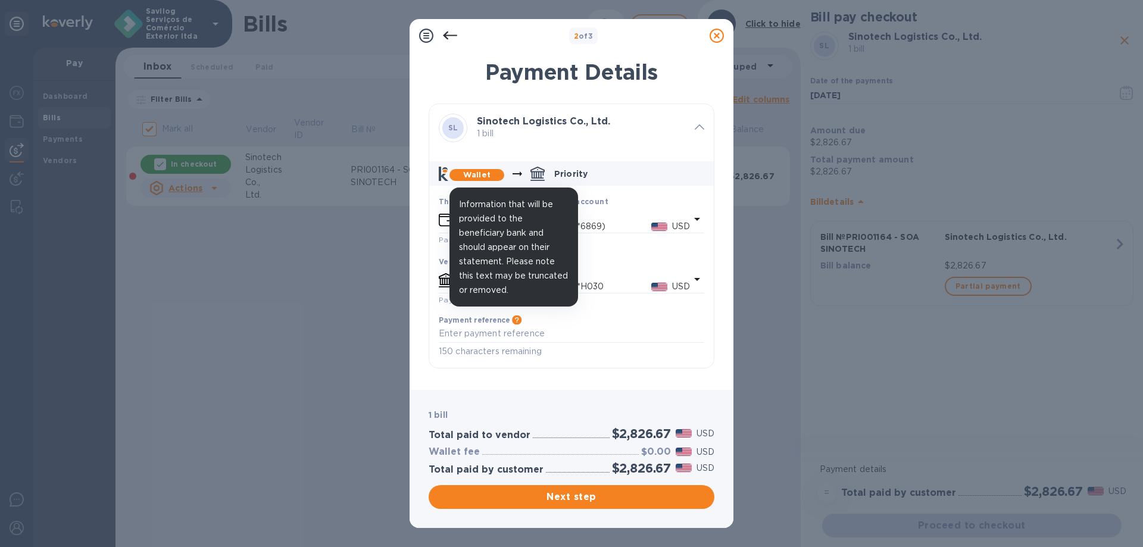
click at [517, 322] on icon "default-method" at bounding box center [517, 320] width 10 height 10
click at [516, 322] on icon "default-method" at bounding box center [517, 320] width 10 height 10
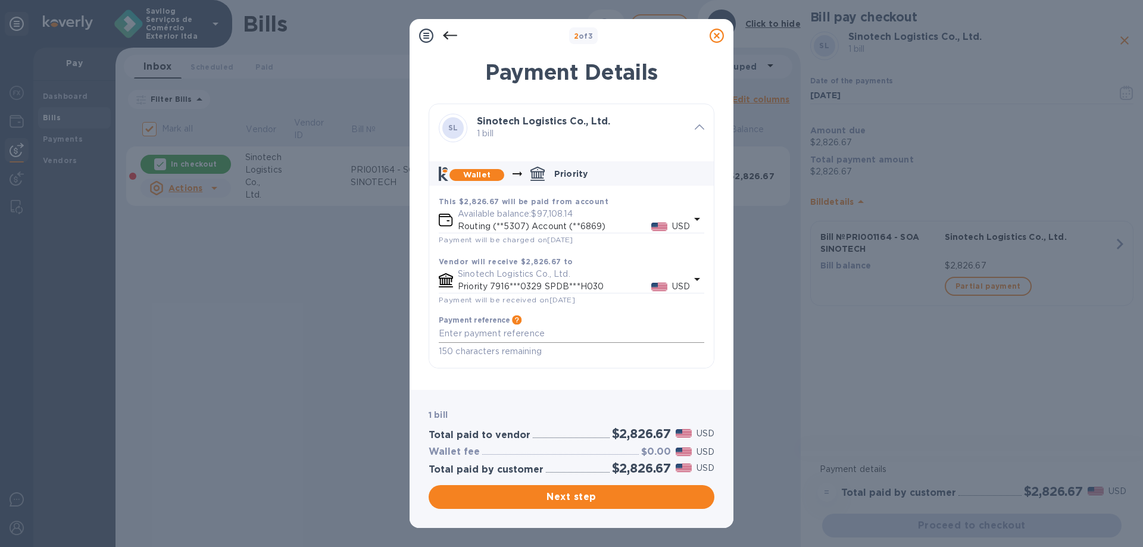
click at [580, 330] on textarea "default-method" at bounding box center [572, 334] width 266 height 10
paste textarea "PRI001164 - SOA SINOTECH"
click at [575, 333] on textarea "PRI001164 - SOA SINOTECH" at bounding box center [572, 334] width 266 height 10
paste textarea "SA250803703A"
paste textarea "SA250803702A"
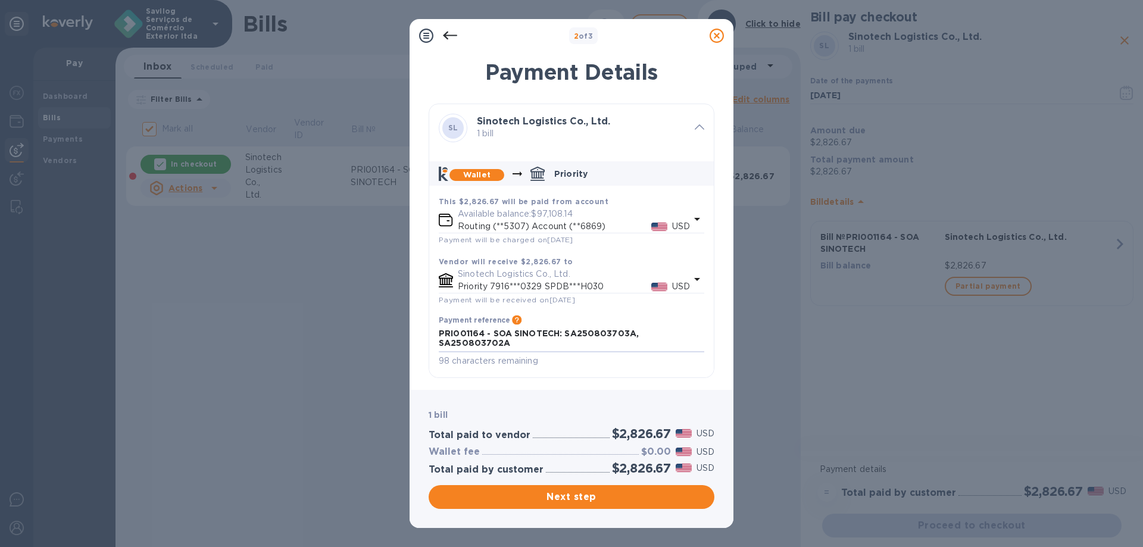
paste textarea "SA250805409A"
click at [507, 339] on textarea "PRI001164 - SOA SINOTECH: SA250803703A, SA250803702ASA250805409A" at bounding box center [572, 339] width 266 height 20
type textarea "PRI001164 - SOA SINOTECH: SA250803703A, SA250803702A,SA250805409A"
click at [563, 367] on p "85 characters remaining" at bounding box center [572, 361] width 266 height 14
click at [585, 492] on span "Next step" at bounding box center [571, 497] width 267 height 14
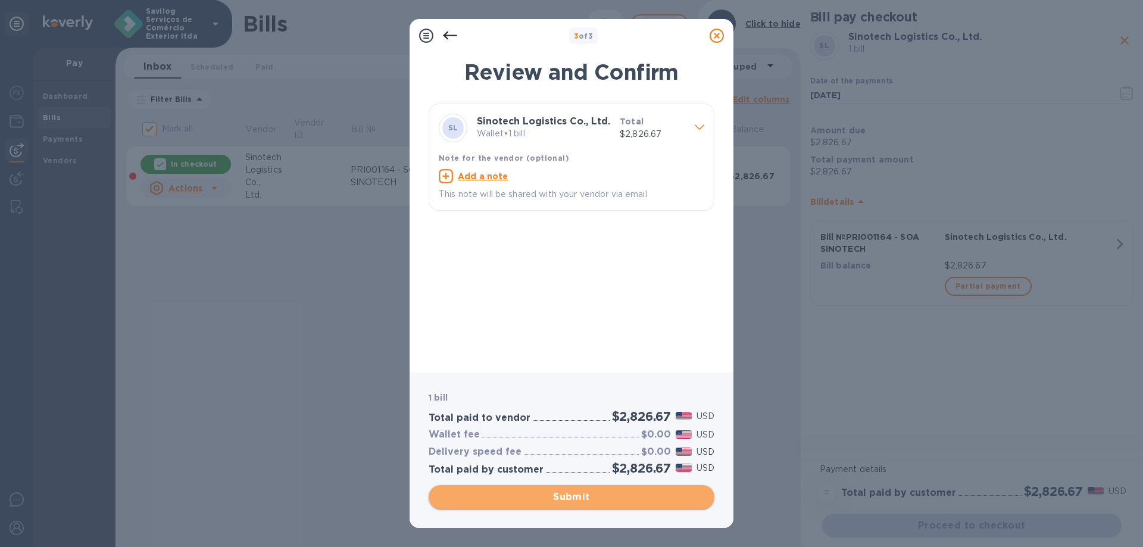
click at [594, 491] on span "Submit" at bounding box center [571, 497] width 267 height 14
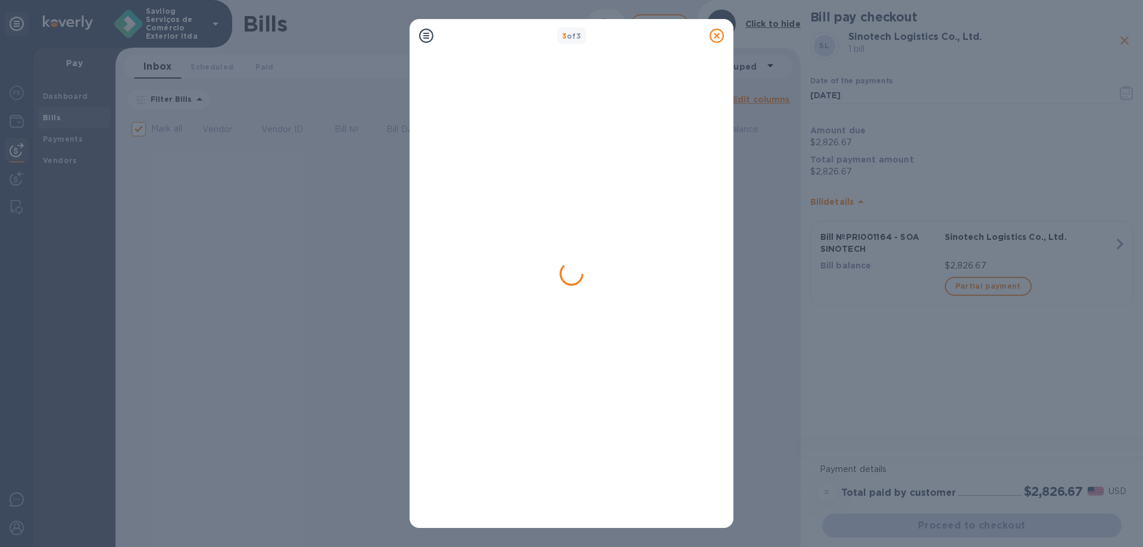
checkbox input "false"
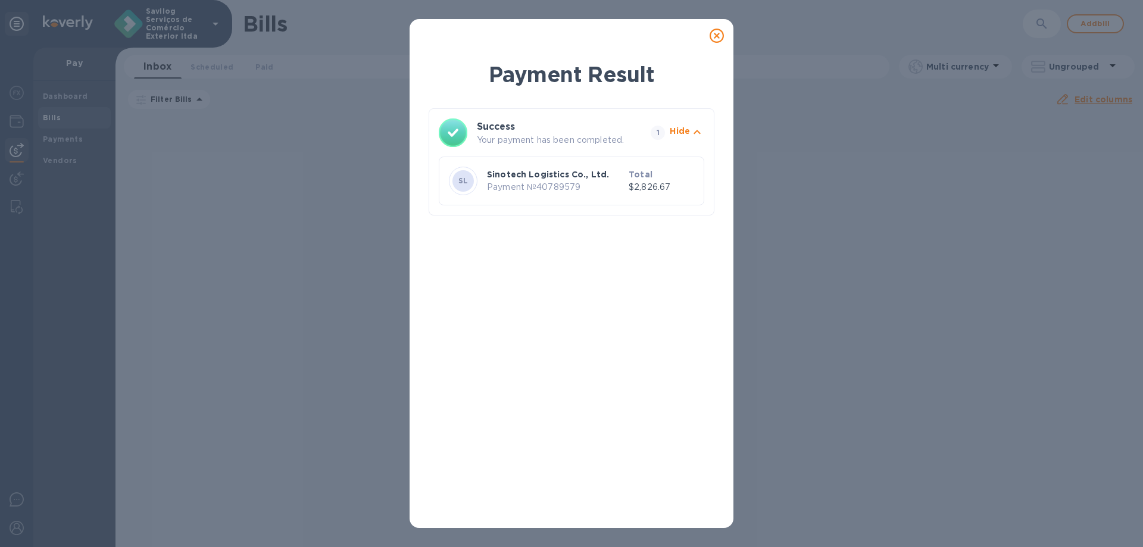
click at [697, 127] on icon "button" at bounding box center [697, 132] width 14 height 14
click at [695, 132] on icon "button" at bounding box center [697, 132] width 7 height 4
click at [579, 192] on p "Payment № 40789579" at bounding box center [555, 187] width 137 height 13
click at [717, 30] on icon at bounding box center [717, 36] width 14 height 14
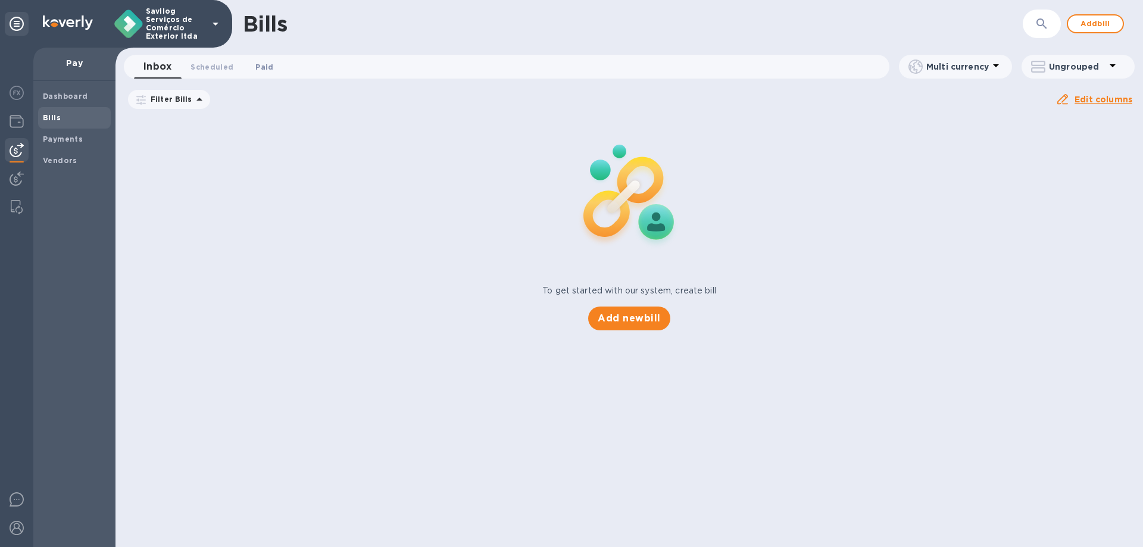
click at [268, 68] on span "Paid 0" at bounding box center [264, 67] width 18 height 13
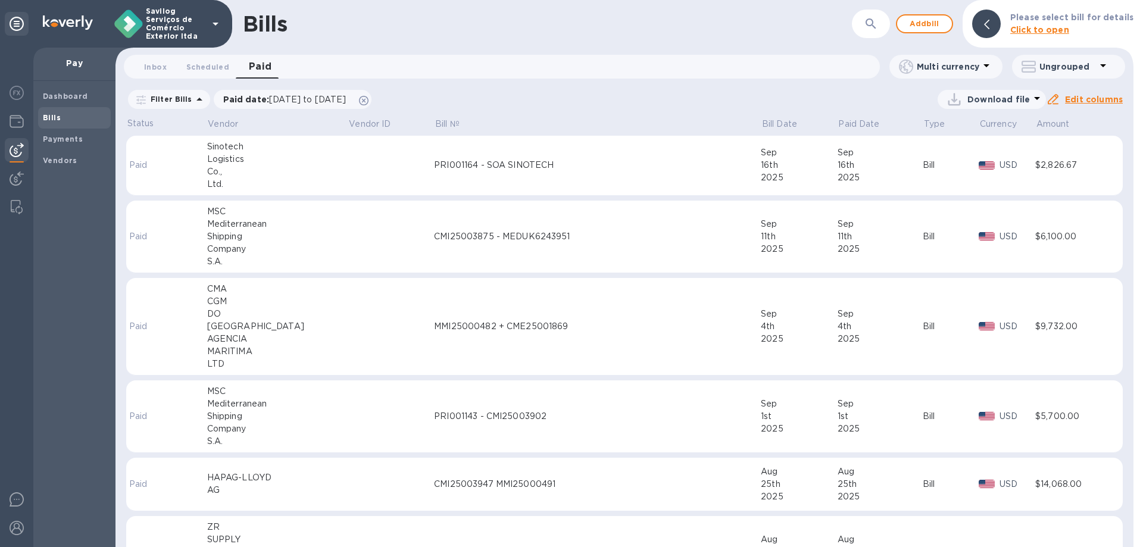
click at [279, 173] on div "Co.," at bounding box center [277, 172] width 141 height 13
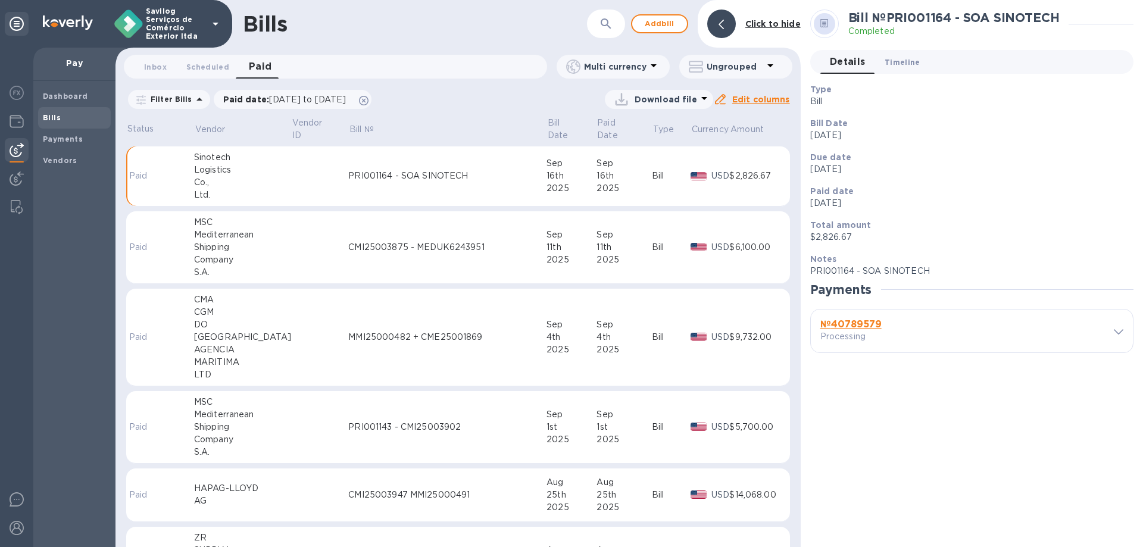
click at [900, 54] on button "Timeline 0" at bounding box center [902, 62] width 55 height 24
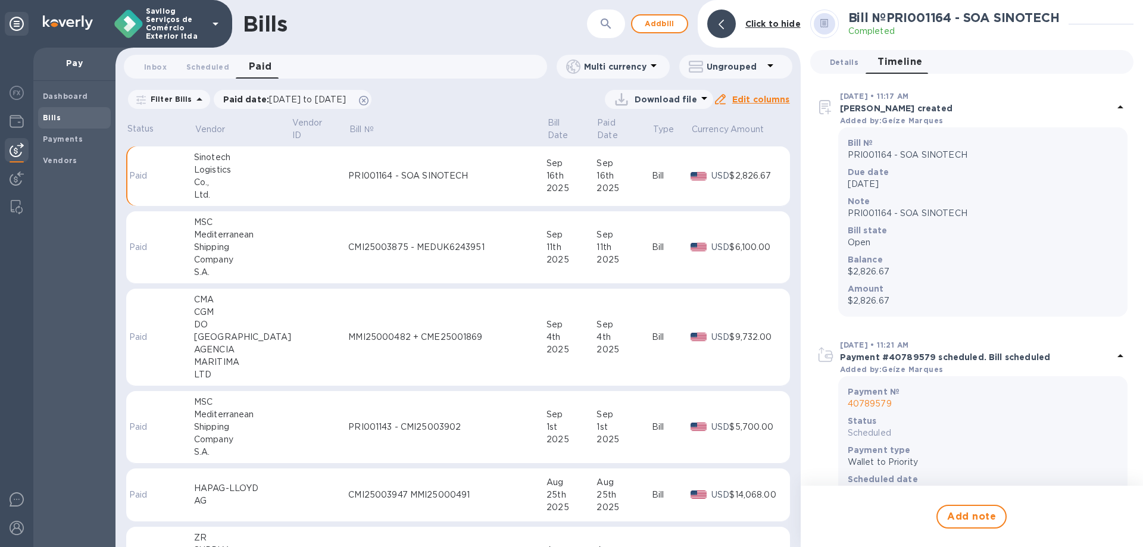
click at [837, 57] on span "Details 0" at bounding box center [844, 62] width 29 height 13
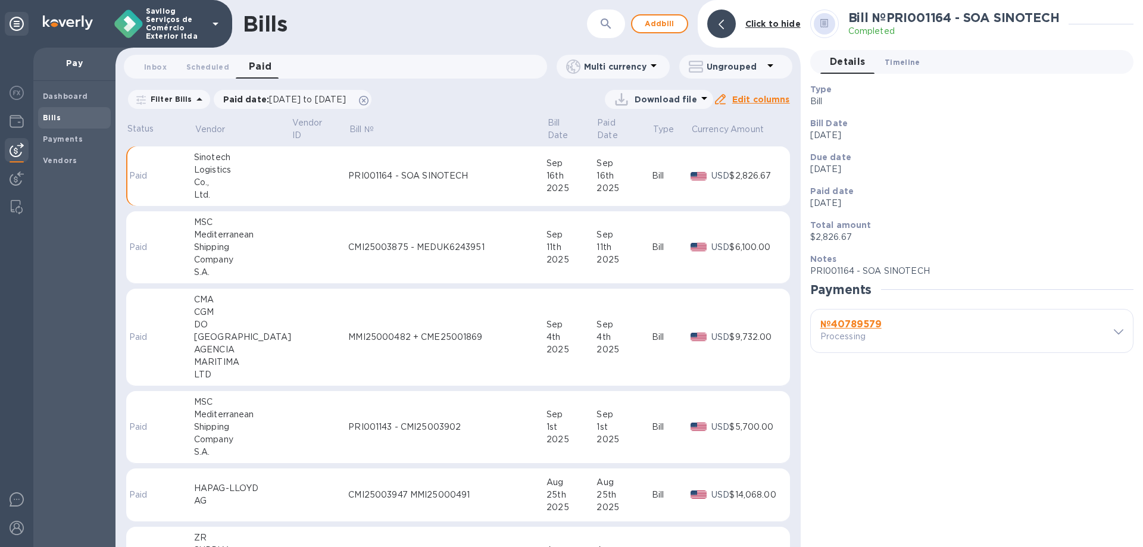
click at [876, 60] on button "Timeline 0" at bounding box center [902, 62] width 55 height 24
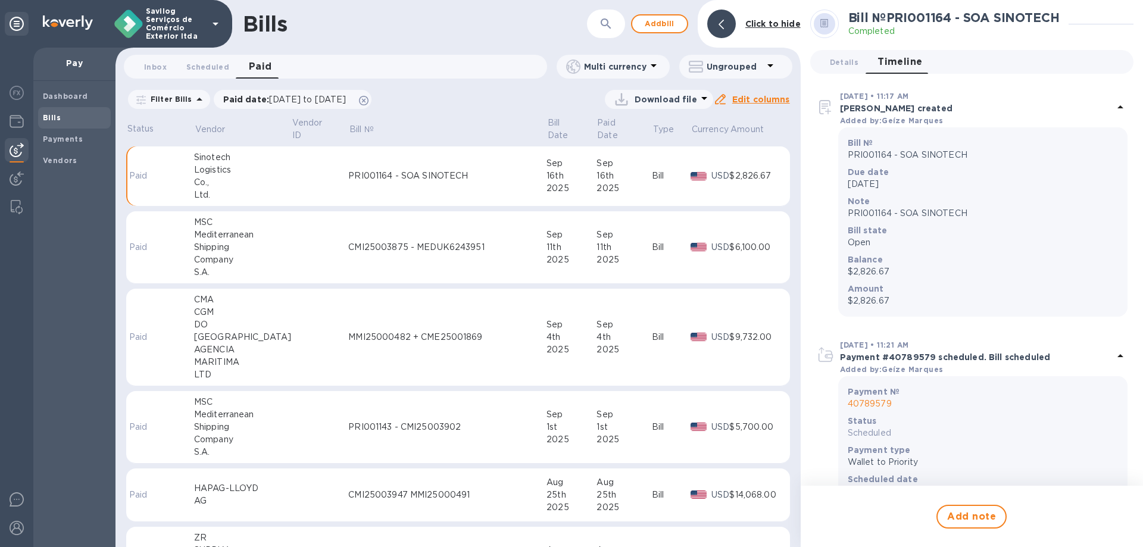
click at [813, 61] on div "Details 0 Timeline 0" at bounding box center [971, 62] width 323 height 24
click at [831, 55] on button "Details 0" at bounding box center [844, 62] width 48 height 24
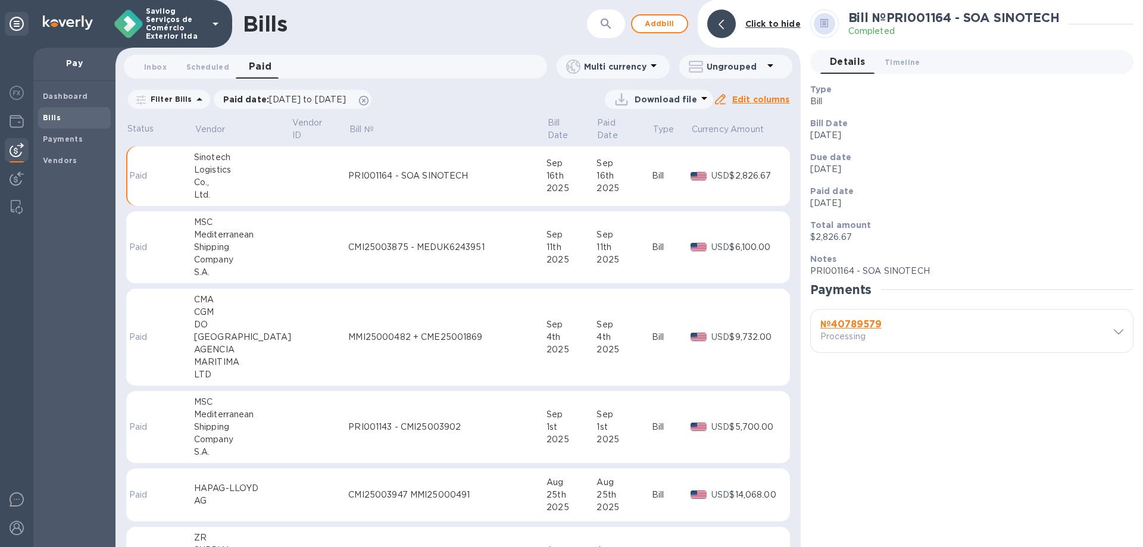
click at [850, 319] on b "№ 40789579" at bounding box center [850, 324] width 61 height 11
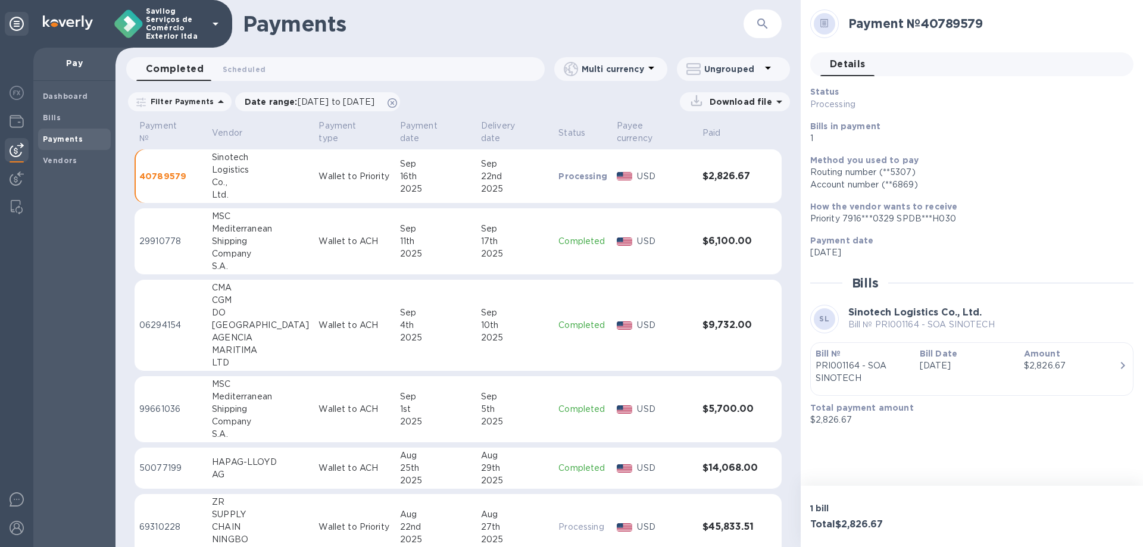
click at [899, 363] on p "PRI001164 - SOA SINOTECH" at bounding box center [863, 372] width 95 height 25
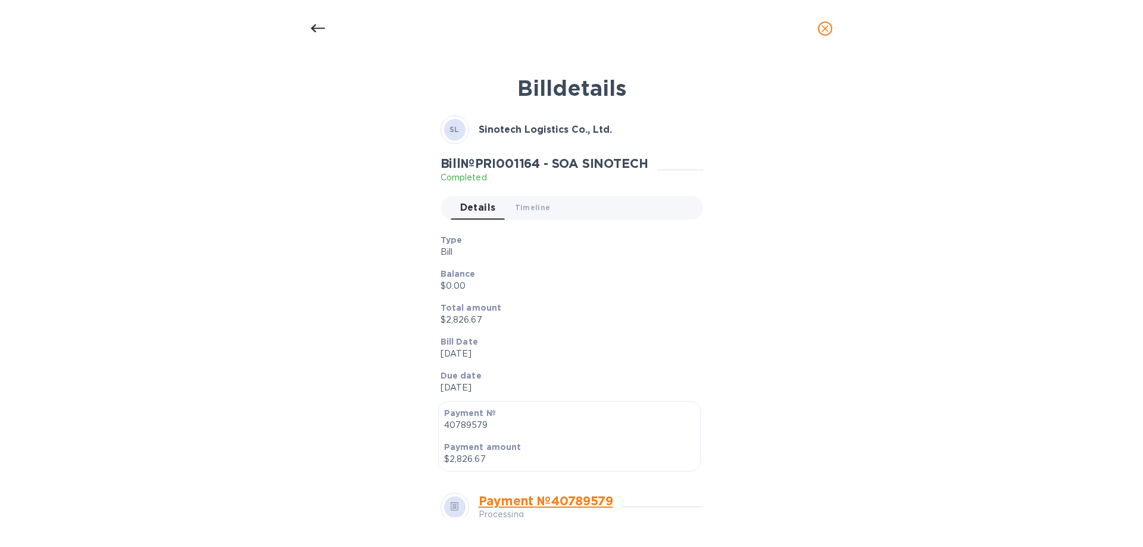
click at [825, 23] on icon "close" at bounding box center [825, 29] width 12 height 12
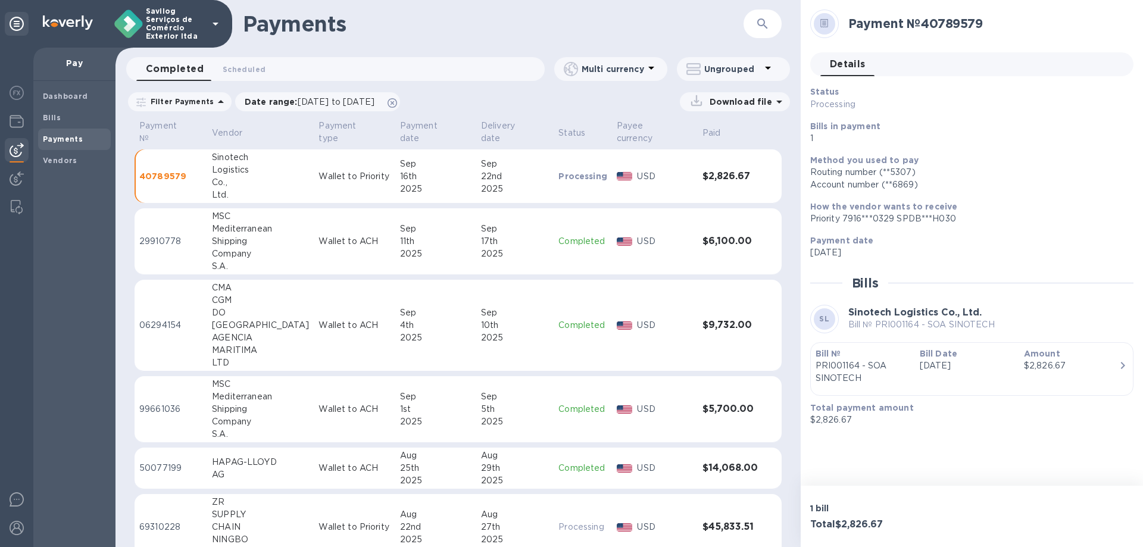
click at [821, 29] on b at bounding box center [824, 25] width 8 height 9
